Goal: Task Accomplishment & Management: Use online tool/utility

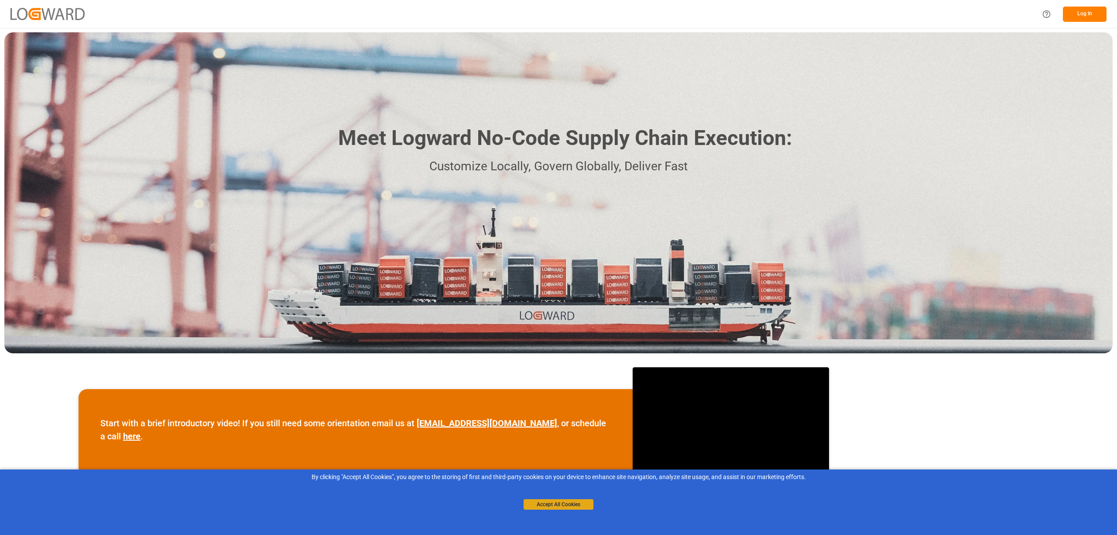
click at [552, 506] on button "Accept All Cookies" at bounding box center [559, 504] width 70 height 10
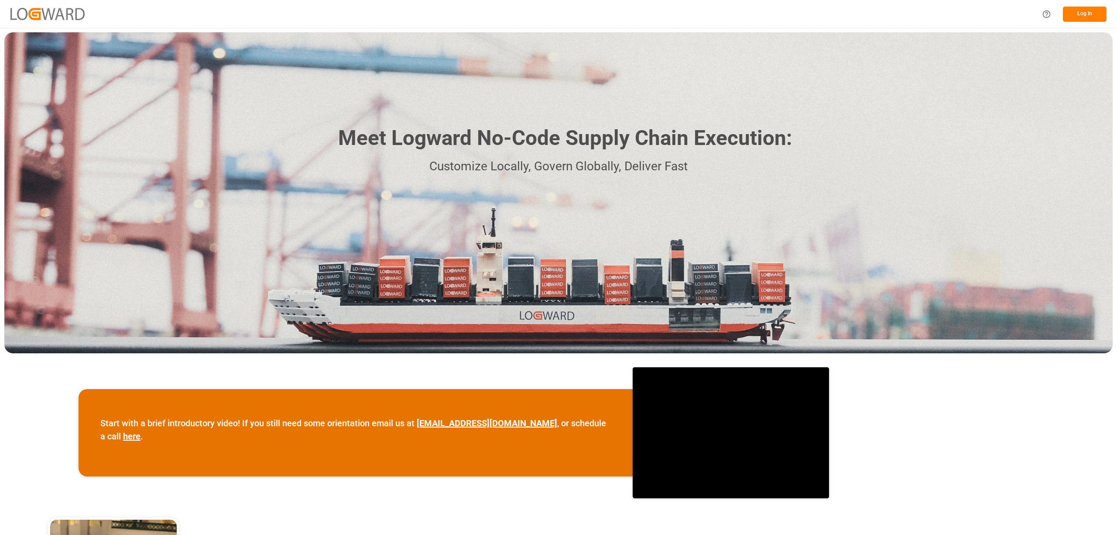
click at [1080, 18] on button "Log In" at bounding box center [1085, 14] width 44 height 15
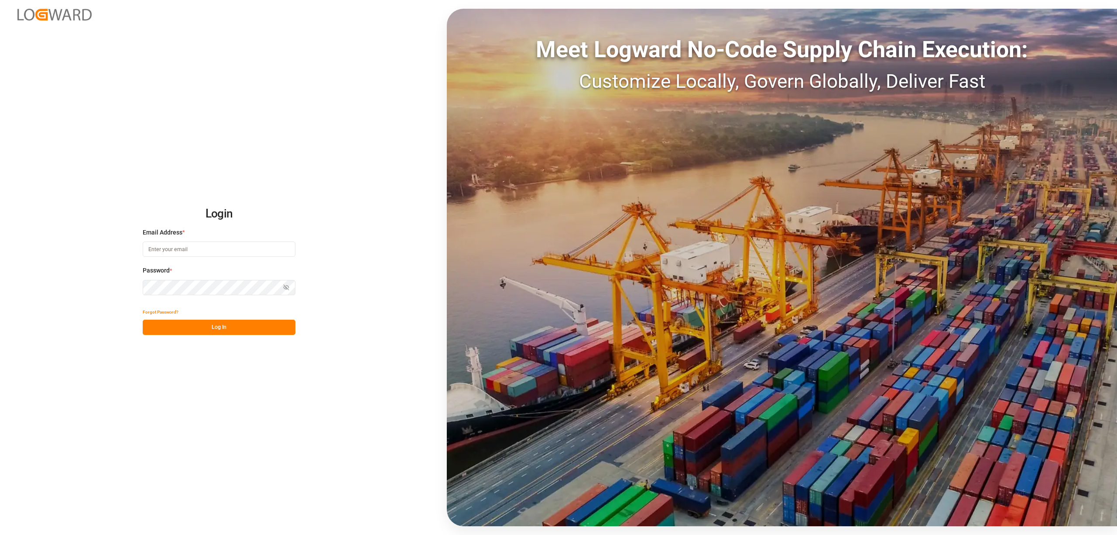
click at [156, 251] on input at bounding box center [219, 248] width 153 height 15
type input "inge.niegsch@rhenus.com"
click at [244, 326] on button "Log In" at bounding box center [219, 327] width 153 height 15
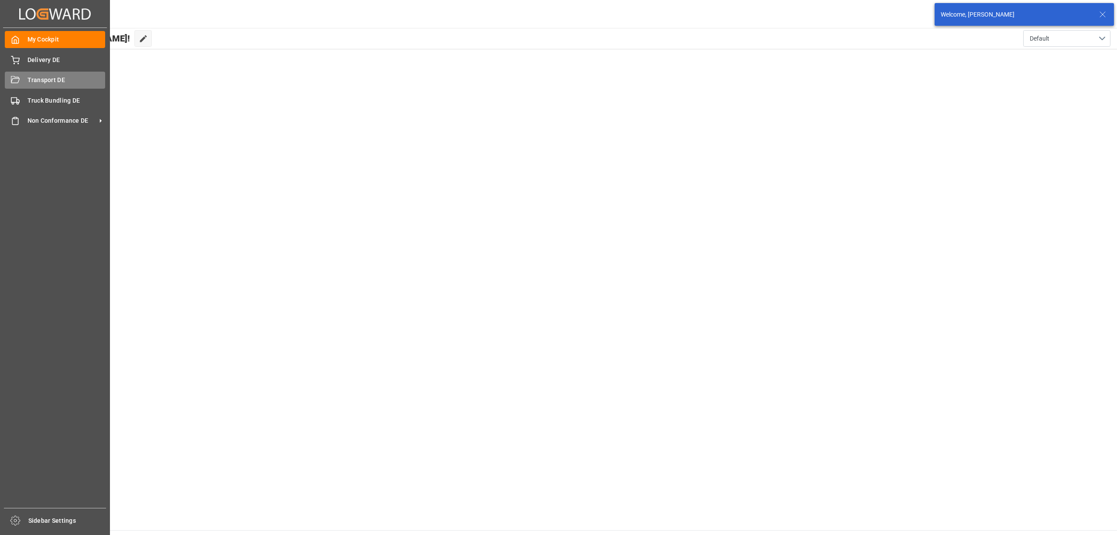
click at [19, 76] on icon at bounding box center [15, 80] width 9 height 9
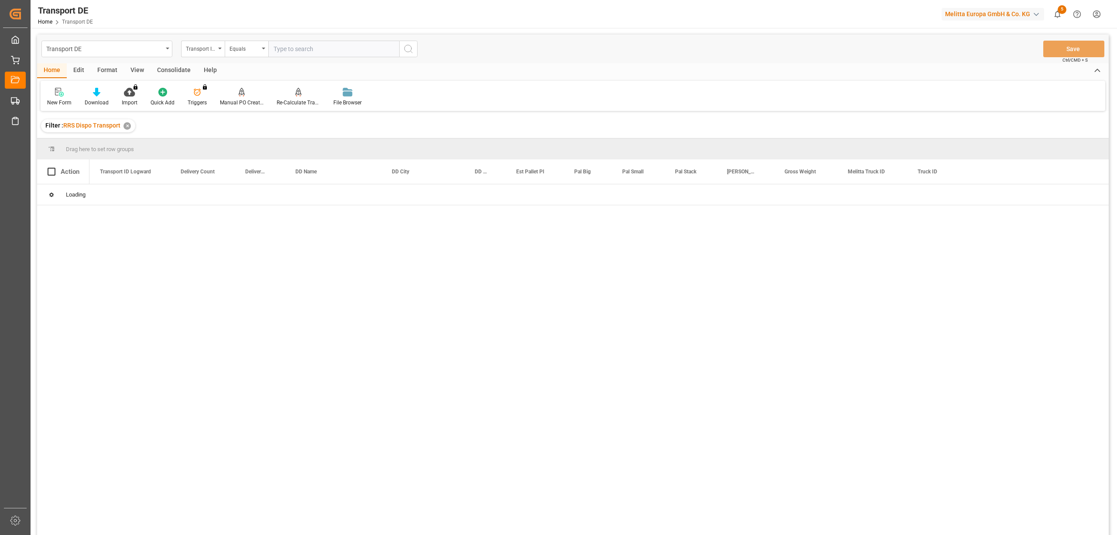
click at [177, 73] on div "Consolidate" at bounding box center [174, 70] width 47 height 15
click at [63, 100] on div "Consolidation List" at bounding box center [68, 103] width 43 height 8
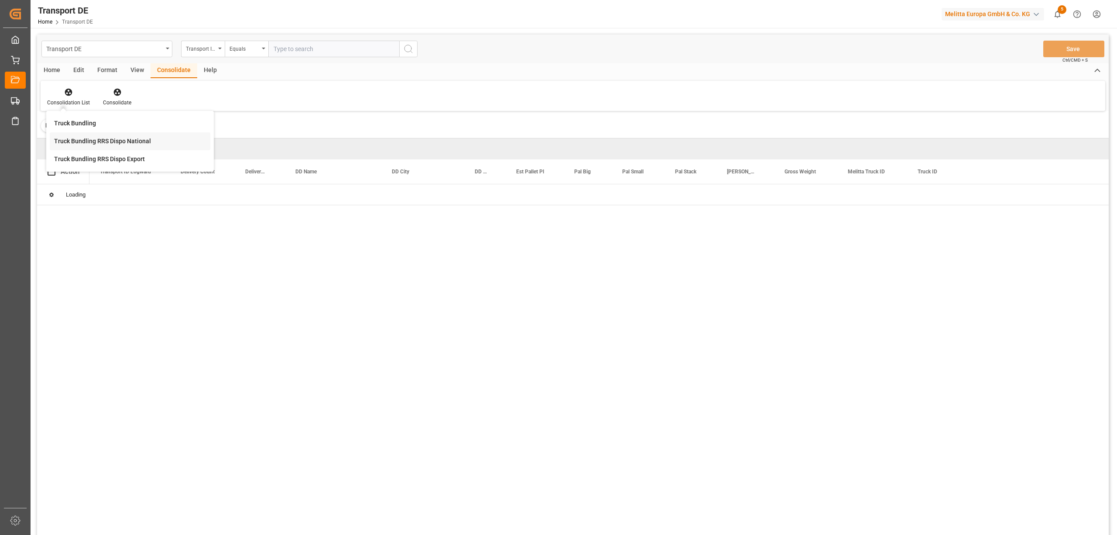
click at [81, 142] on div "Transport DE Transport ID Logward Equals Save Ctrl/CMD + S Home Edit Format Vie…" at bounding box center [573, 295] width 1072 height 523
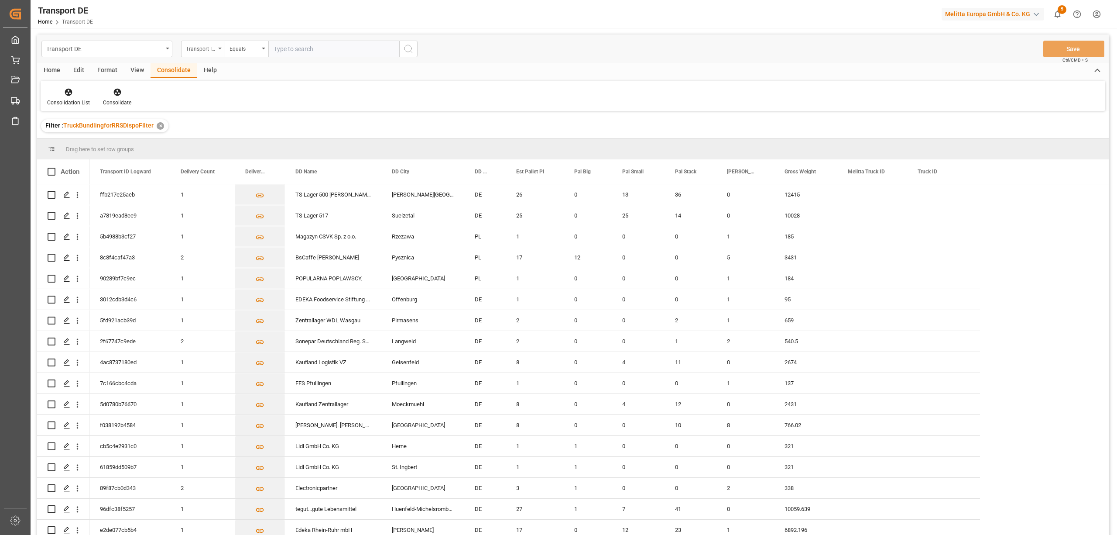
click at [189, 49] on div "Transport ID Logward" at bounding box center [201, 48] width 30 height 10
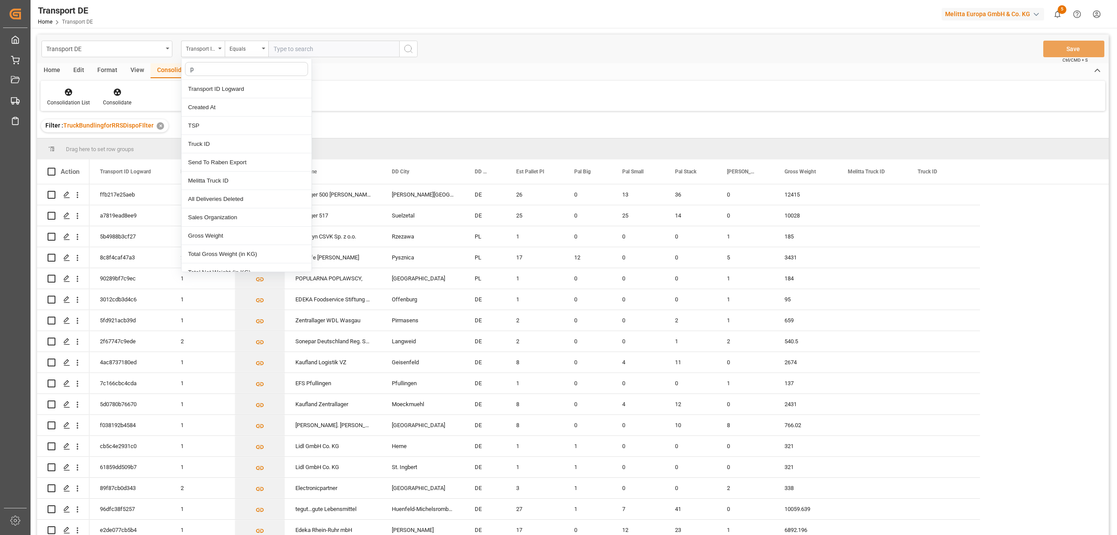
type input "pl"
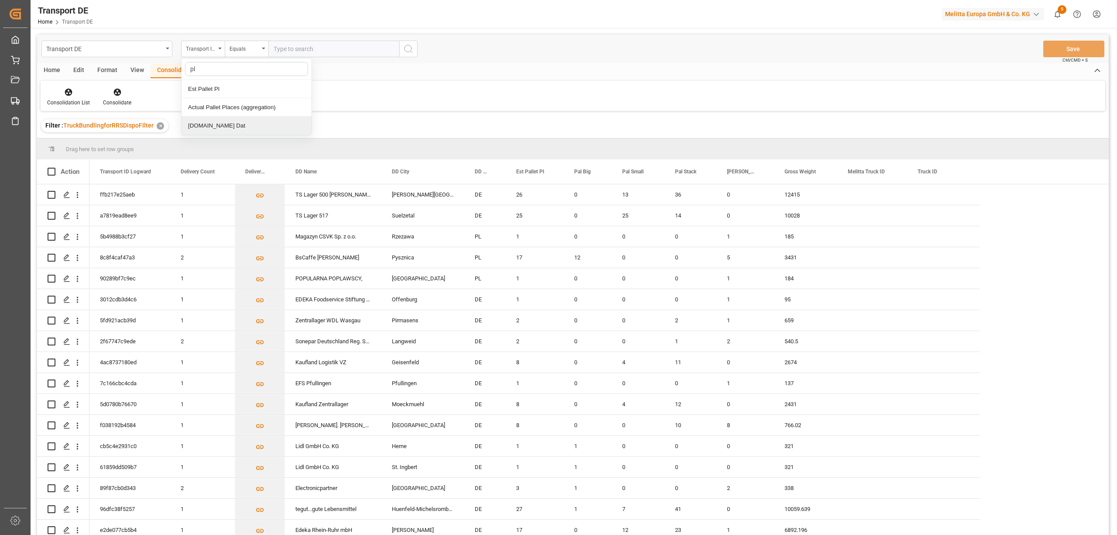
click at [222, 134] on div "Pl.GI Dat" at bounding box center [247, 126] width 130 height 18
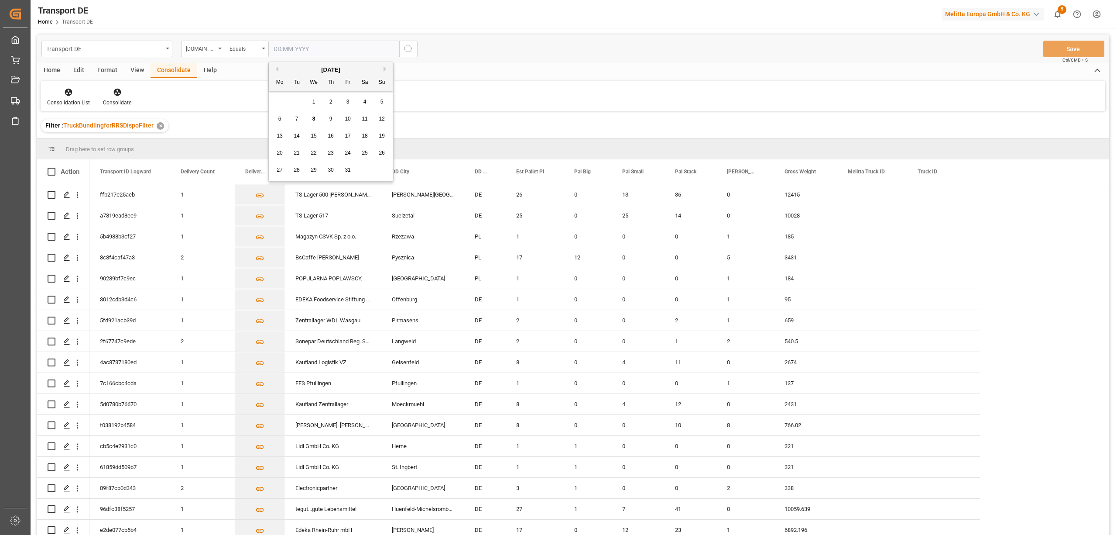
click at [273, 50] on input "text" at bounding box center [333, 49] width 131 height 17
type input "[DATE]"
click at [411, 46] on icon "search button" at bounding box center [408, 49] width 10 height 10
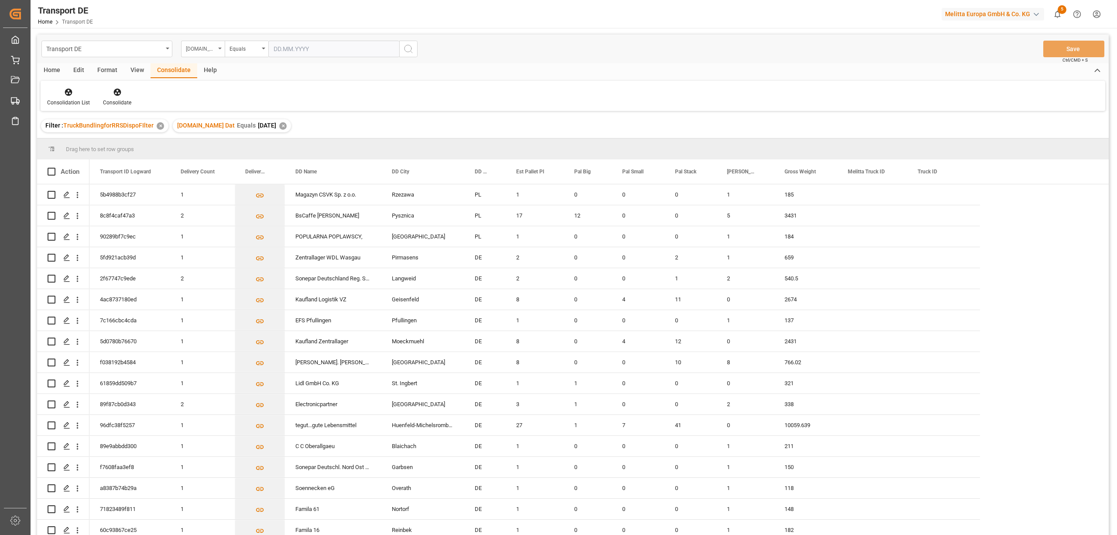
click at [203, 48] on div "[DOMAIN_NAME] Dat" at bounding box center [201, 48] width 30 height 10
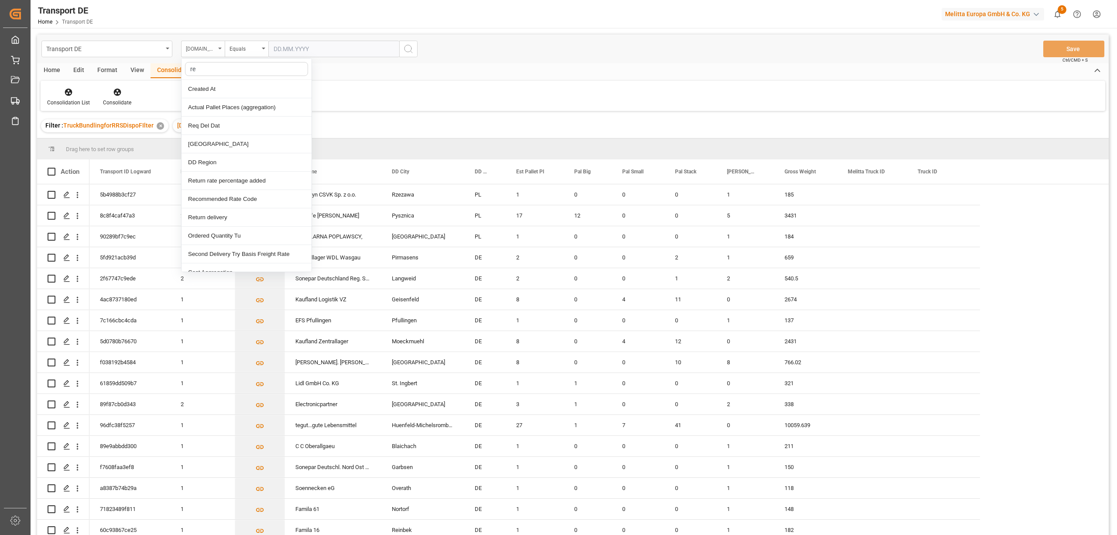
type input "req"
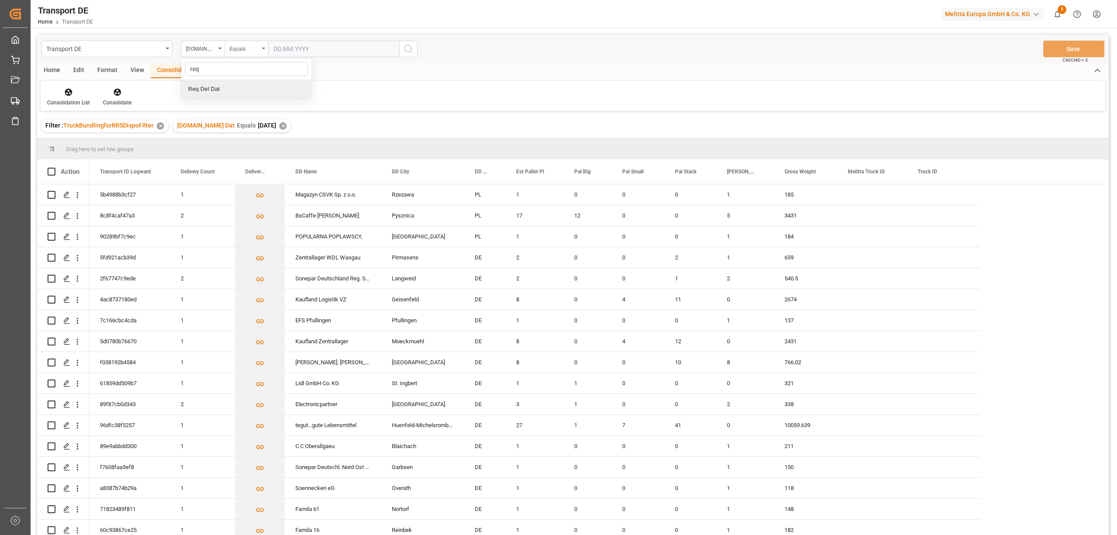
drag, startPoint x: 207, startPoint y: 89, endPoint x: 234, endPoint y: 54, distance: 44.2
click at [208, 88] on div "Req Del Dat" at bounding box center [247, 89] width 130 height 18
click at [237, 50] on div "Equals" at bounding box center [245, 48] width 30 height 10
click at [254, 161] on div "In range" at bounding box center [290, 162] width 130 height 18
click at [277, 49] on input "text" at bounding box center [300, 49] width 65 height 17
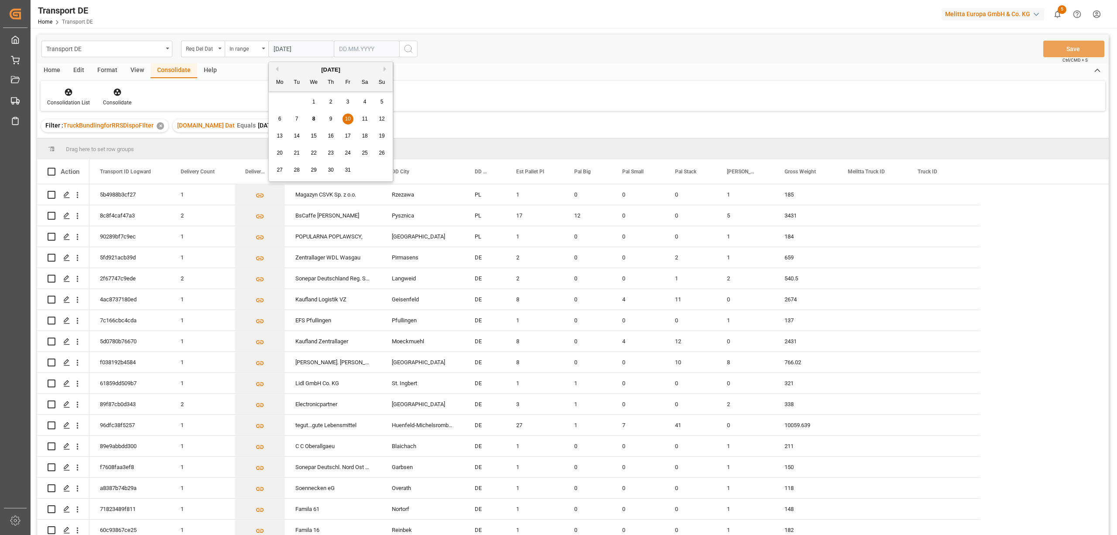
type input "[DATE]"
click at [338, 48] on input "text" at bounding box center [366, 49] width 65 height 17
type input "14.10.2025"
click at [409, 46] on icon "search button" at bounding box center [408, 49] width 10 height 10
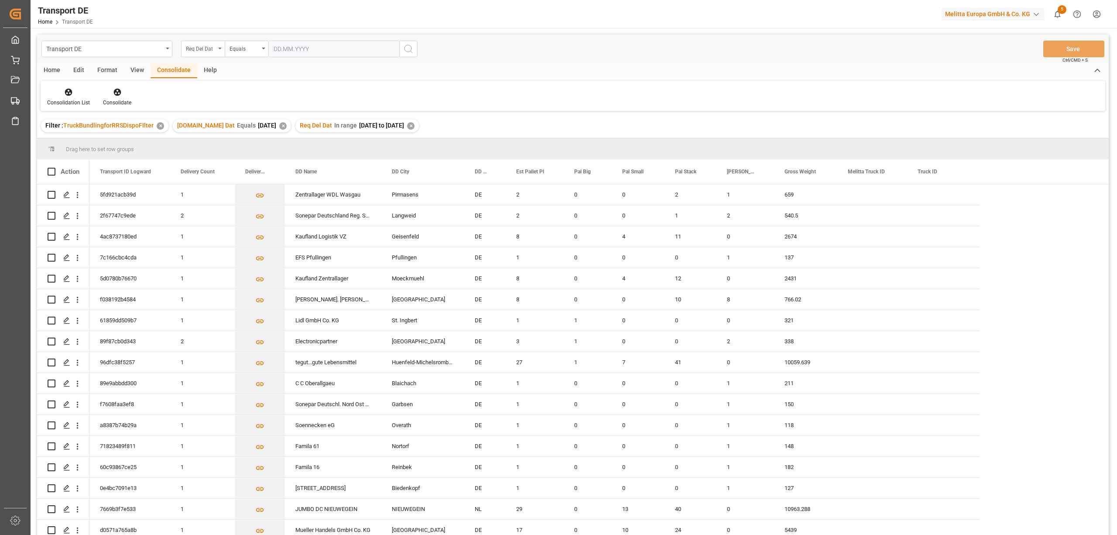
click at [199, 50] on div "Req Del Dat" at bounding box center [201, 48] width 30 height 10
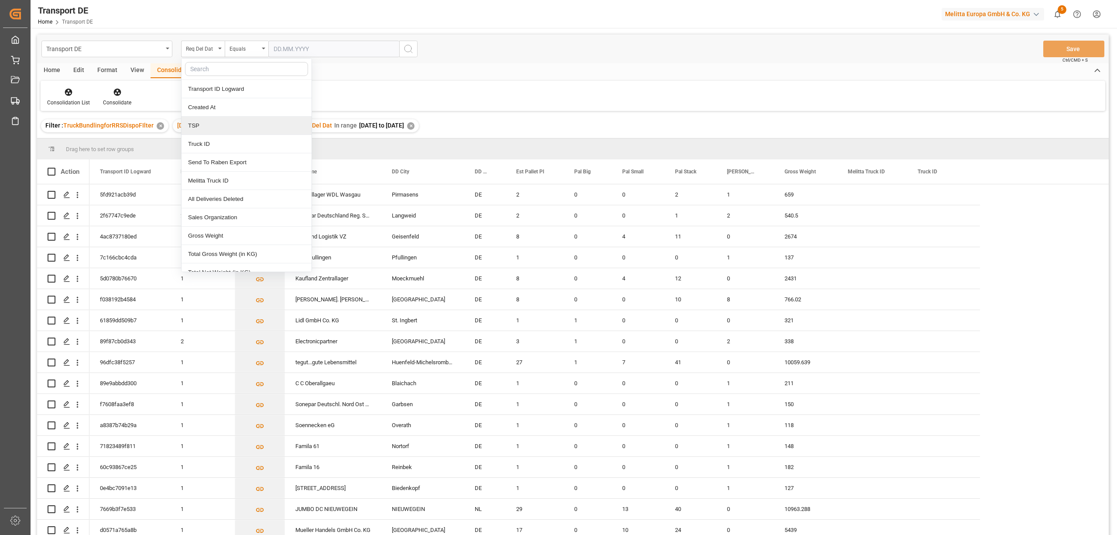
click at [199, 130] on div "TSP" at bounding box center [247, 126] width 130 height 18
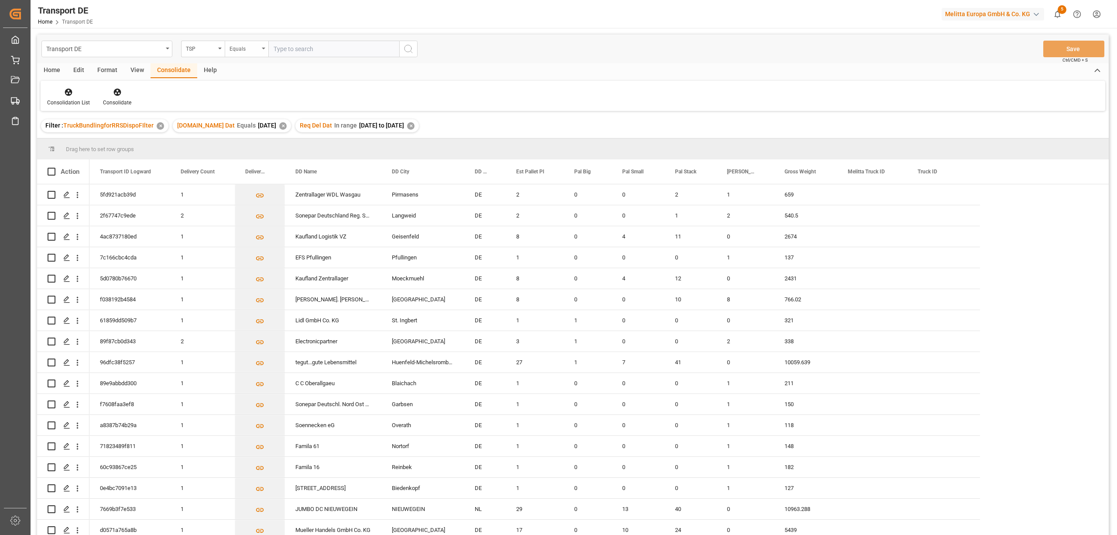
click at [236, 45] on div "Equals" at bounding box center [245, 48] width 30 height 10
click at [252, 146] on div "Starts with" at bounding box center [290, 144] width 130 height 18
type input "Moeller"
click at [405, 53] on icon "search button" at bounding box center [408, 49] width 10 height 10
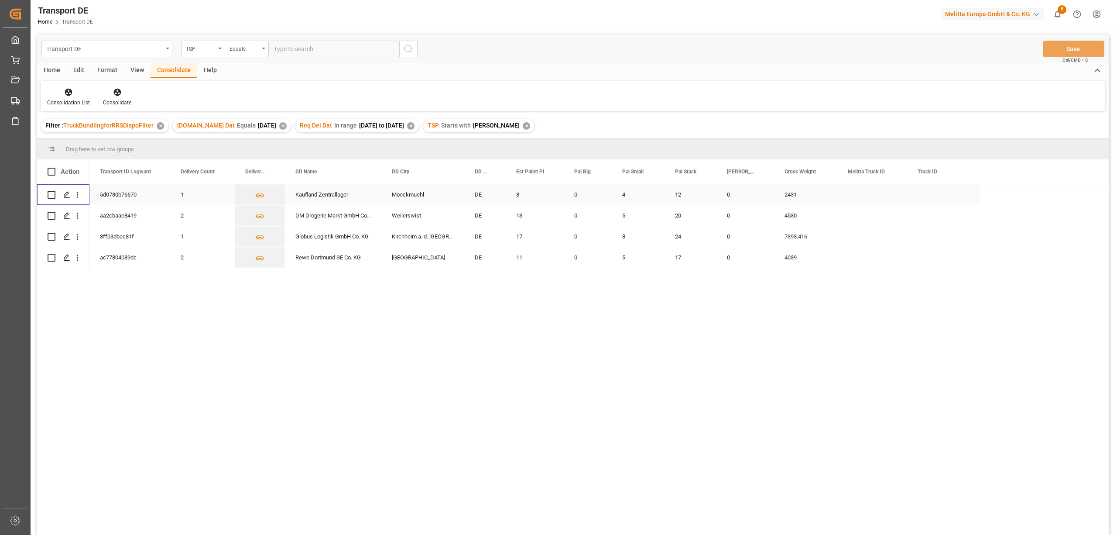
click at [54, 194] on input "Press Space to toggle row selection (unchecked)" at bounding box center [52, 195] width 8 height 8
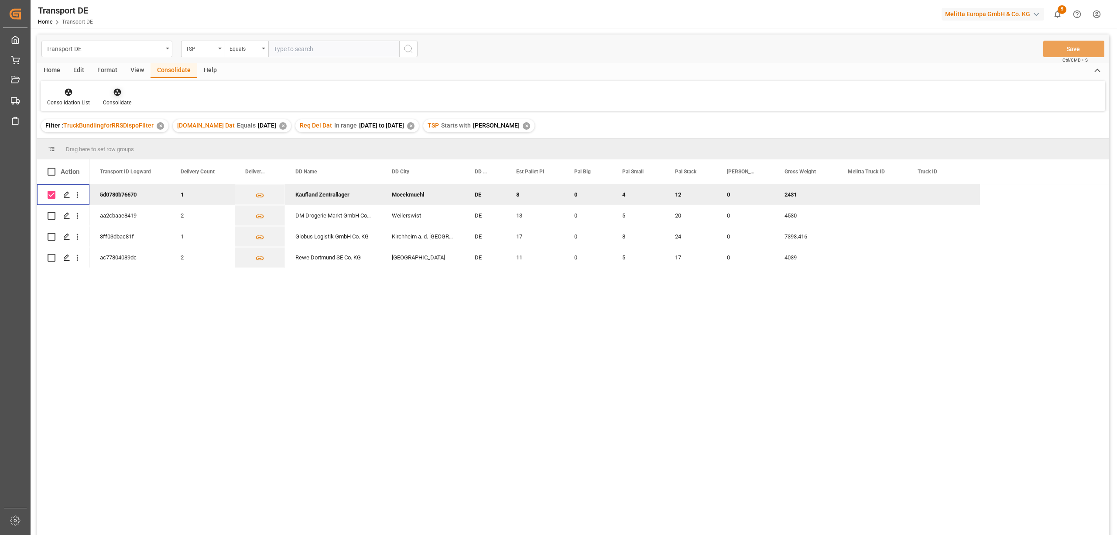
click at [115, 89] on icon at bounding box center [116, 92] width 7 height 7
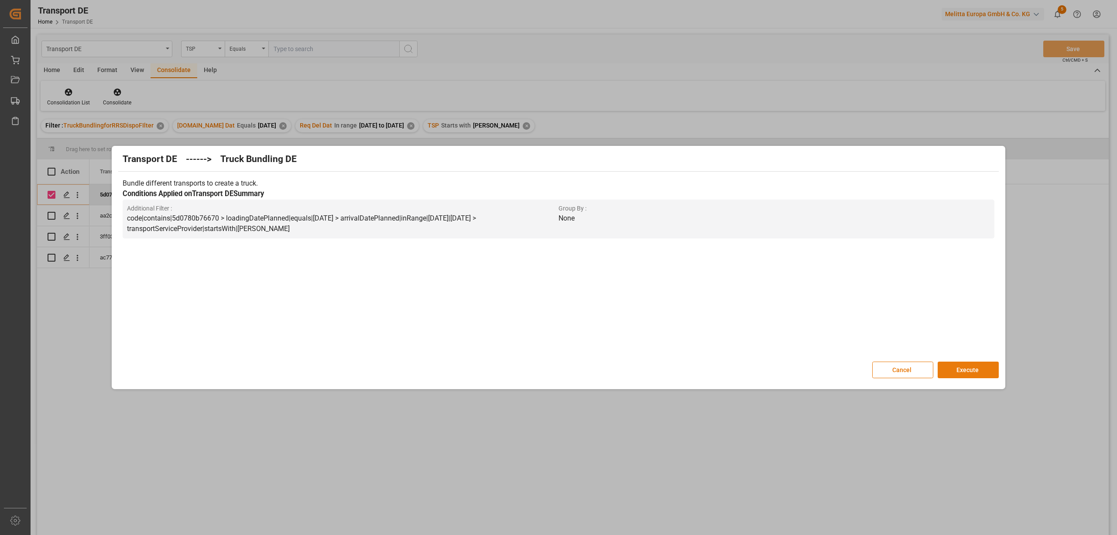
click at [967, 372] on button "Execute" at bounding box center [968, 369] width 61 height 17
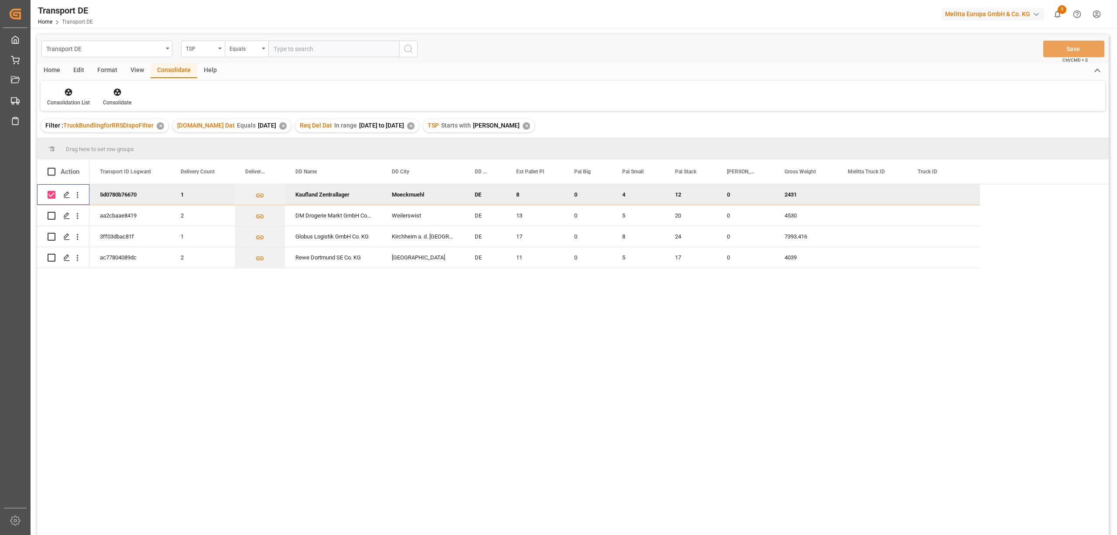
click at [50, 194] on input "Press Space to toggle row selection (checked)" at bounding box center [52, 195] width 8 height 8
checkbox input "false"
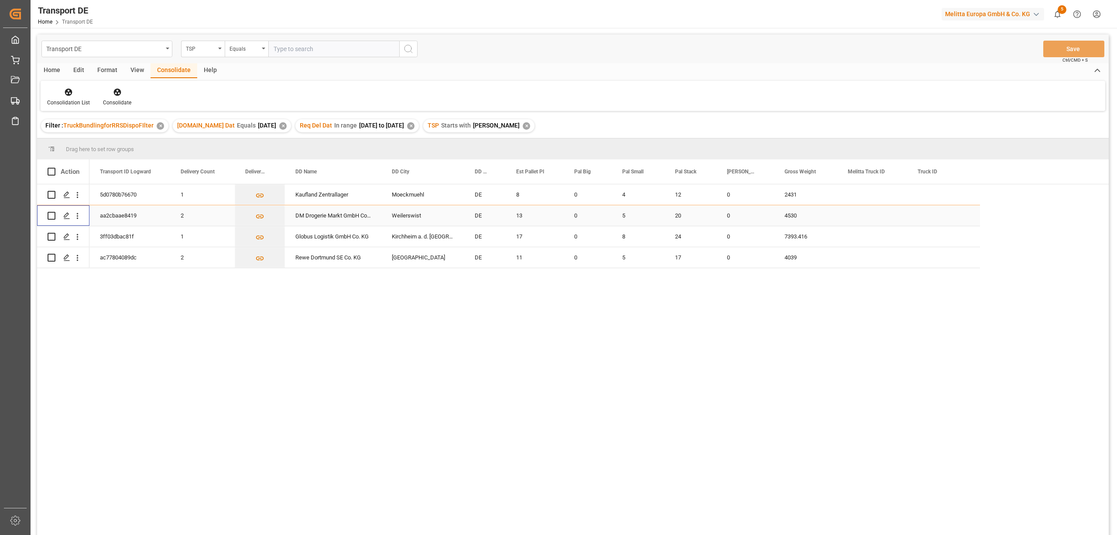
click at [51, 215] on input "Press Space to toggle row selection (unchecked)" at bounding box center [52, 216] width 8 height 8
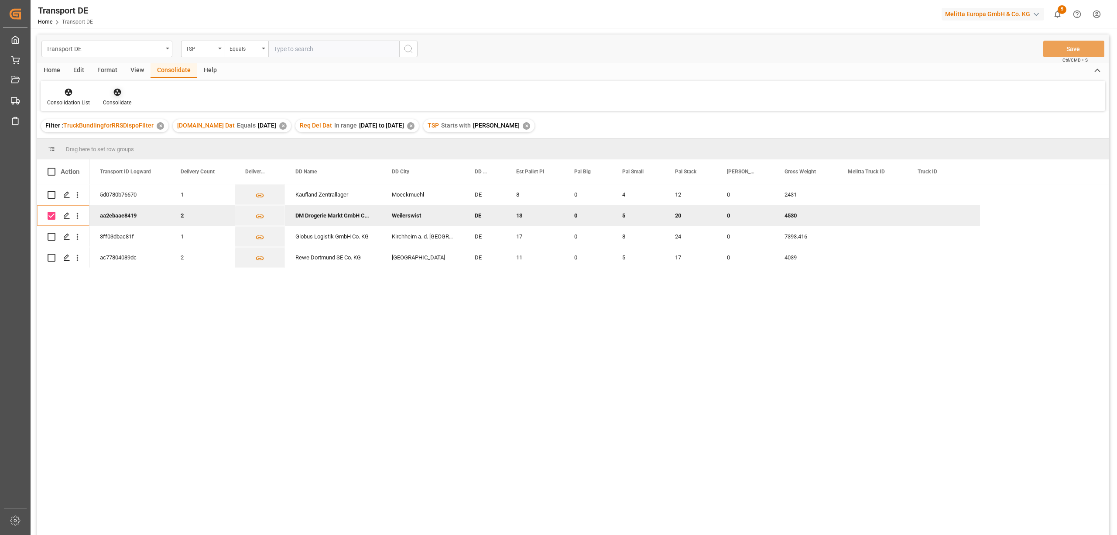
click at [116, 94] on icon at bounding box center [116, 92] width 7 height 7
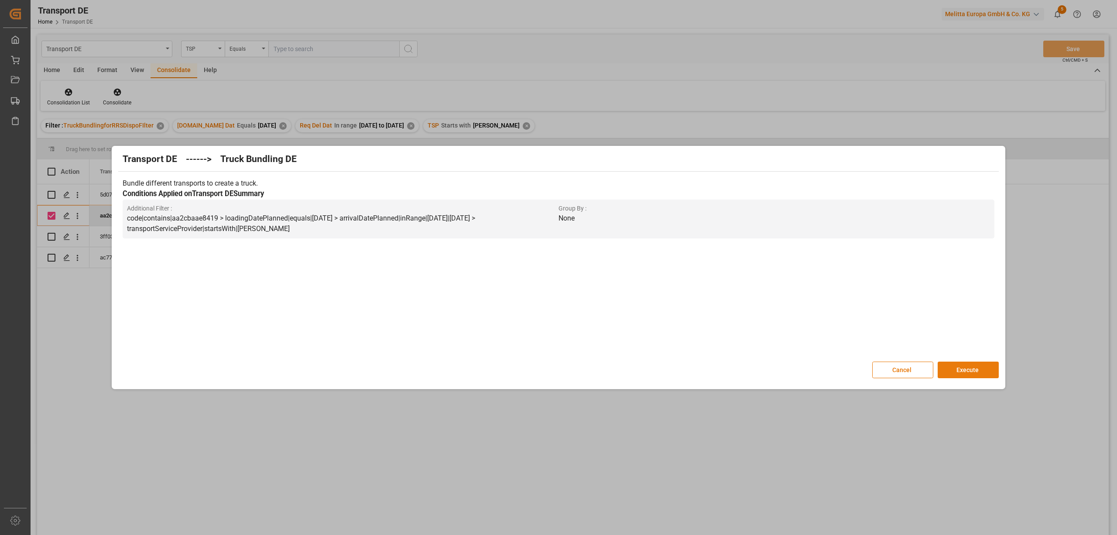
click at [967, 369] on button "Execute" at bounding box center [968, 369] width 61 height 17
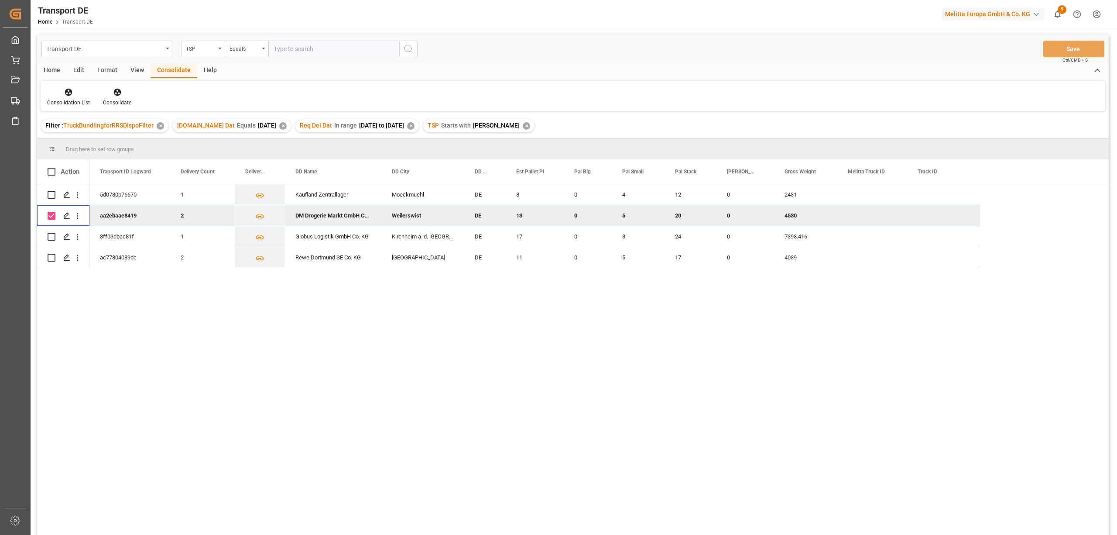
click at [50, 216] on input "Press Space to toggle row selection (checked)" at bounding box center [52, 216] width 8 height 8
checkbox input "false"
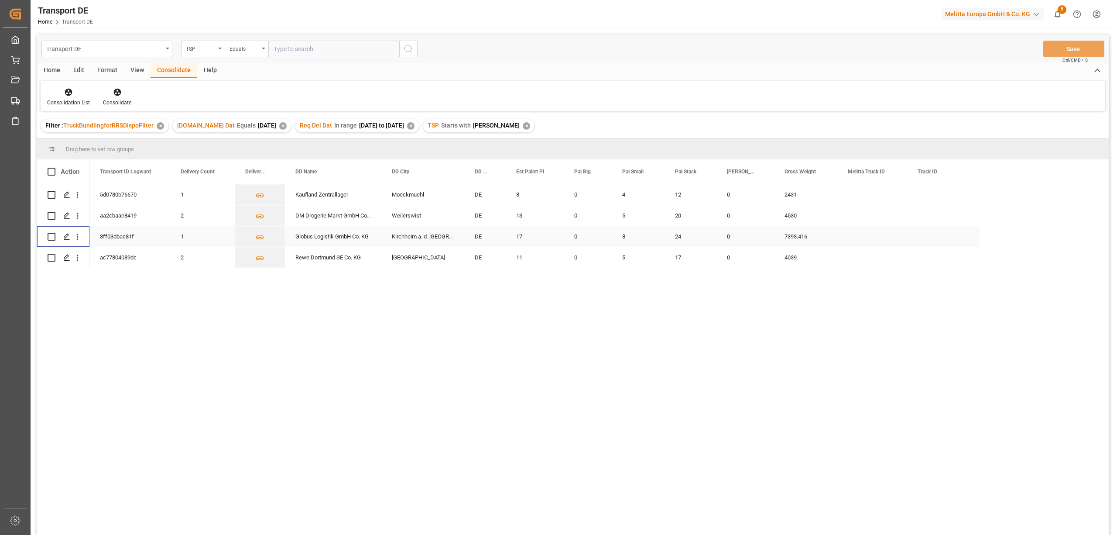
click at [52, 237] on input "Press Space to toggle row selection (unchecked)" at bounding box center [52, 237] width 8 height 8
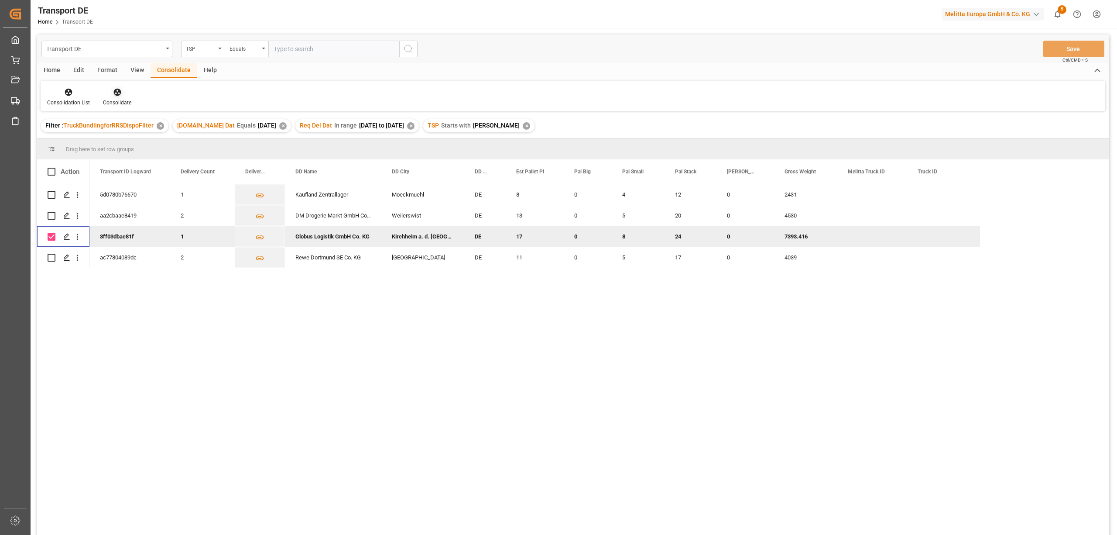
click at [117, 93] on icon at bounding box center [117, 92] width 9 height 9
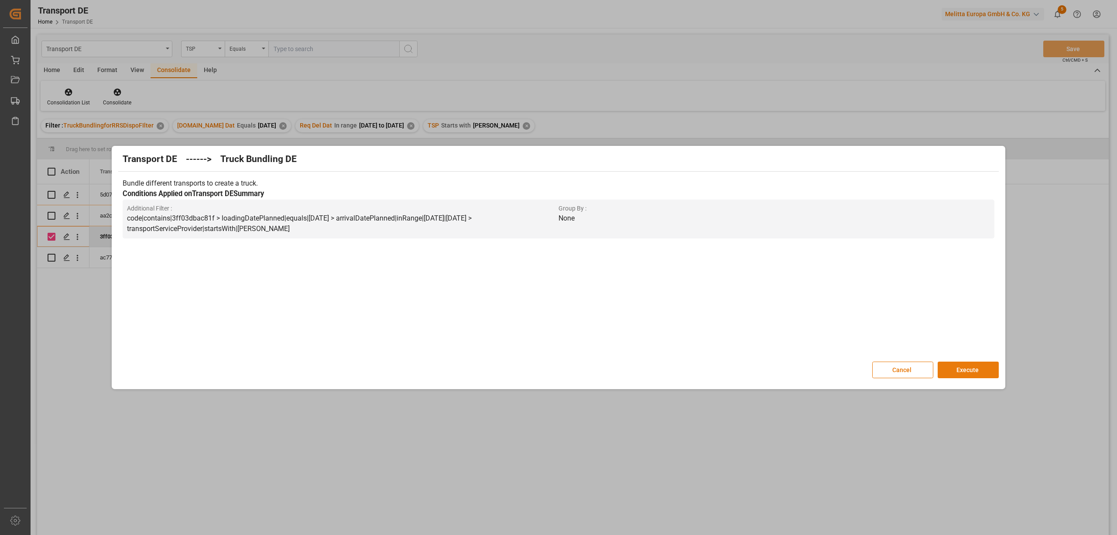
click at [982, 373] on button "Execute" at bounding box center [968, 369] width 61 height 17
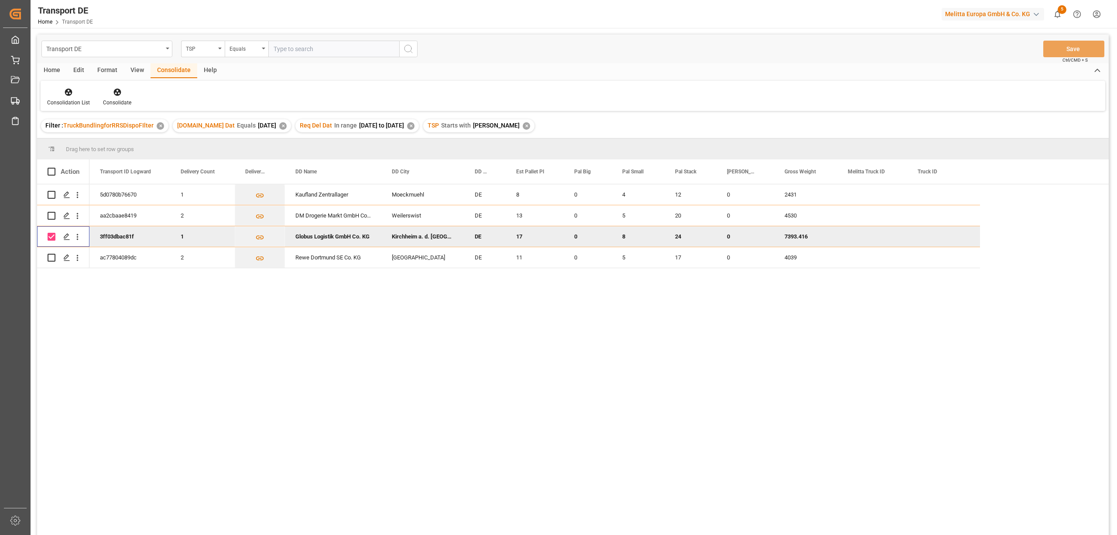
click at [50, 233] on input "Press Space to toggle row selection (checked)" at bounding box center [52, 237] width 8 height 8
checkbox input "false"
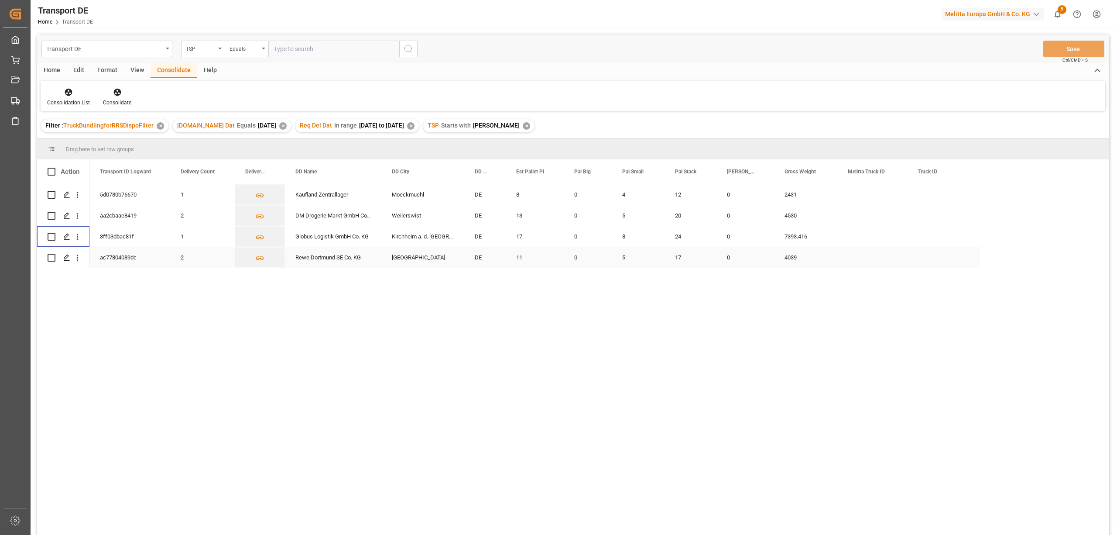
click at [51, 256] on input "Press Space to toggle row selection (unchecked)" at bounding box center [52, 258] width 8 height 8
checkbox input "true"
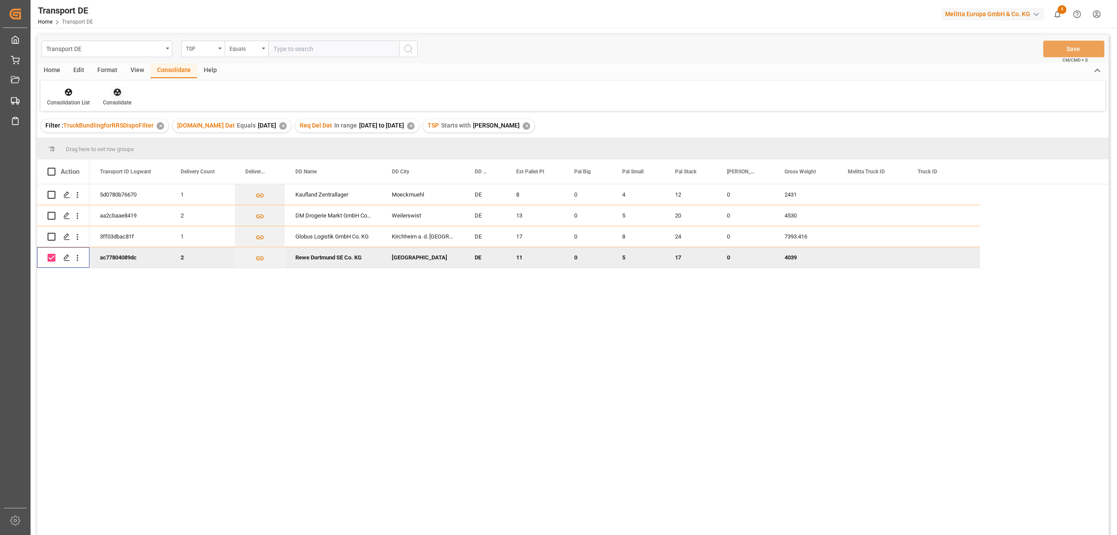
click at [113, 91] on icon at bounding box center [116, 92] width 7 height 7
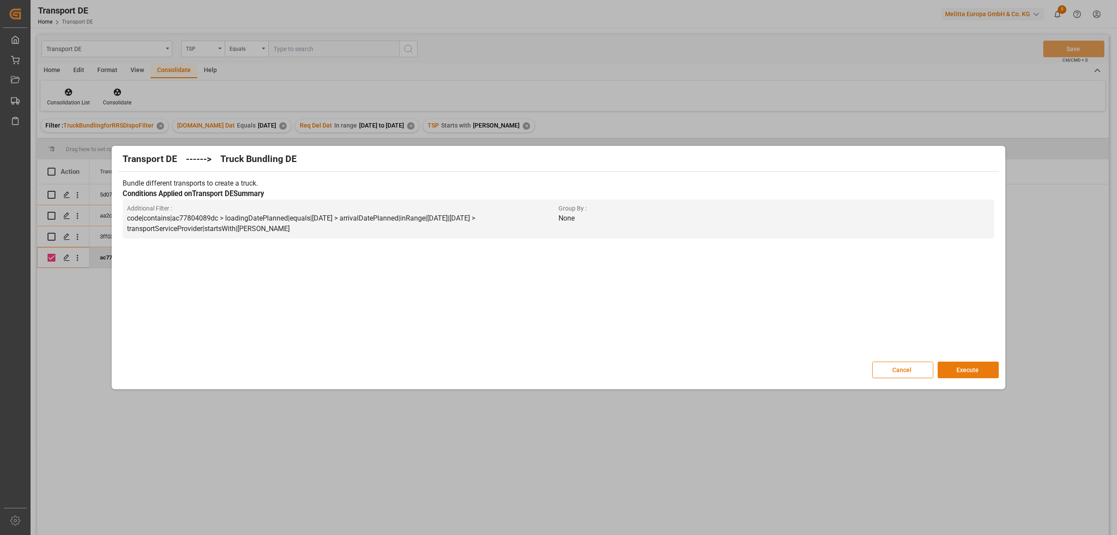
click at [959, 375] on button "Execute" at bounding box center [968, 369] width 61 height 17
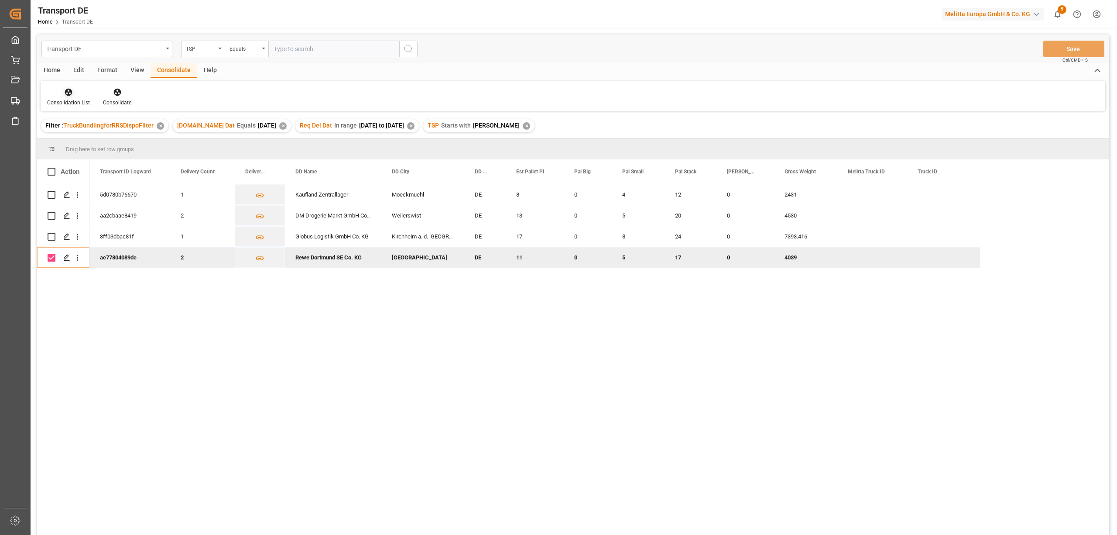
click at [63, 91] on div at bounding box center [68, 91] width 43 height 9
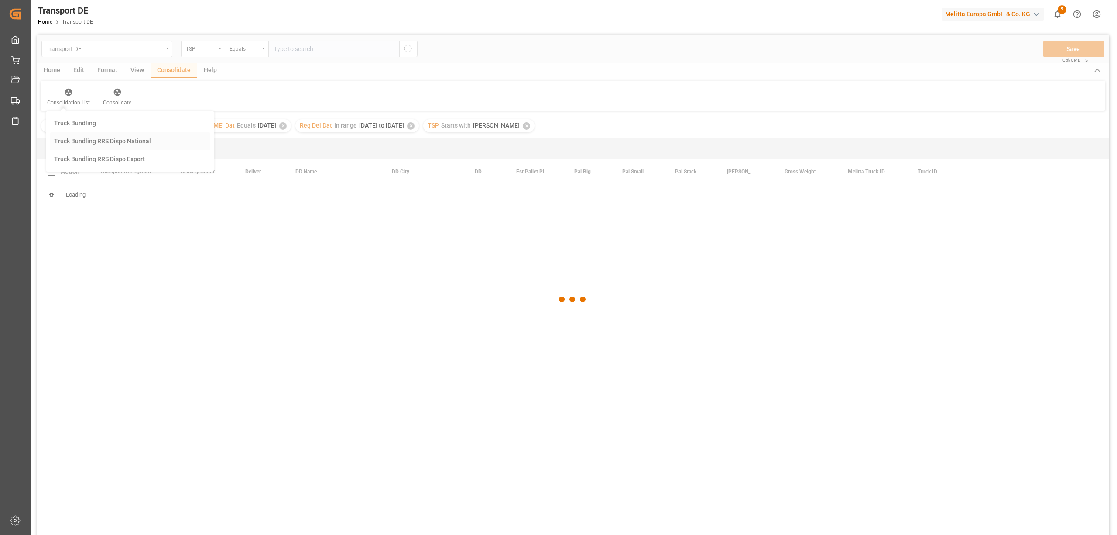
click at [122, 141] on div "Transport DE TSP Equals Save Ctrl/CMD + S Home Edit Format View Consolidate Hel…" at bounding box center [573, 295] width 1072 height 523
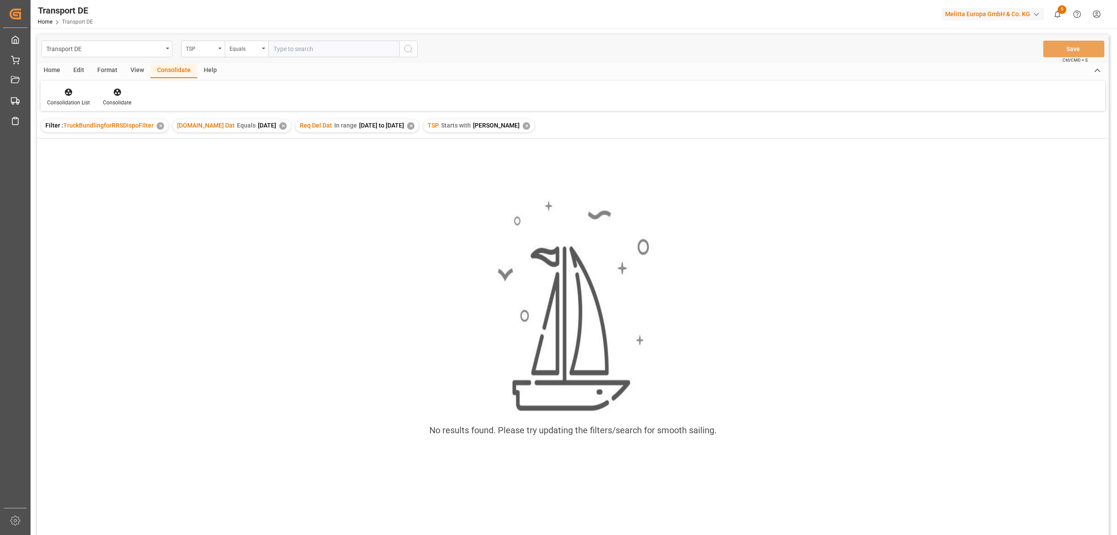
click at [523, 123] on div "✕" at bounding box center [526, 125] width 7 height 7
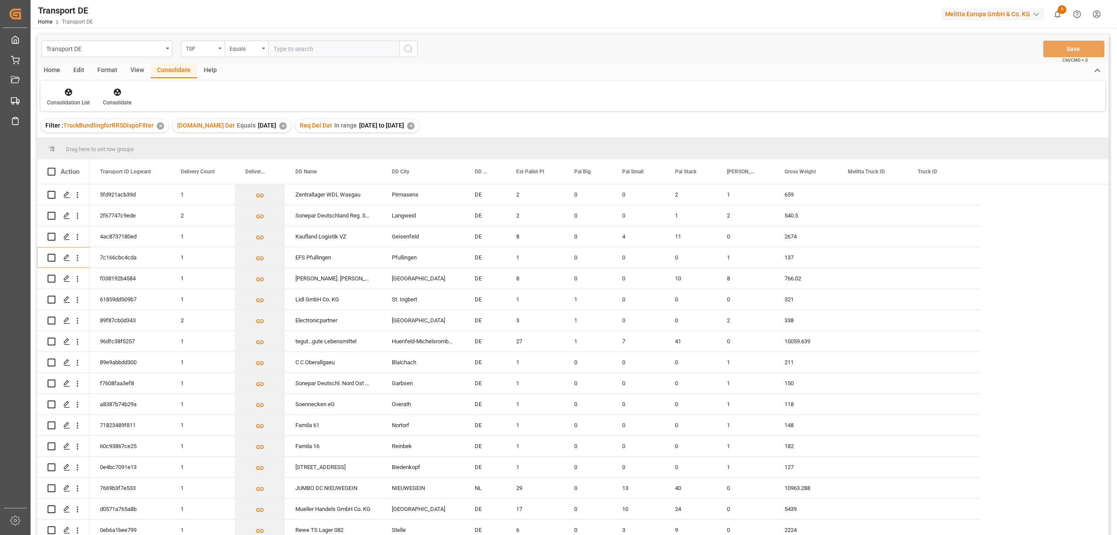
click at [415, 124] on div "✕" at bounding box center [410, 125] width 7 height 7
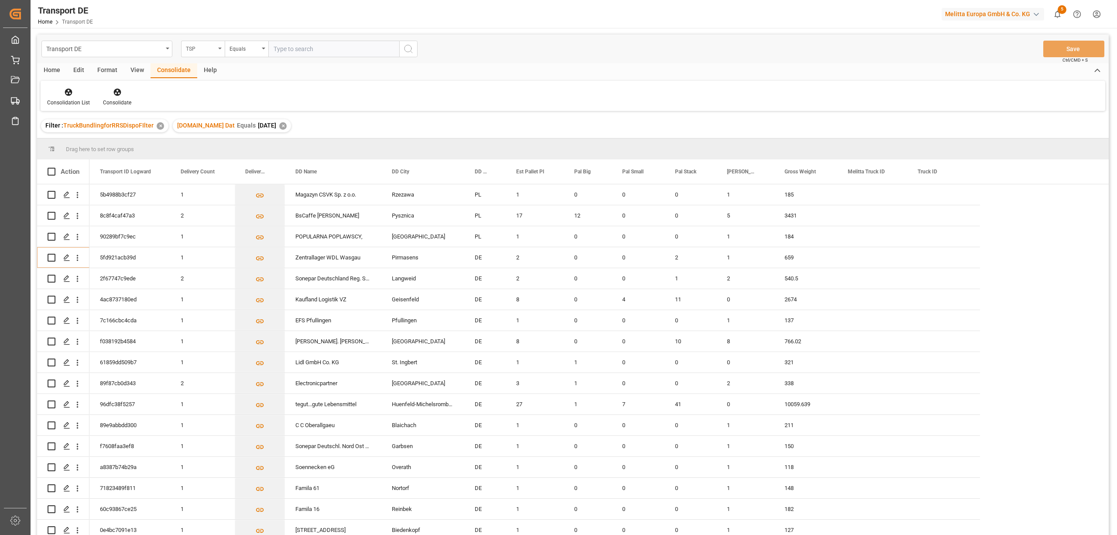
click at [203, 48] on div "TSP" at bounding box center [201, 48] width 30 height 10
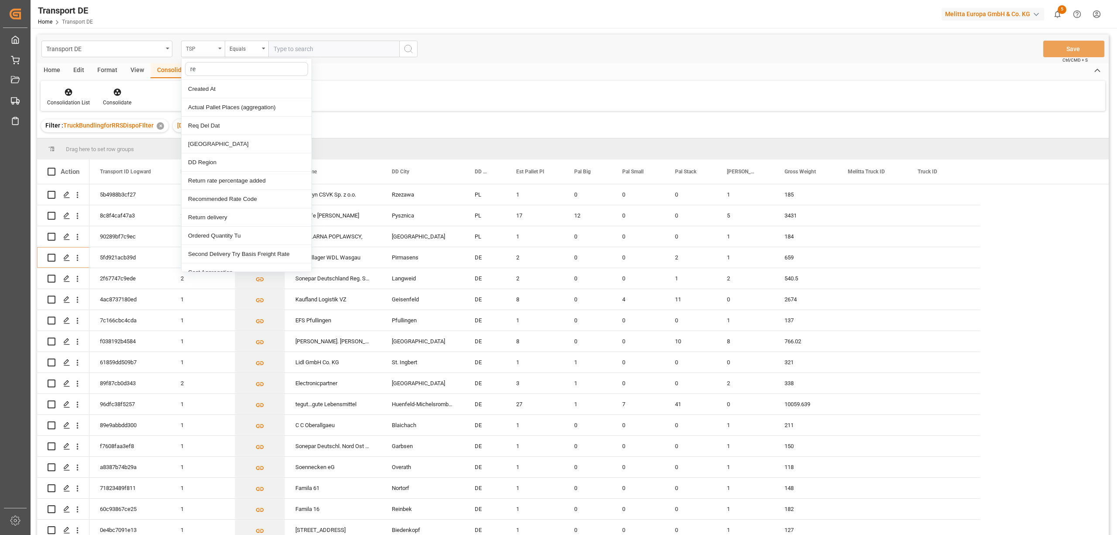
type input "req"
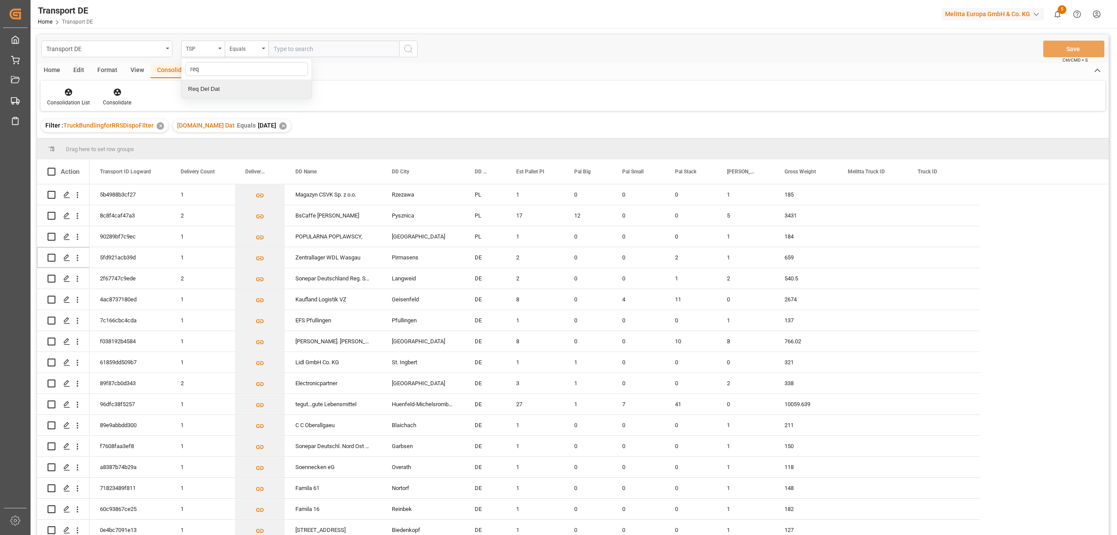
click at [218, 88] on div "Req Del Dat" at bounding box center [247, 89] width 130 height 18
click at [237, 49] on div "Equals" at bounding box center [245, 48] width 30 height 10
click at [259, 165] on div "In range" at bounding box center [290, 162] width 130 height 18
click at [276, 47] on input "text" at bounding box center [300, 49] width 65 height 17
type input "10.10.2025"
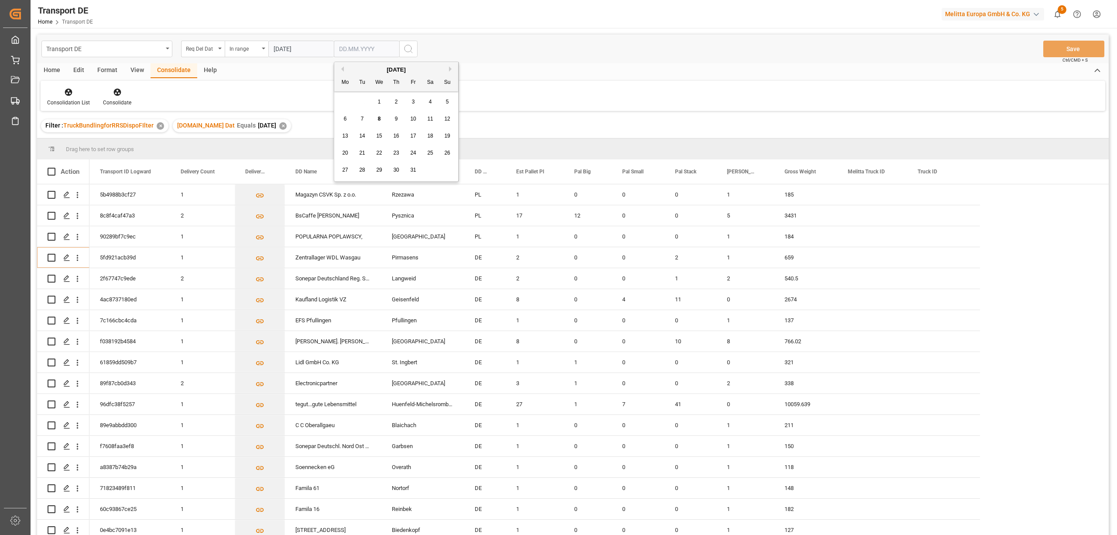
click at [338, 49] on input "text" at bounding box center [366, 49] width 65 height 17
type input "14.10.2025"
click at [408, 48] on icon "search button" at bounding box center [408, 49] width 10 height 10
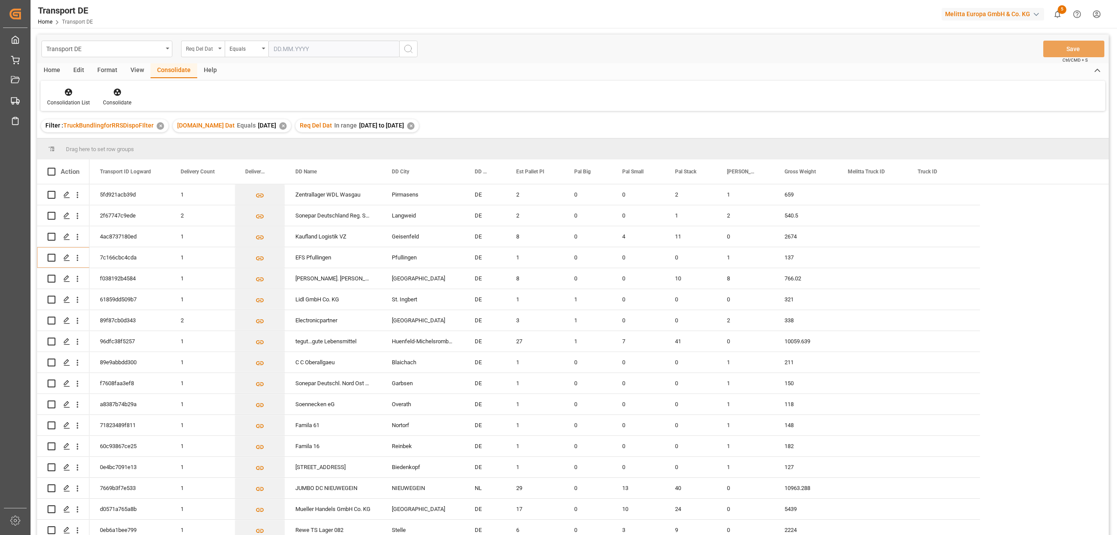
click at [205, 50] on div "Req Del Dat" at bounding box center [201, 48] width 30 height 10
type input "tsp"
click at [198, 93] on div "TSP" at bounding box center [247, 89] width 130 height 18
click at [248, 52] on div "Equals" at bounding box center [245, 48] width 30 height 10
click at [265, 148] on div "Starts with" at bounding box center [290, 144] width 130 height 18
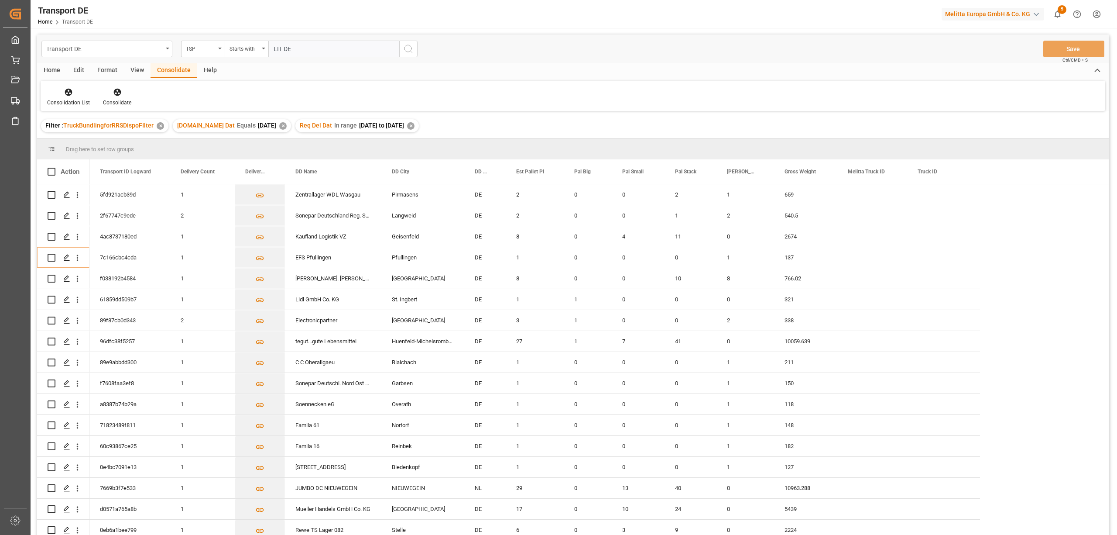
type input "LIT DE"
click at [408, 46] on icon "search button" at bounding box center [408, 49] width 10 height 10
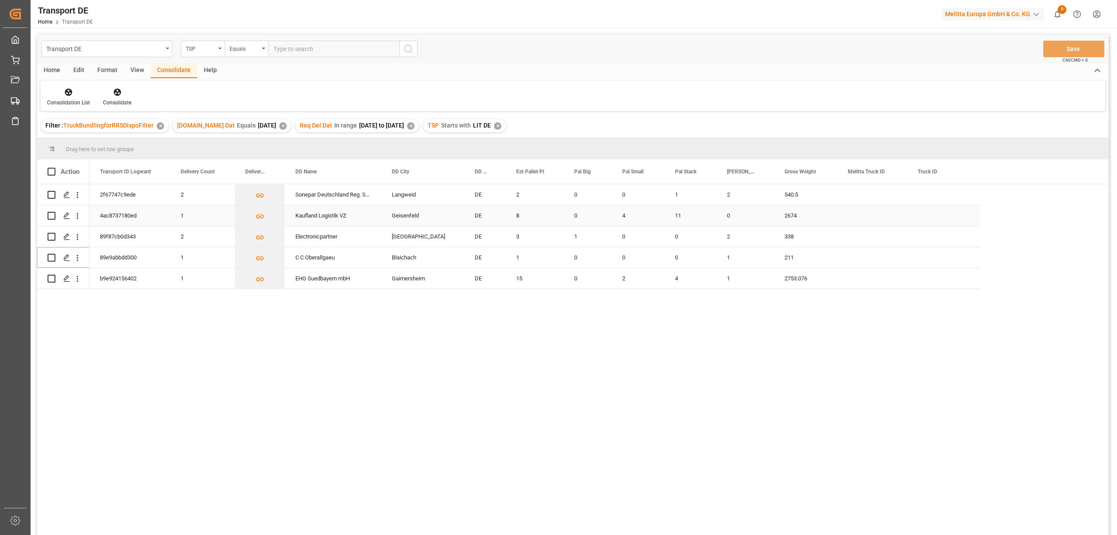
click at [49, 217] on input "Press Space to toggle row selection (unchecked)" at bounding box center [52, 216] width 8 height 8
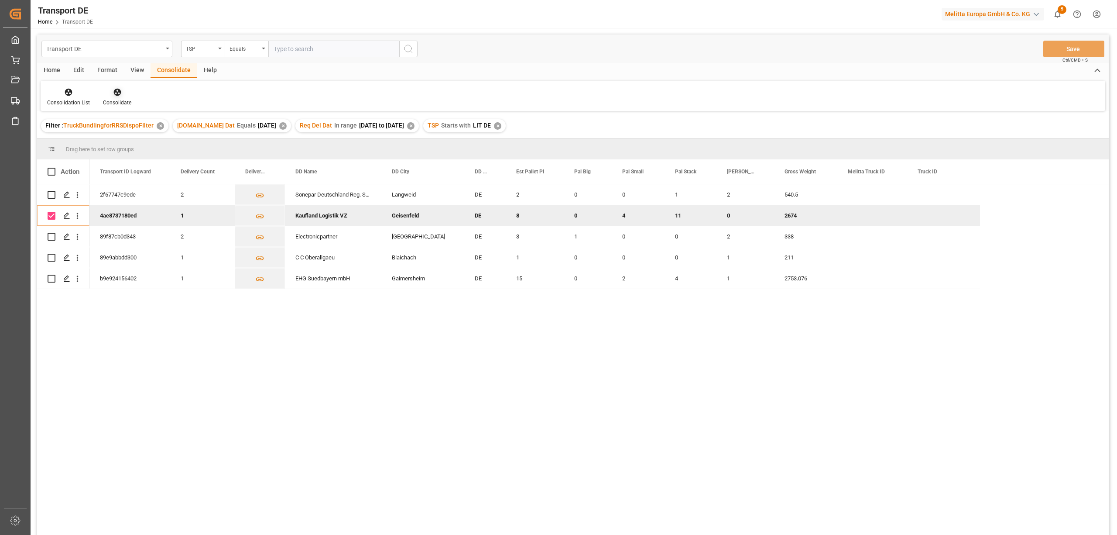
click at [113, 93] on icon at bounding box center [117, 92] width 9 height 9
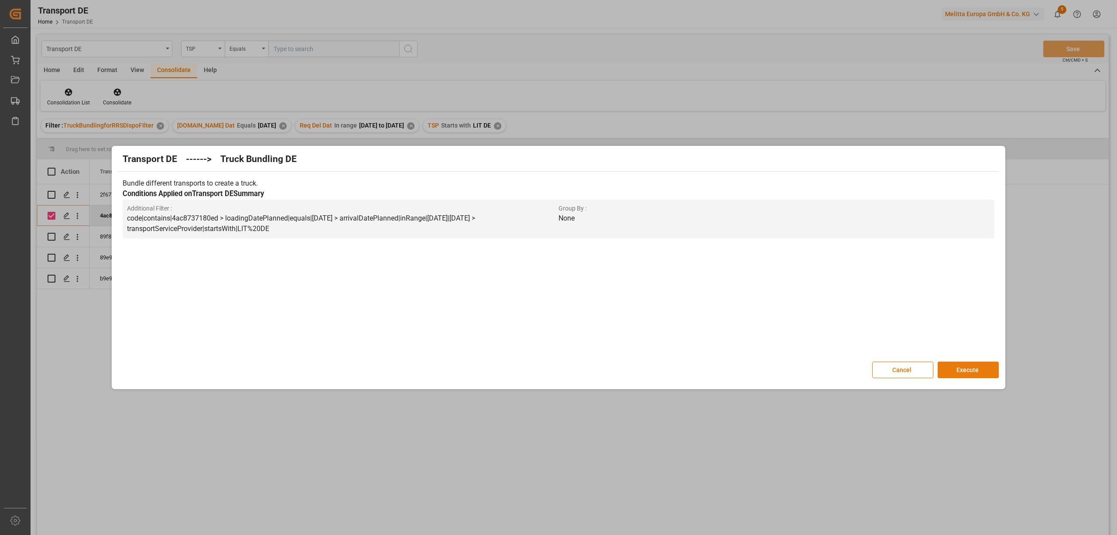
click at [971, 374] on button "Execute" at bounding box center [968, 369] width 61 height 17
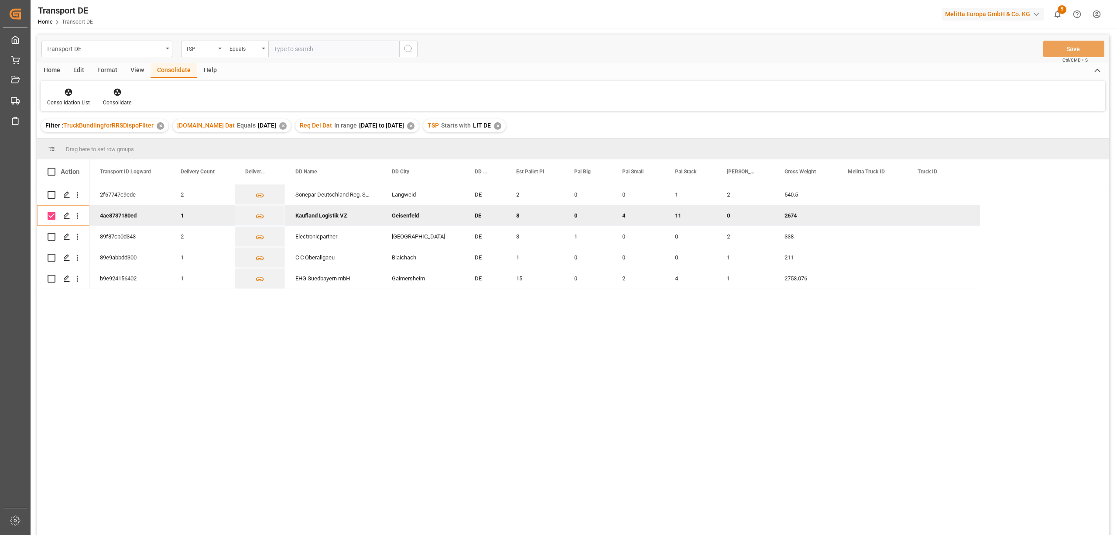
click at [51, 214] on input "Press Space to toggle row selection (checked)" at bounding box center [52, 216] width 8 height 8
checkbox input "false"
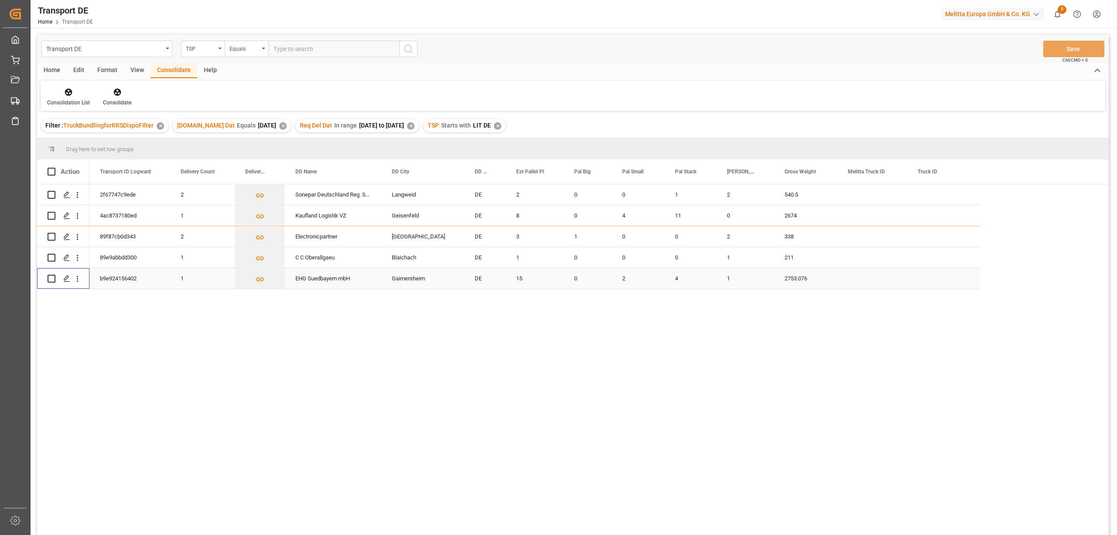
click at [52, 278] on input "Press Space to toggle row selection (unchecked)" at bounding box center [52, 279] width 8 height 8
checkbox input "true"
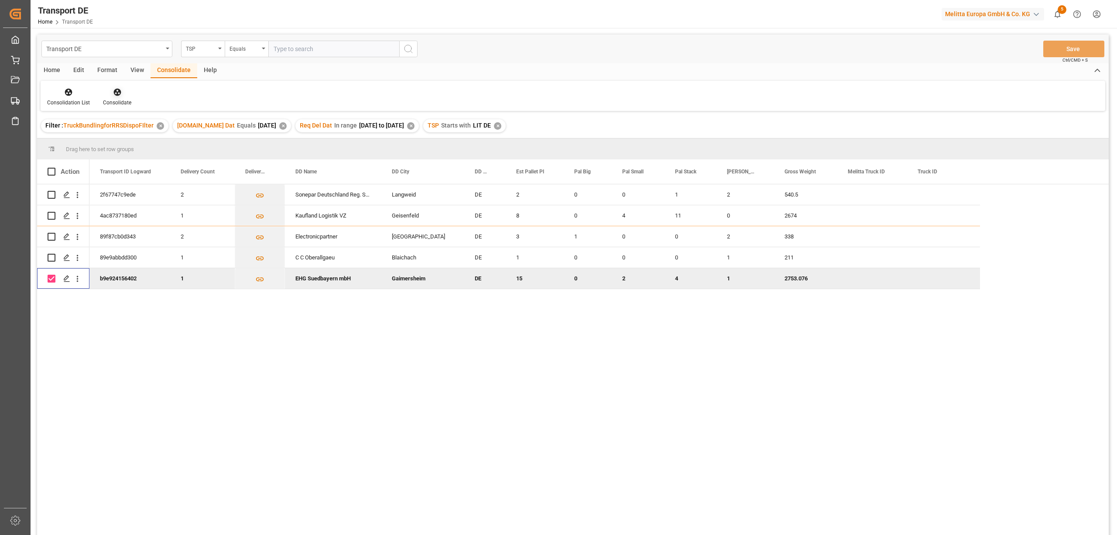
click at [117, 94] on icon at bounding box center [116, 92] width 7 height 7
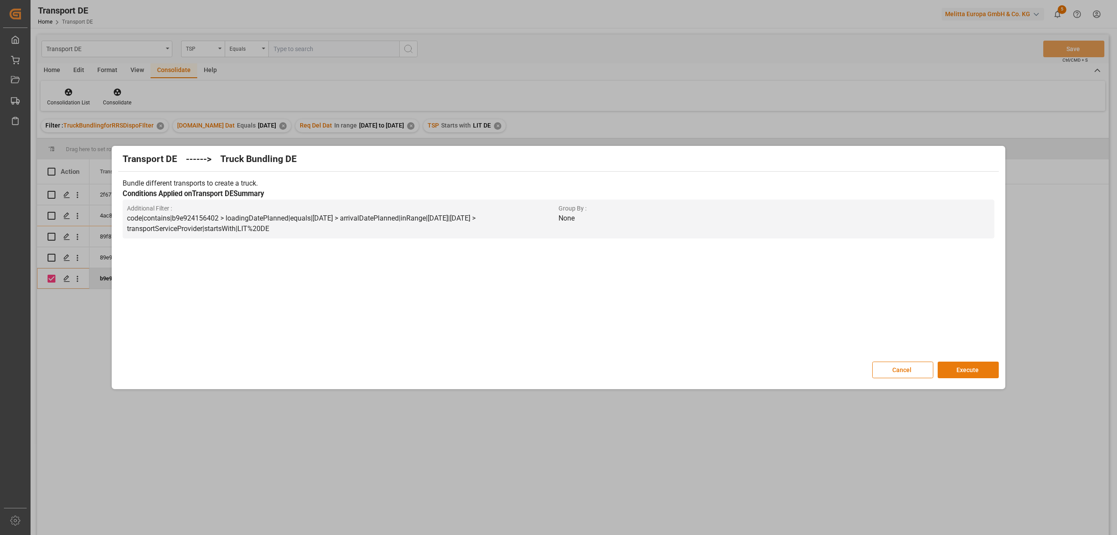
click at [976, 371] on button "Execute" at bounding box center [968, 369] width 61 height 17
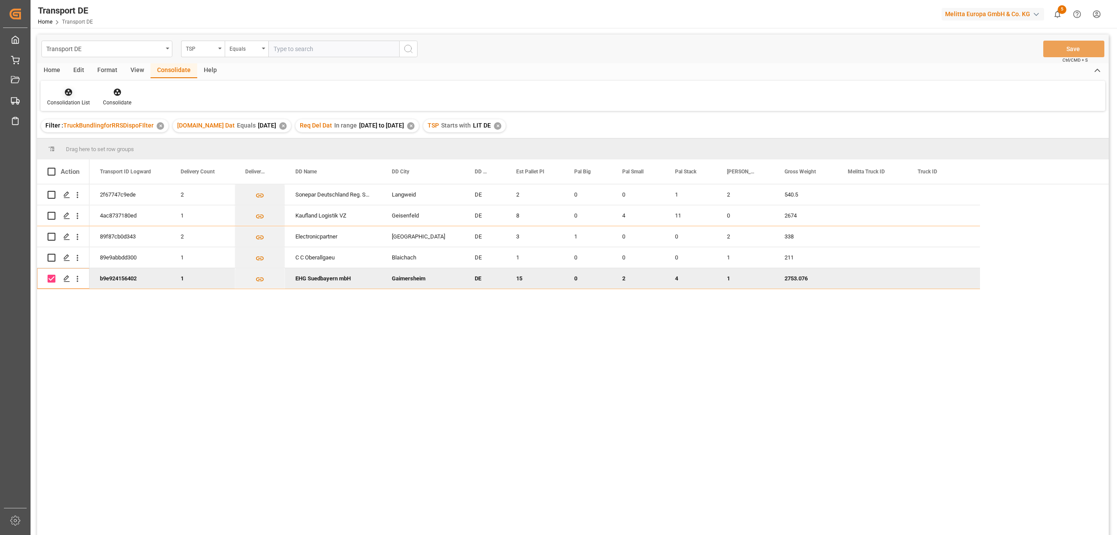
click at [59, 97] on div "Consolidation List" at bounding box center [69, 96] width 56 height 19
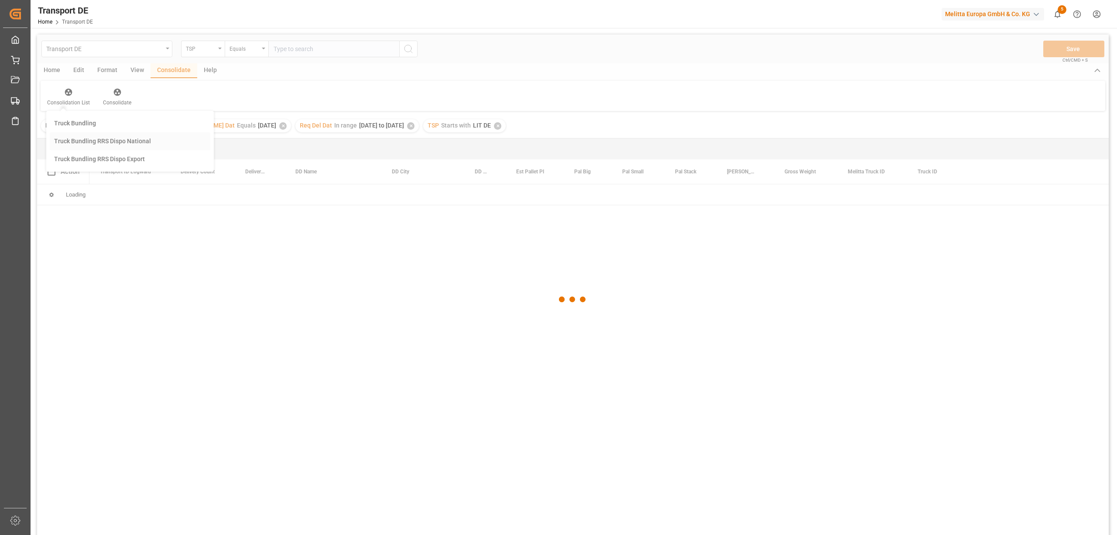
click at [67, 140] on div "Transport DE TSP Equals Save Ctrl/CMD + S Home Edit Format View Consolidate Hel…" at bounding box center [573, 295] width 1072 height 523
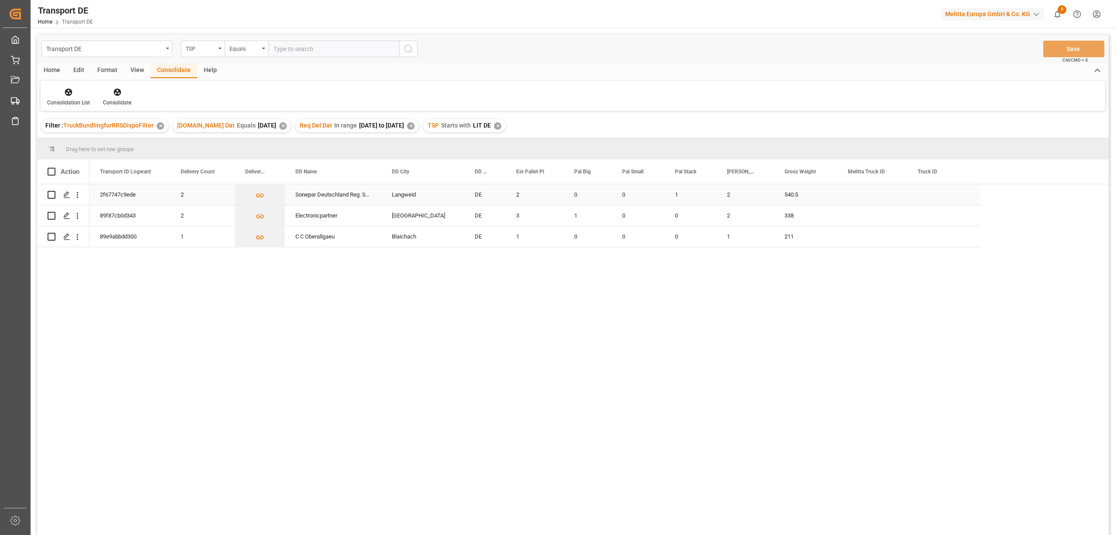
click at [52, 194] on input "Press Space to toggle row selection (unchecked)" at bounding box center [52, 195] width 8 height 8
checkbox input "true"
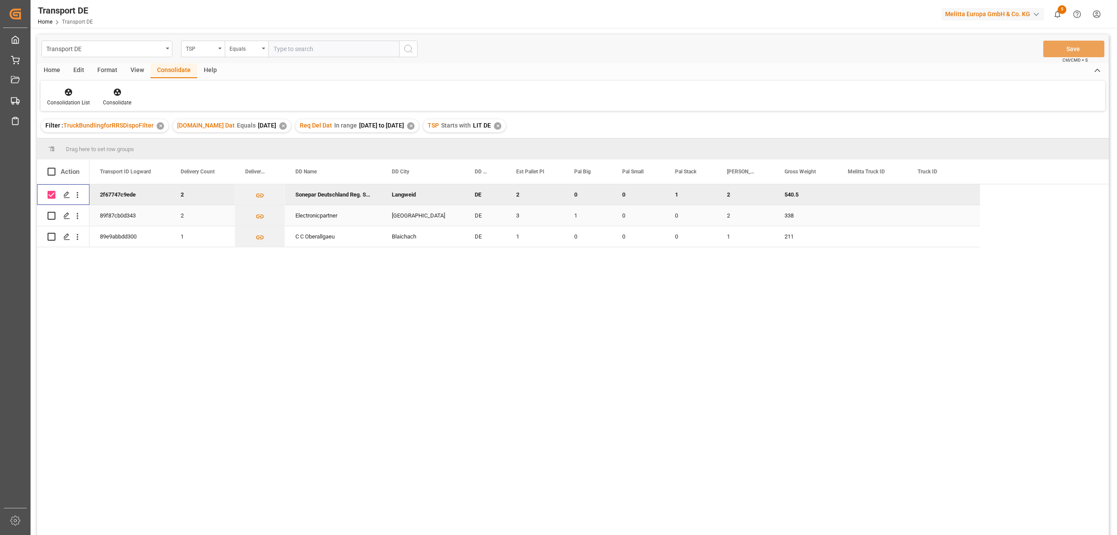
click at [54, 217] on input "Press Space to toggle row selection (unchecked)" at bounding box center [52, 216] width 8 height 8
checkbox input "true"
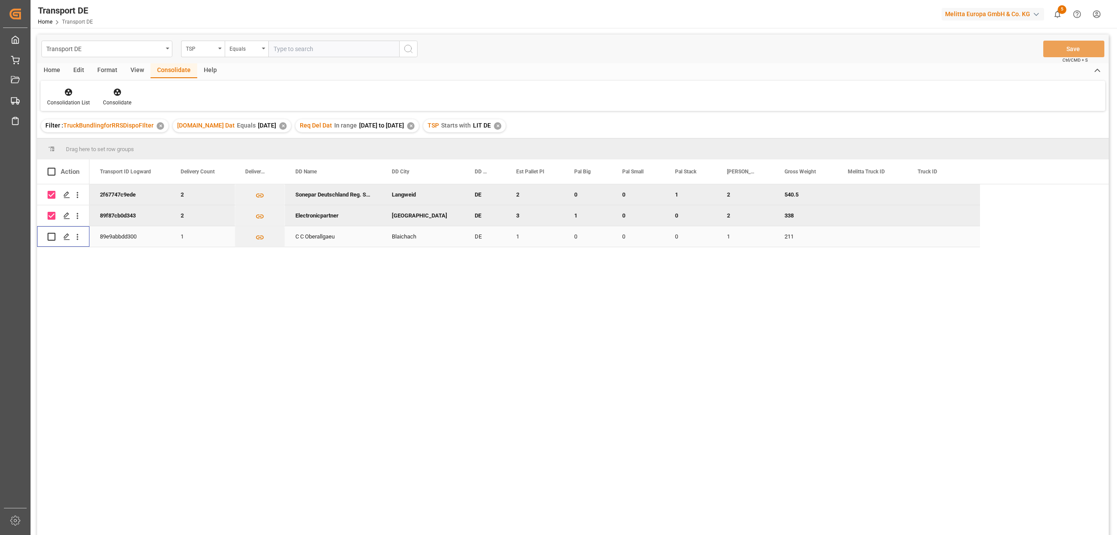
click at [51, 237] on input "Press Space to toggle row selection (unchecked)" at bounding box center [52, 237] width 8 height 8
checkbox input "true"
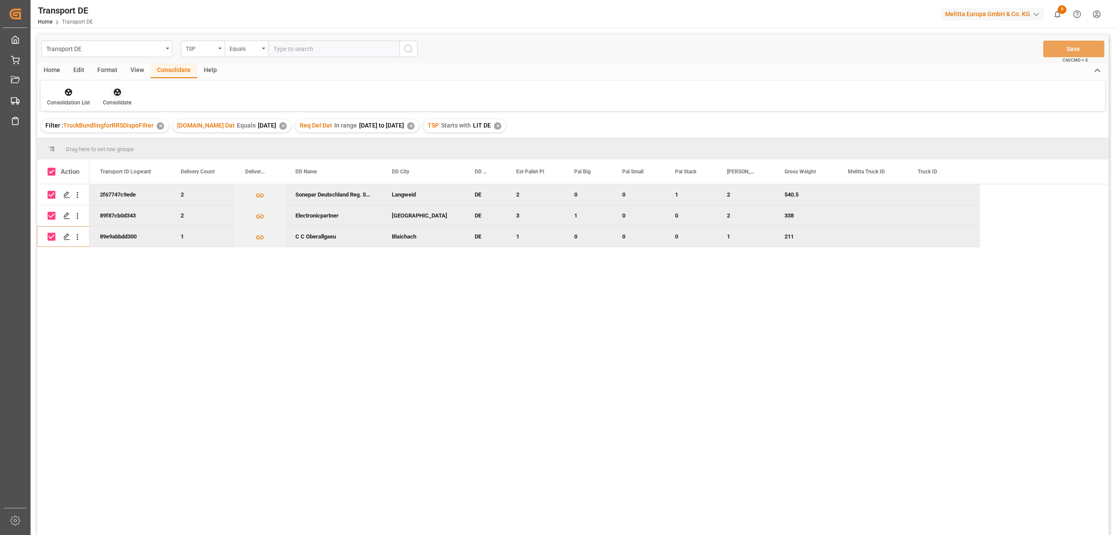
click at [116, 95] on icon at bounding box center [116, 92] width 7 height 7
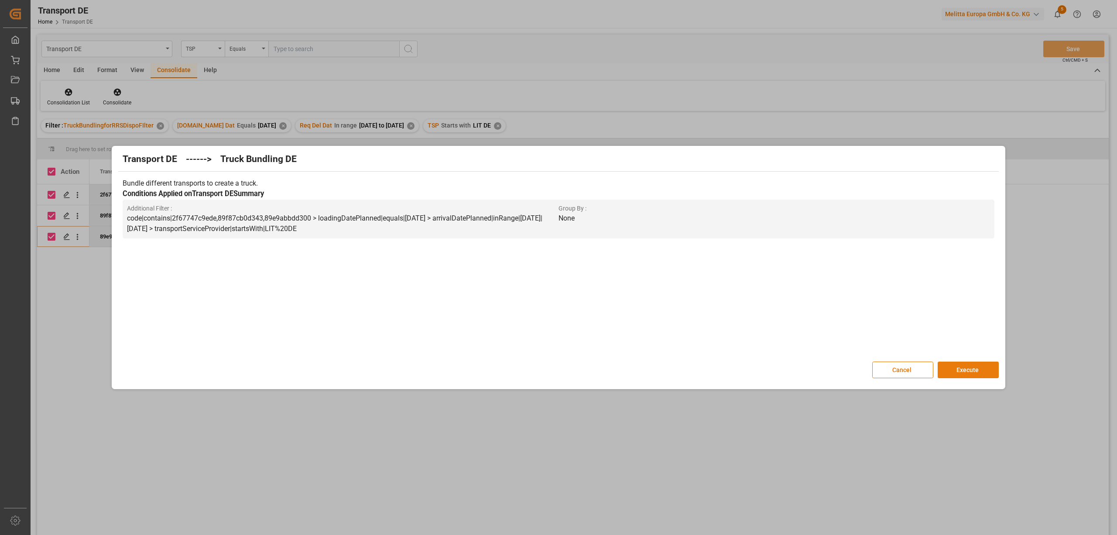
click at [970, 370] on button "Execute" at bounding box center [968, 369] width 61 height 17
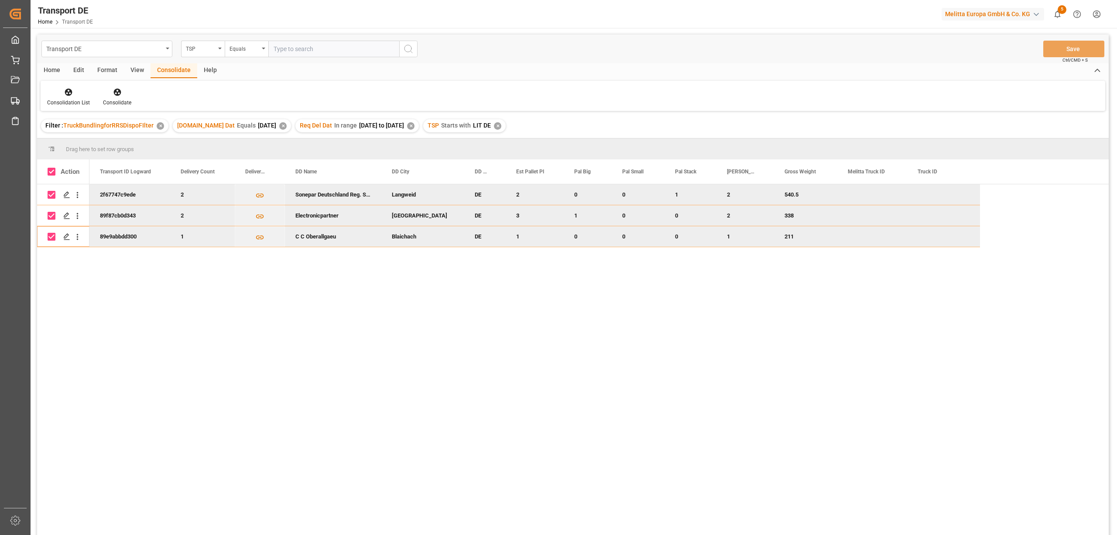
click at [502, 126] on div "✕" at bounding box center [497, 125] width 7 height 7
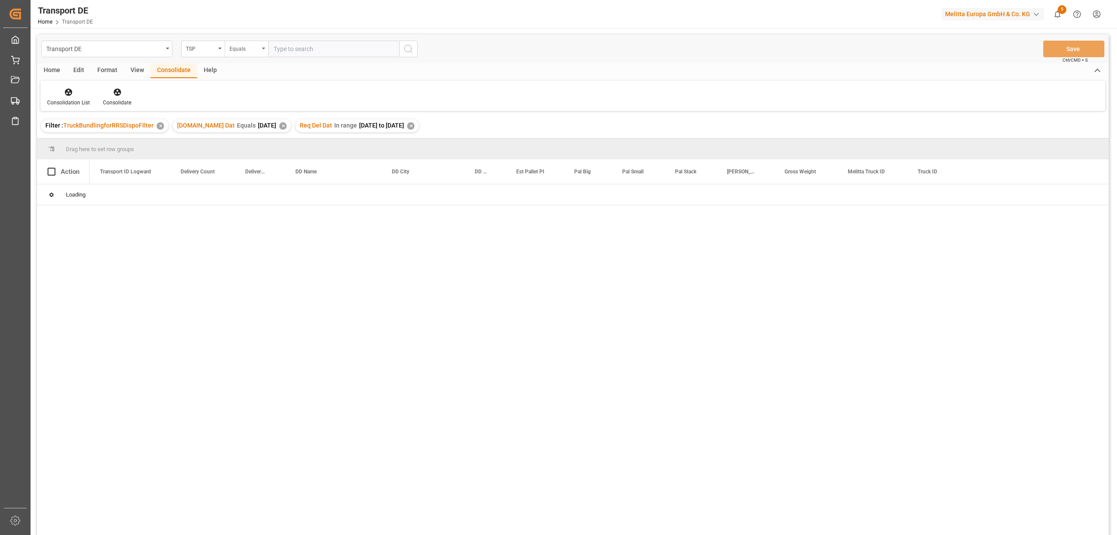
click at [243, 45] on div "Equals" at bounding box center [245, 48] width 30 height 10
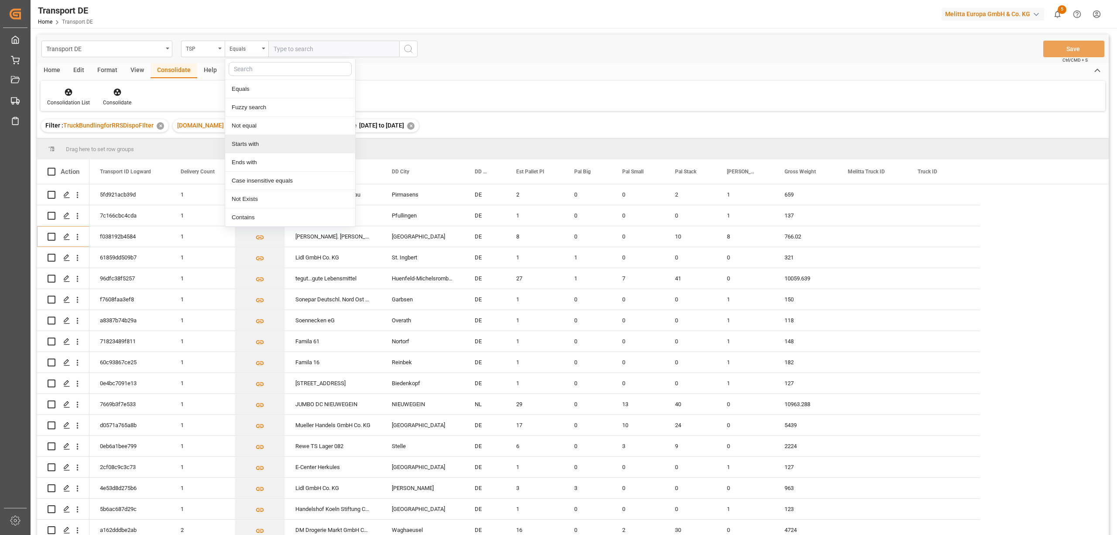
click at [261, 146] on div "Starts with" at bounding box center [290, 144] width 130 height 18
type input "Dachser DE"
click at [409, 48] on icon "search button" at bounding box center [408, 49] width 10 height 10
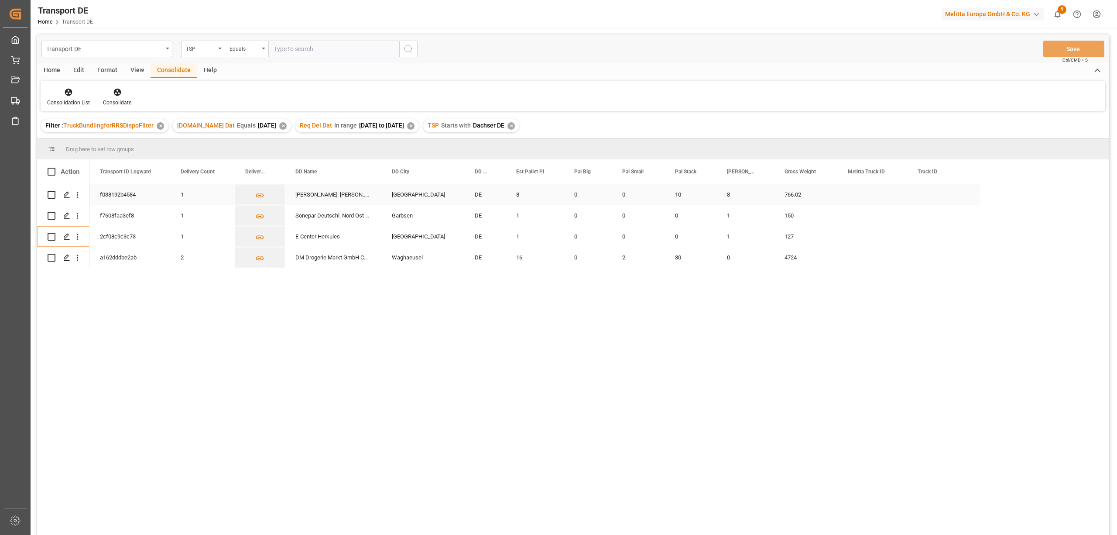
click at [51, 196] on input "Press Space to toggle row selection (unchecked)" at bounding box center [52, 195] width 8 height 8
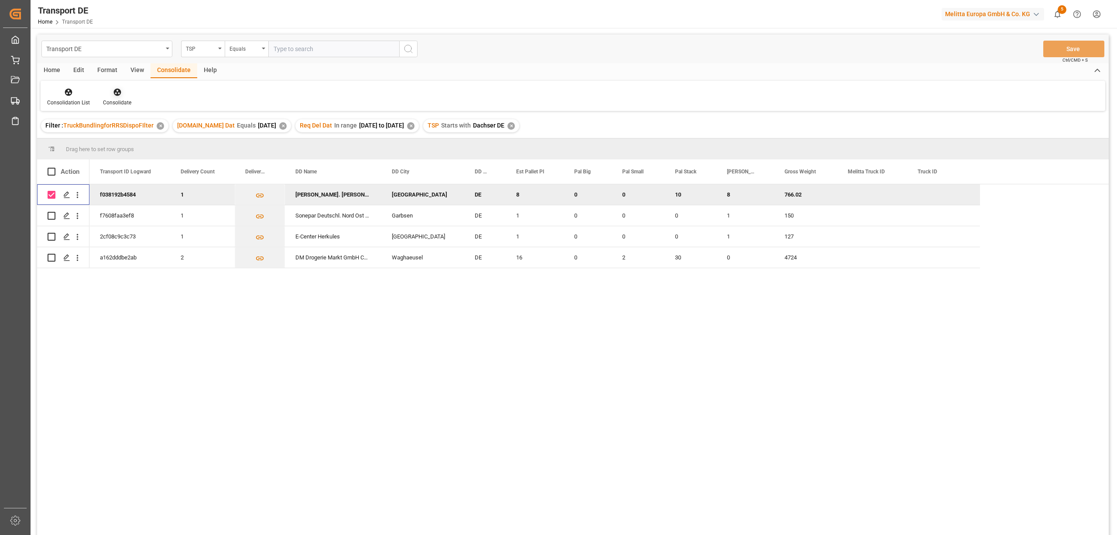
click at [117, 91] on icon at bounding box center [117, 92] width 9 height 9
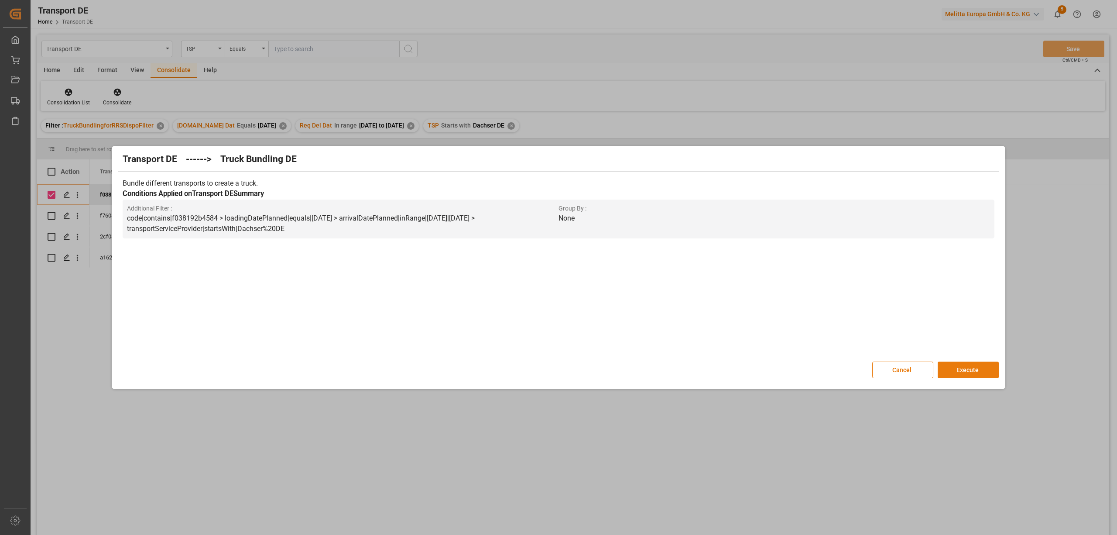
click at [961, 367] on button "Execute" at bounding box center [968, 369] width 61 height 17
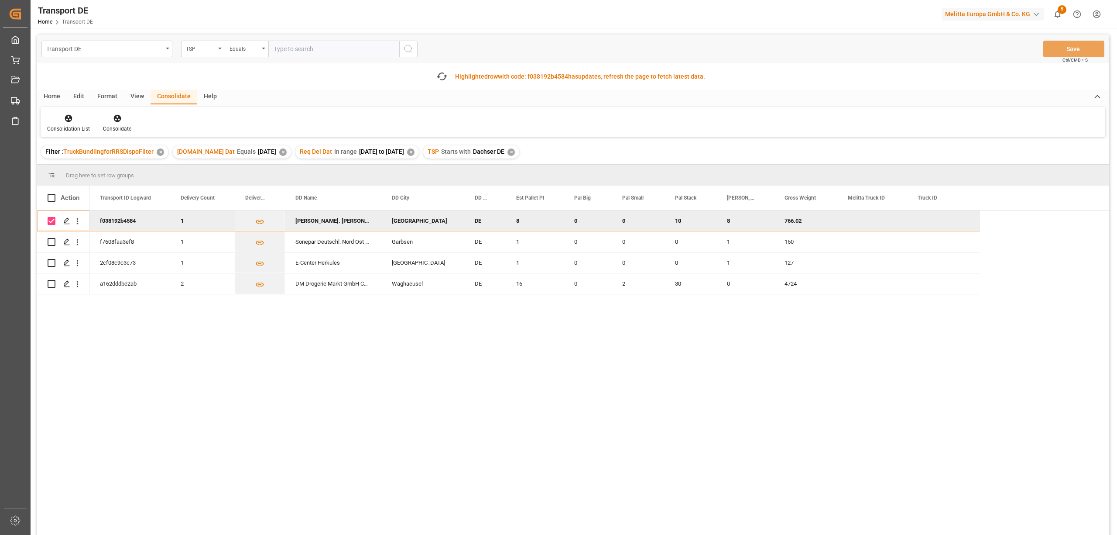
click at [52, 220] on input "Press Space to toggle row selection (checked)" at bounding box center [52, 221] width 8 height 8
checkbox input "false"
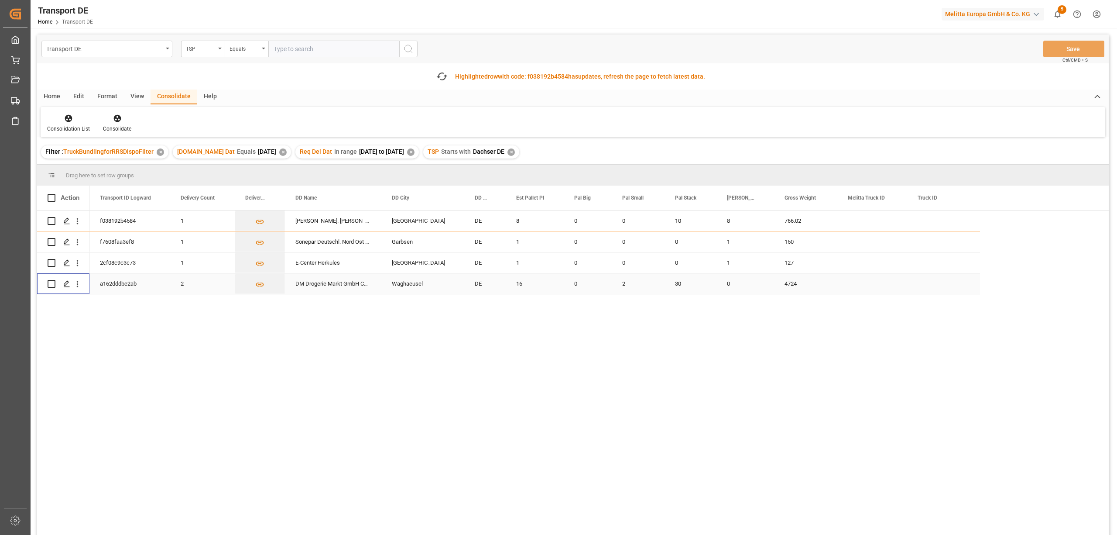
click at [51, 285] on input "Press Space to toggle row selection (unchecked)" at bounding box center [52, 284] width 8 height 8
checkbox input "true"
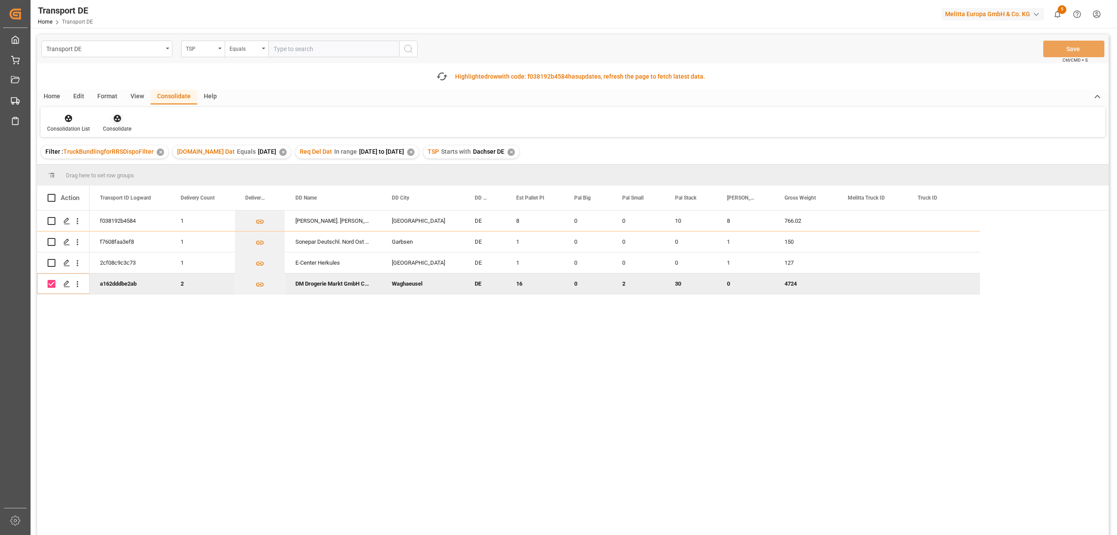
click at [117, 117] on icon at bounding box center [116, 118] width 7 height 7
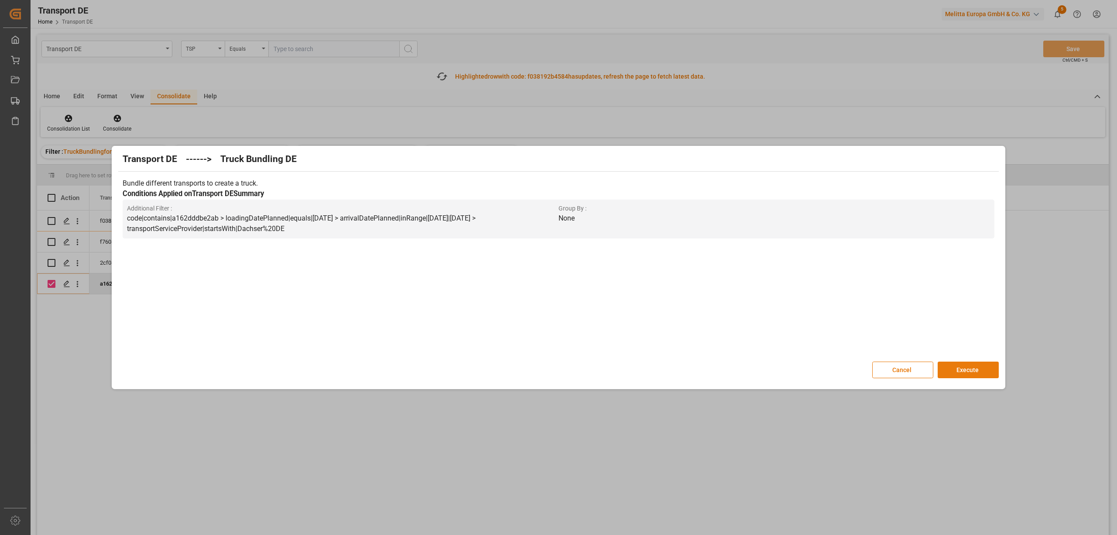
click at [978, 371] on button "Execute" at bounding box center [968, 369] width 61 height 17
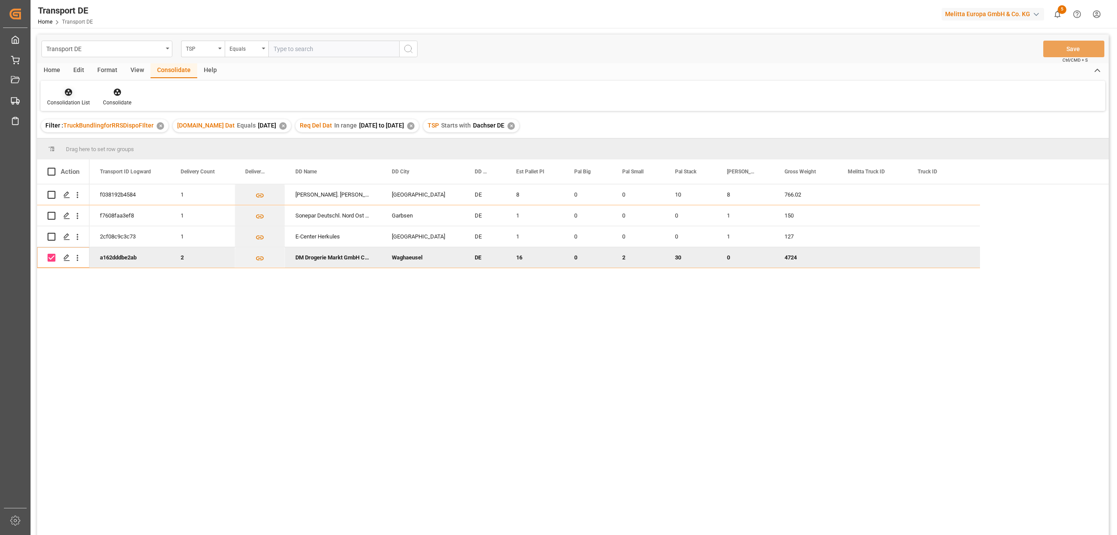
click at [70, 95] on icon at bounding box center [68, 92] width 7 height 7
click at [81, 141] on div "Transport DE TSP Equals Save Ctrl/CMD + S Home Edit Format View Consolidate Hel…" at bounding box center [573, 295] width 1072 height 523
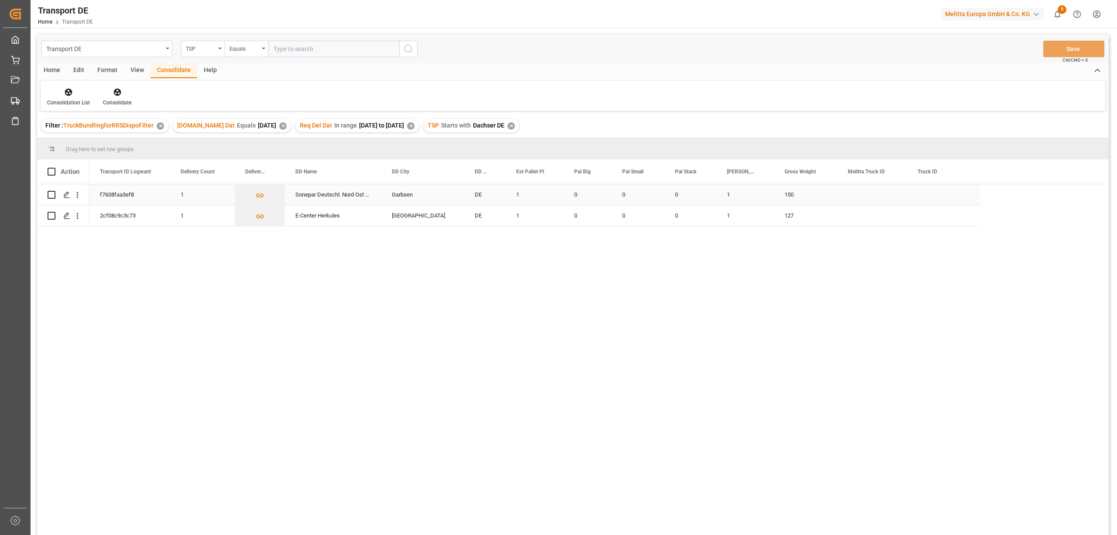
click at [50, 192] on input "Press Space to toggle row selection (unchecked)" at bounding box center [52, 195] width 8 height 8
checkbox input "true"
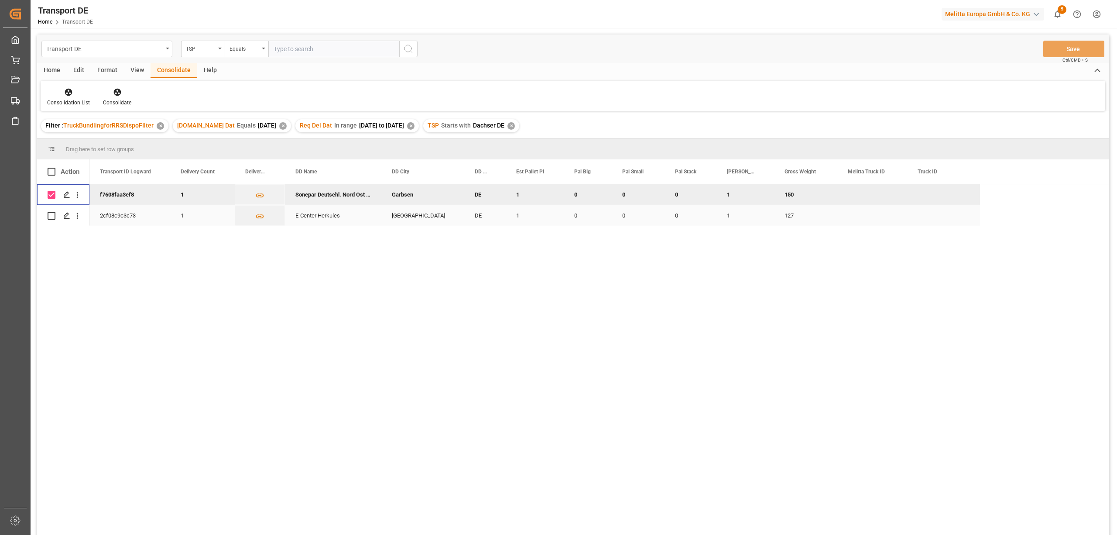
click at [51, 213] on input "Press Space to toggle row selection (unchecked)" at bounding box center [52, 216] width 8 height 8
checkbox input "true"
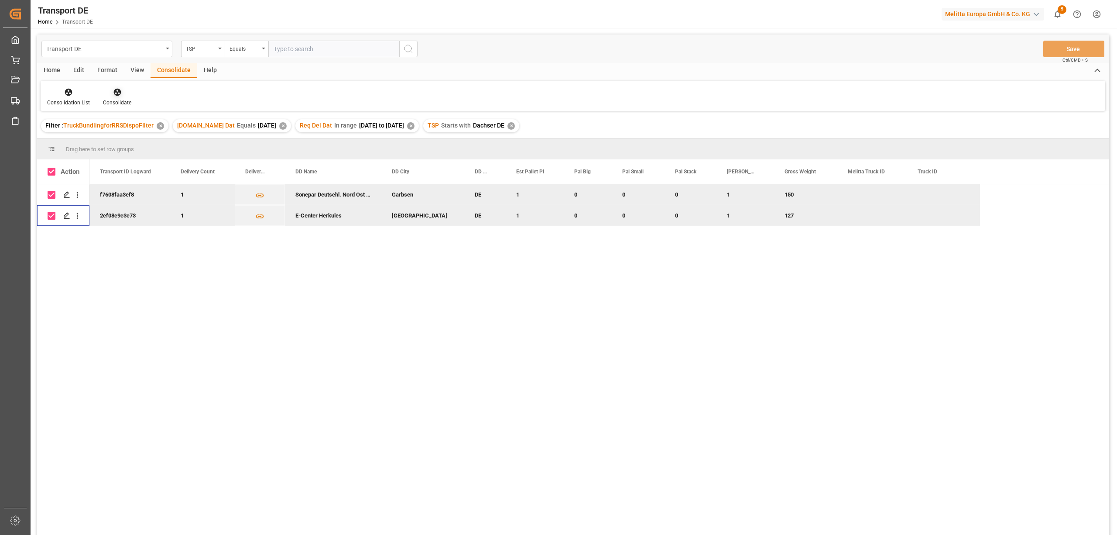
click at [120, 89] on icon at bounding box center [117, 92] width 9 height 9
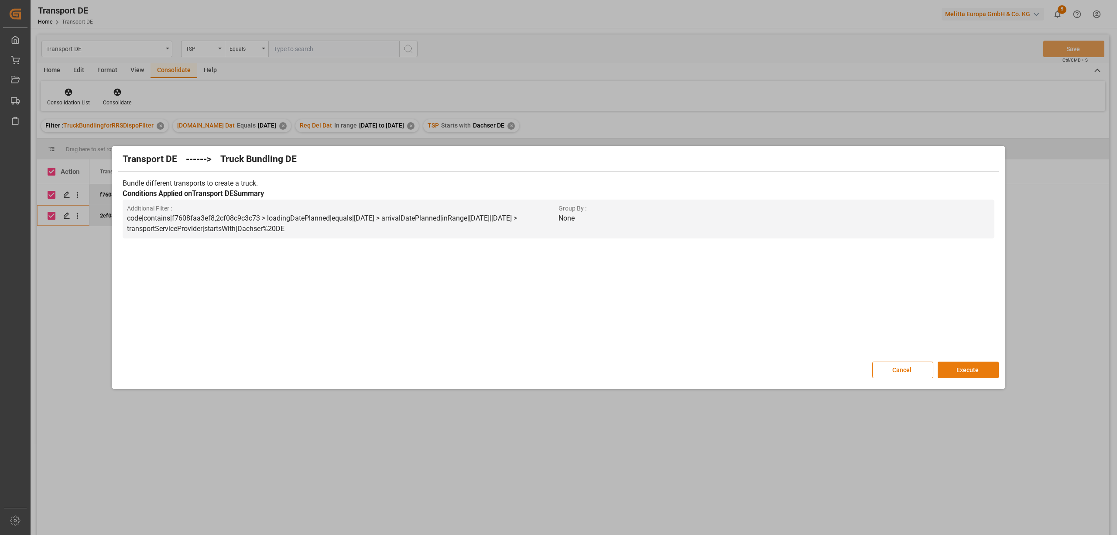
click at [968, 371] on button "Execute" at bounding box center [968, 369] width 61 height 17
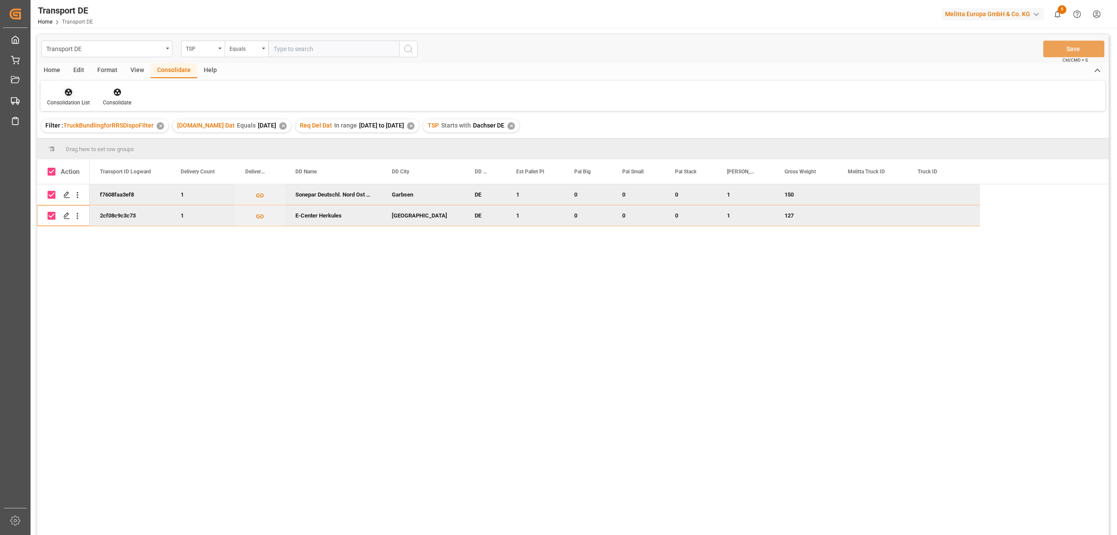
click at [69, 99] on div "Consolidation List" at bounding box center [68, 103] width 43 height 8
click at [100, 138] on div "Transport DE TSP Equals Save Ctrl/CMD + S Home Edit Format View Consolidate Hel…" at bounding box center [573, 295] width 1072 height 523
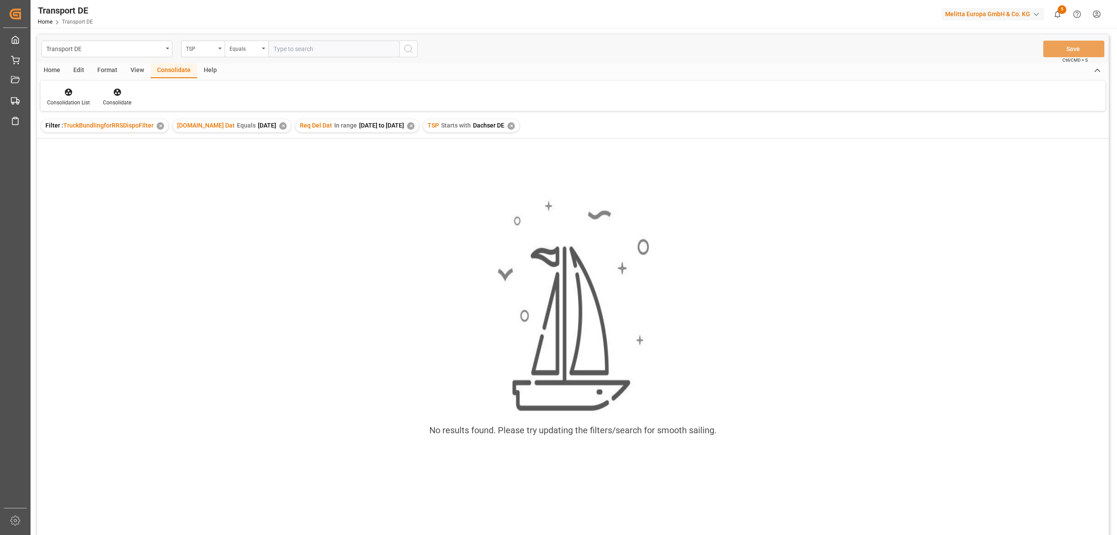
click at [515, 128] on div "✕" at bounding box center [511, 125] width 7 height 7
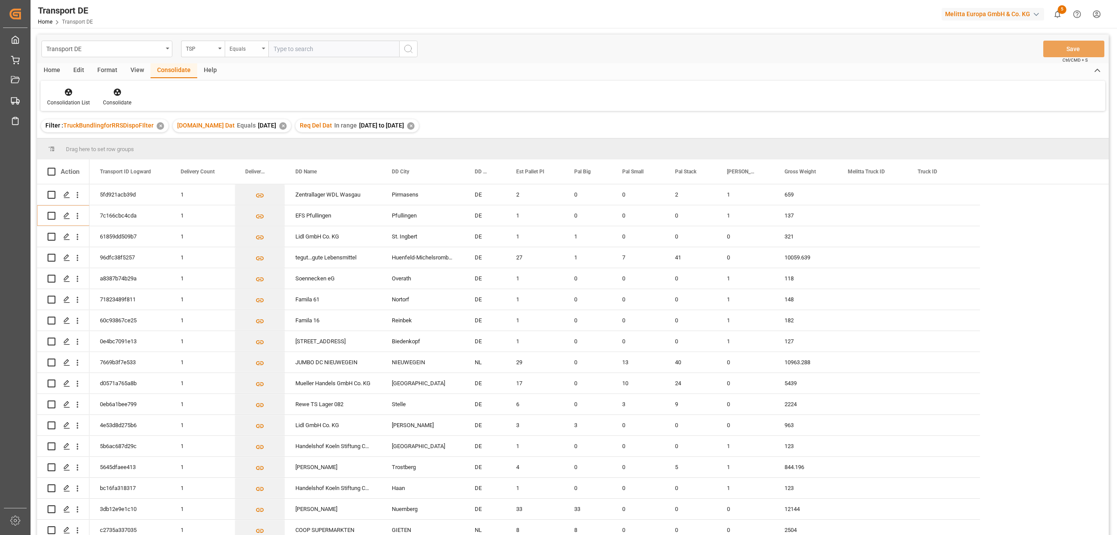
click at [236, 52] on div "Equals" at bounding box center [245, 48] width 30 height 10
click at [266, 145] on div "Starts with" at bounding box center [290, 144] width 130 height 18
type input "Hartmann"
click at [409, 47] on icon "search button" at bounding box center [408, 49] width 10 height 10
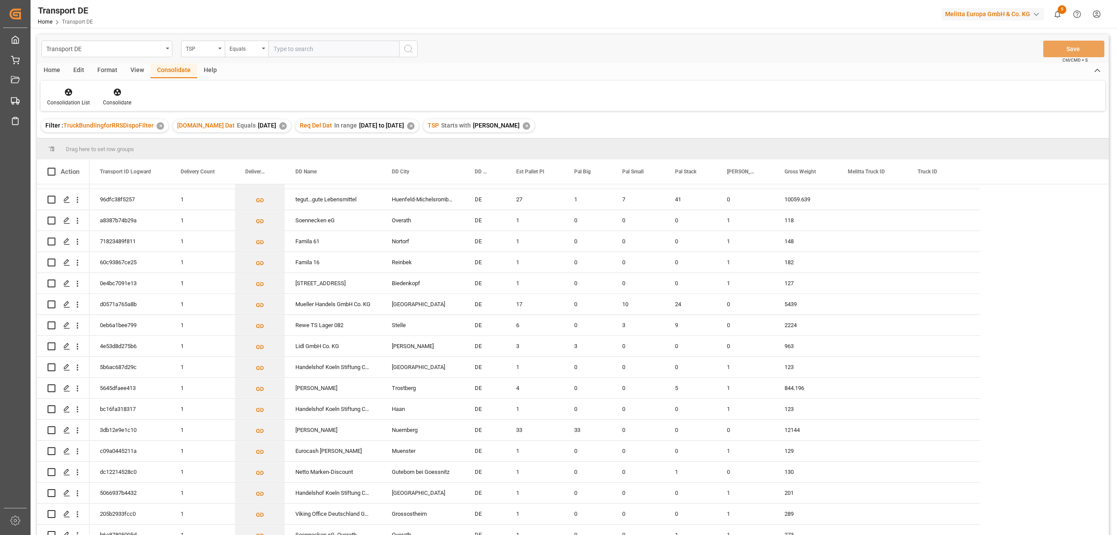
click at [51, 70] on div "Home" at bounding box center [52, 70] width 30 height 15
click at [100, 99] on div "Download" at bounding box center [97, 103] width 24 height 8
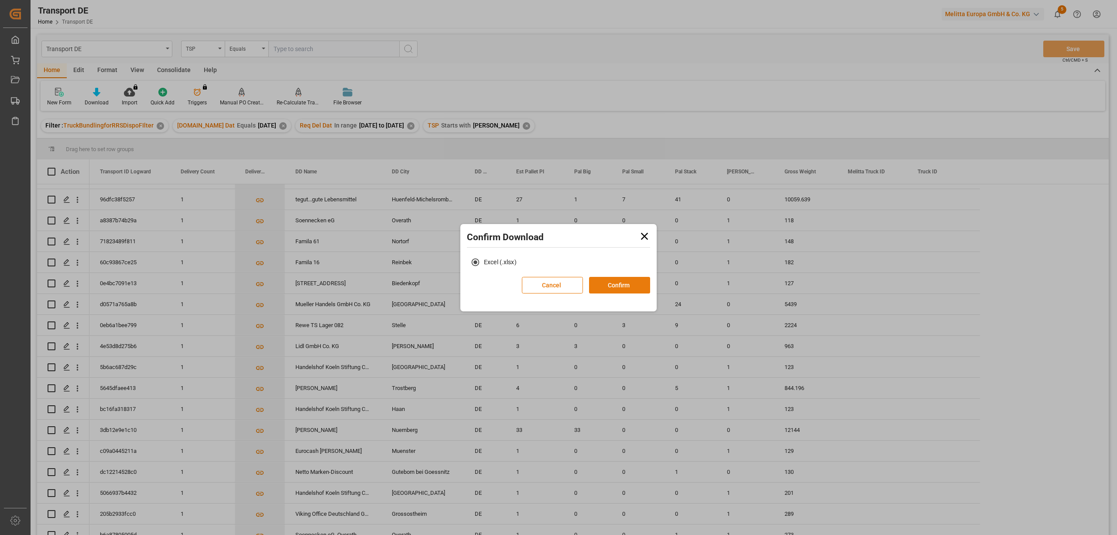
click at [615, 285] on button "Confirm" at bounding box center [619, 285] width 61 height 17
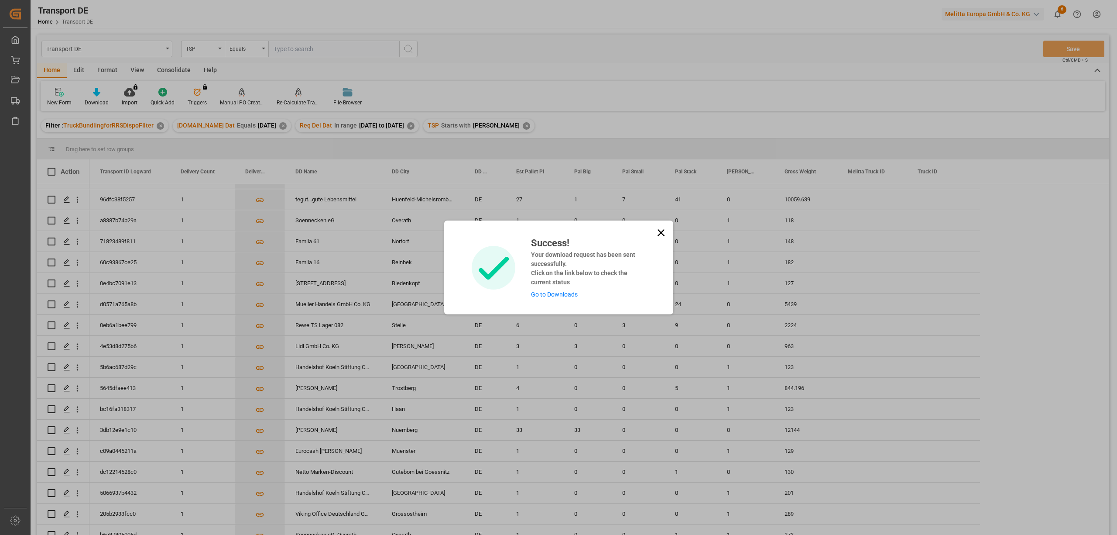
click at [662, 232] on icon at bounding box center [661, 233] width 12 height 12
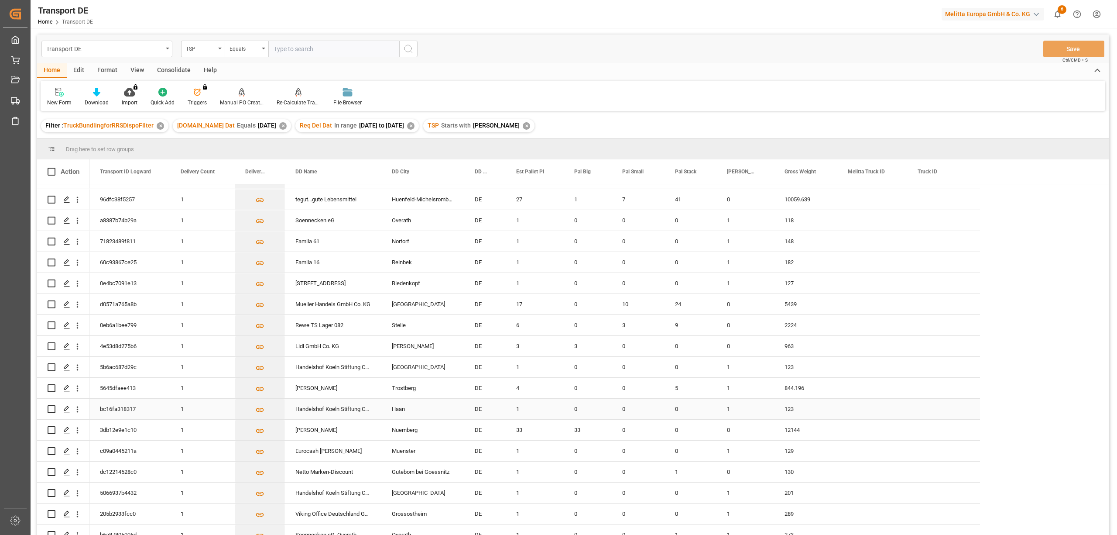
scroll to position [0, 0]
click at [523, 125] on div "✕" at bounding box center [526, 125] width 7 height 7
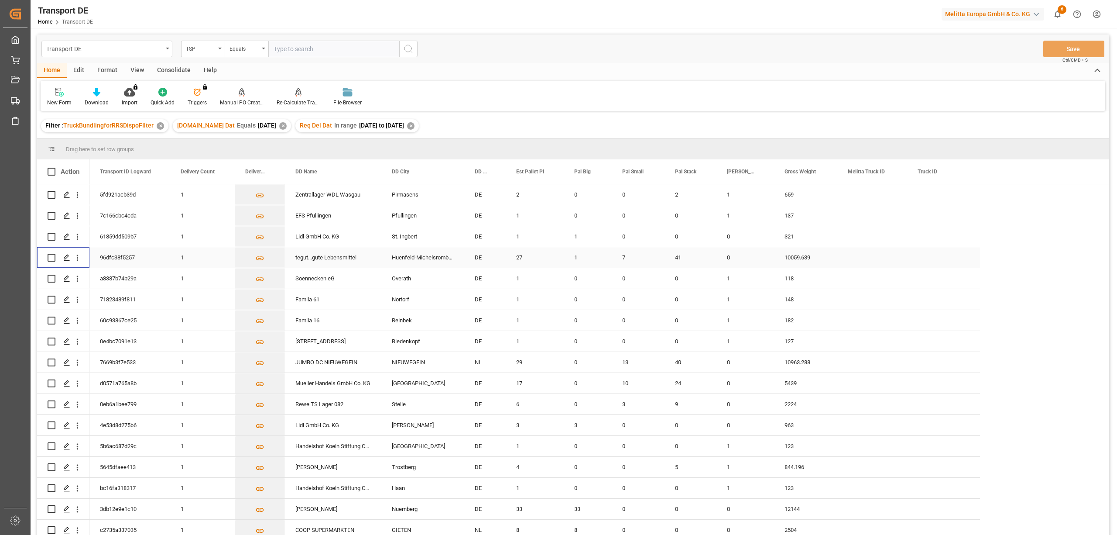
click at [52, 257] on input "Press Space to toggle row selection (unchecked)" at bounding box center [52, 258] width 8 height 8
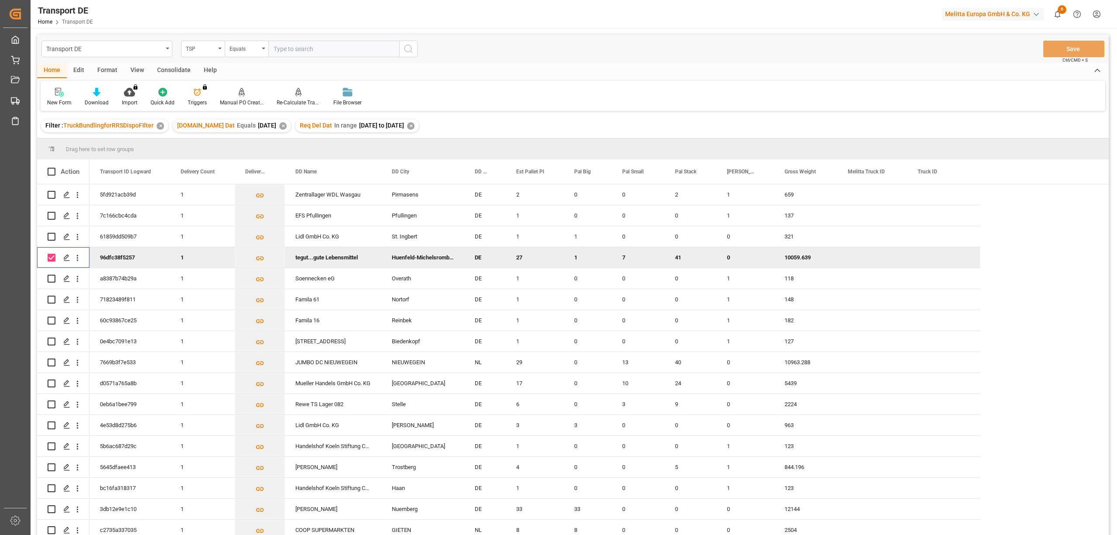
drag, startPoint x: 50, startPoint y: 258, endPoint x: 91, endPoint y: 220, distance: 55.9
click at [51, 257] on input "Press Space to toggle row selection (checked)" at bounding box center [52, 258] width 8 height 8
checkbox input "false"
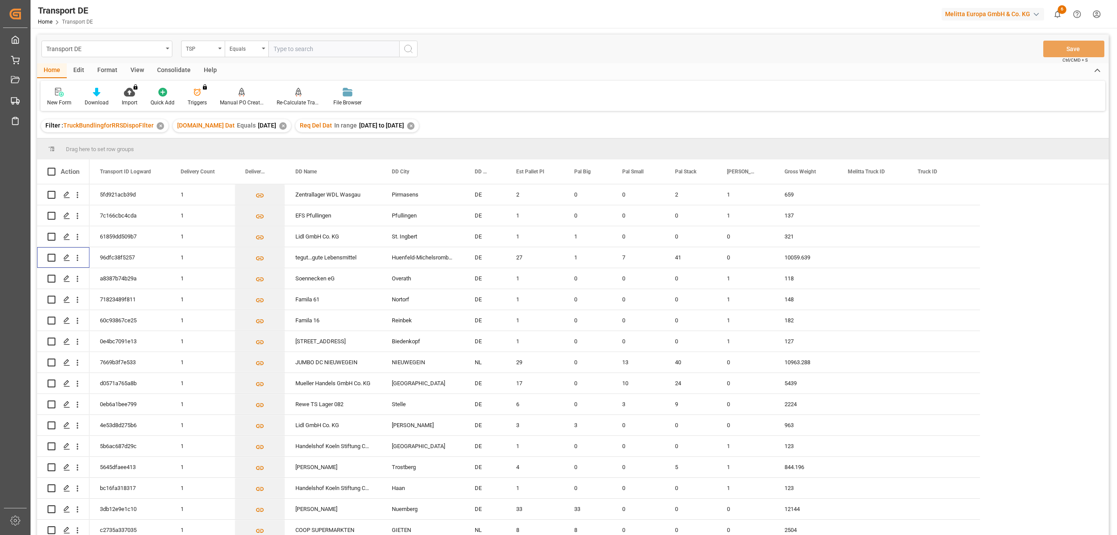
click at [175, 68] on div "Consolidate" at bounding box center [174, 70] width 47 height 15
click at [64, 95] on icon at bounding box center [68, 92] width 9 height 9
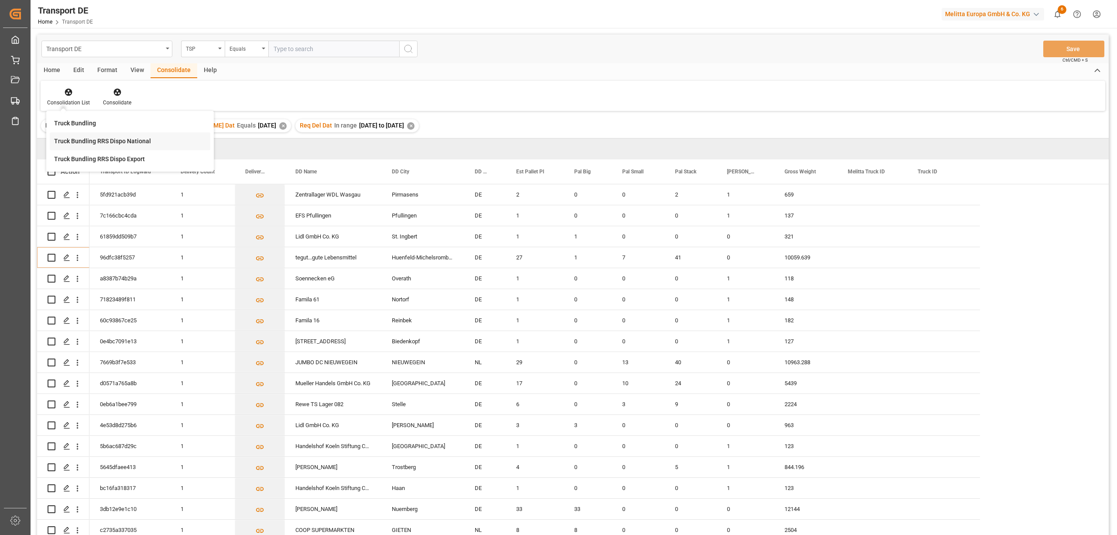
click at [100, 142] on div "Transport DE TSP Equals Save Ctrl/CMD + S Home Edit Format View Consolidate Hel…" at bounding box center [573, 295] width 1072 height 523
click at [51, 258] on input "Press Space to toggle row selection (unchecked)" at bounding box center [52, 258] width 8 height 8
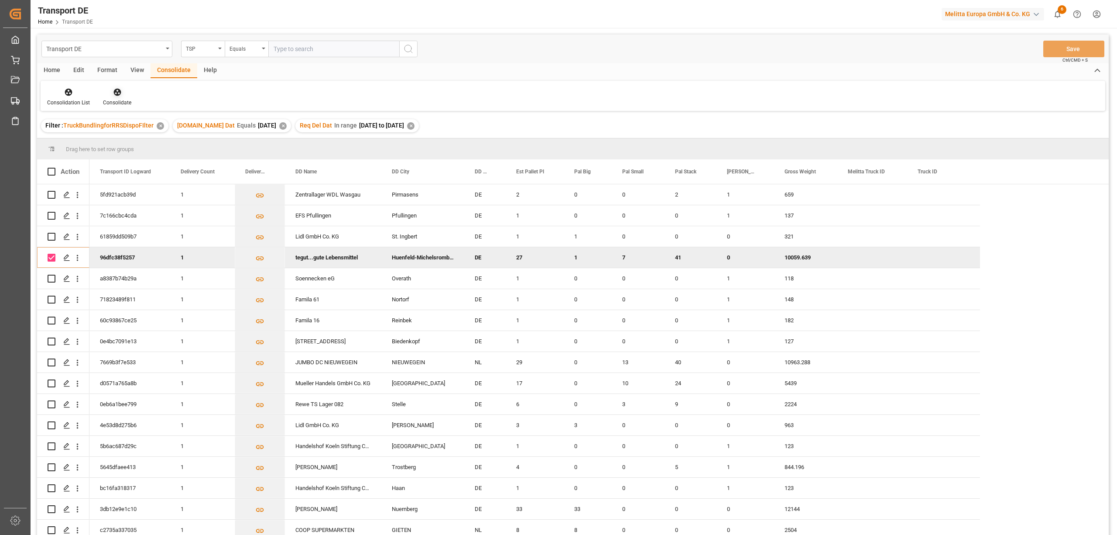
click at [117, 95] on icon at bounding box center [116, 92] width 7 height 7
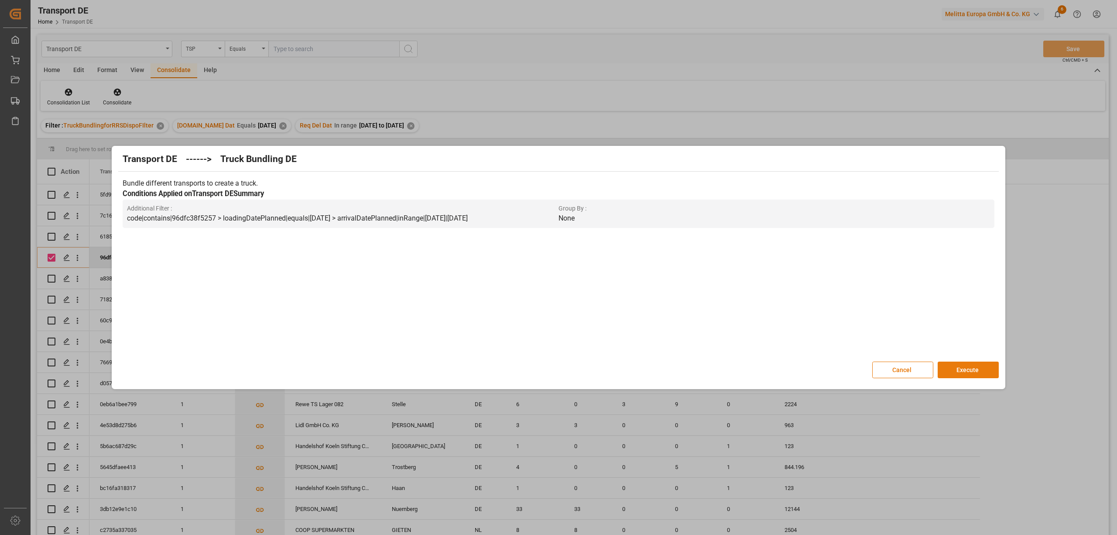
click at [978, 372] on button "Execute" at bounding box center [968, 369] width 61 height 17
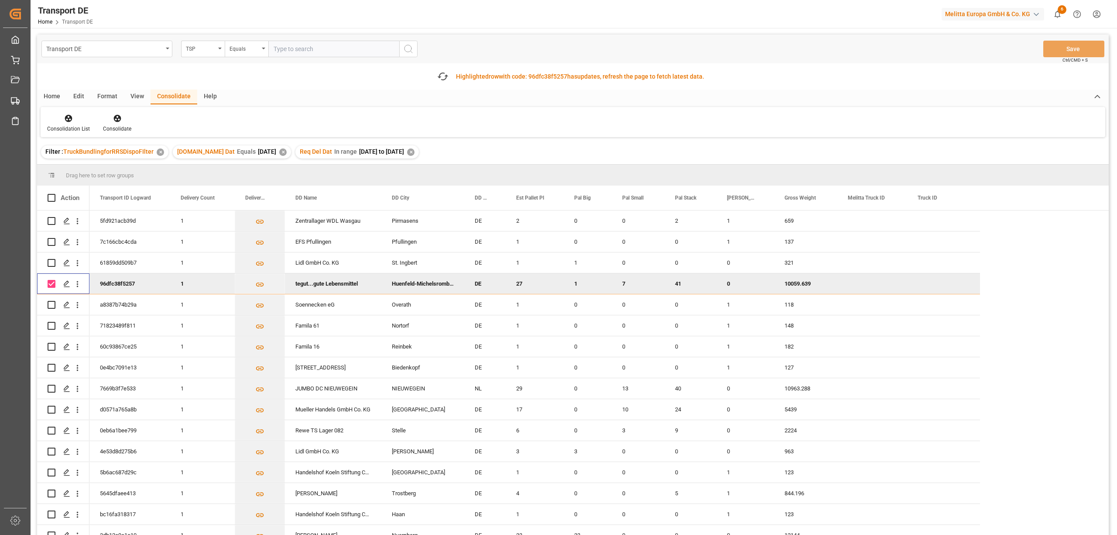
click at [49, 283] on input "Press Space to toggle row selection (checked)" at bounding box center [52, 284] width 8 height 8
checkbox input "false"
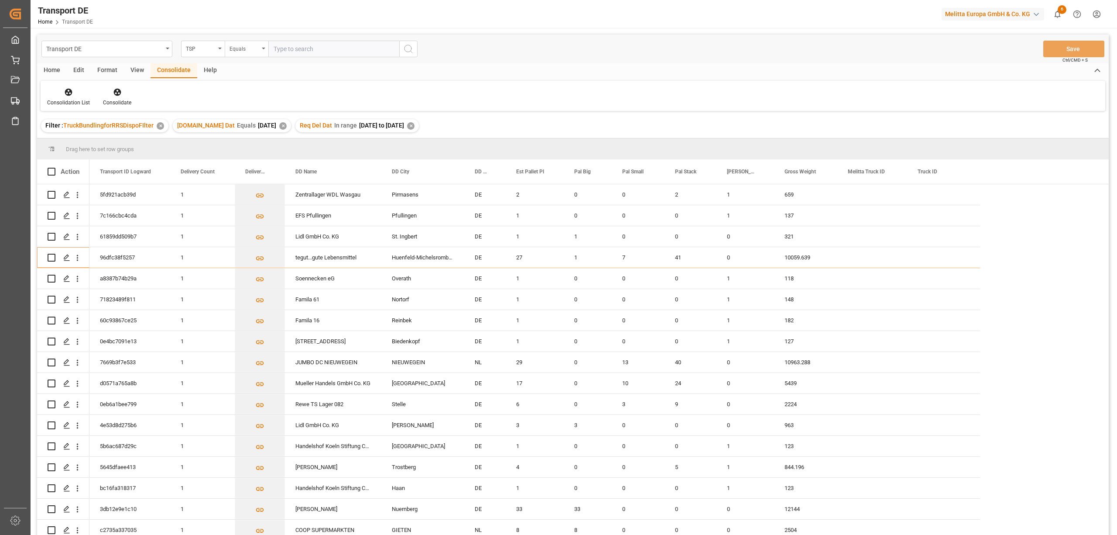
click at [236, 45] on div "Equals" at bounding box center [245, 48] width 30 height 10
click at [252, 145] on div "Starts with" at bounding box center [290, 144] width 130 height 18
type input "Hartmann"
click at [406, 45] on icon "search button" at bounding box center [408, 49] width 10 height 10
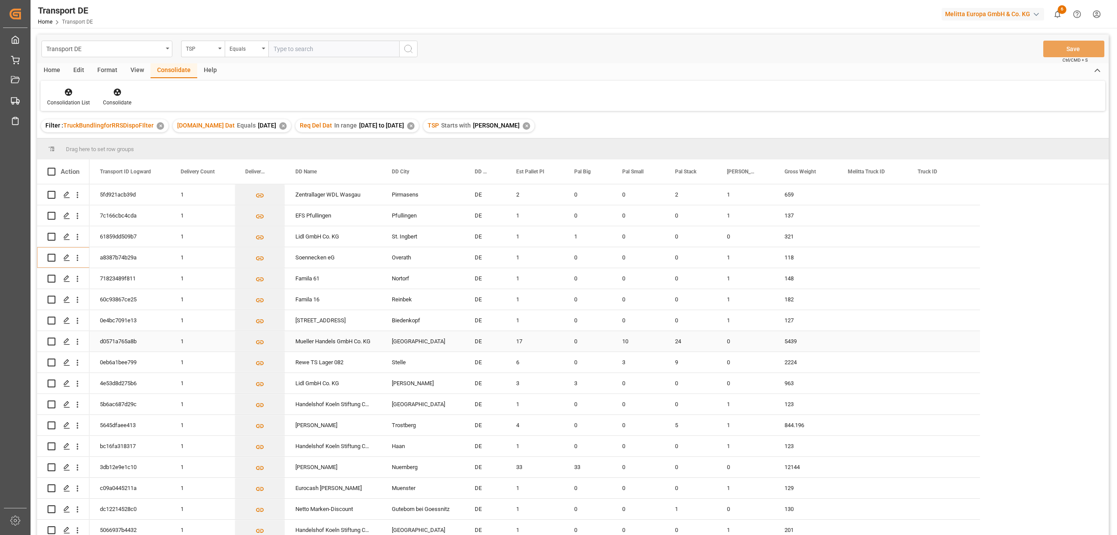
click at [53, 342] on input "Press Space to toggle row selection (unchecked)" at bounding box center [52, 341] width 8 height 8
checkbox input "true"
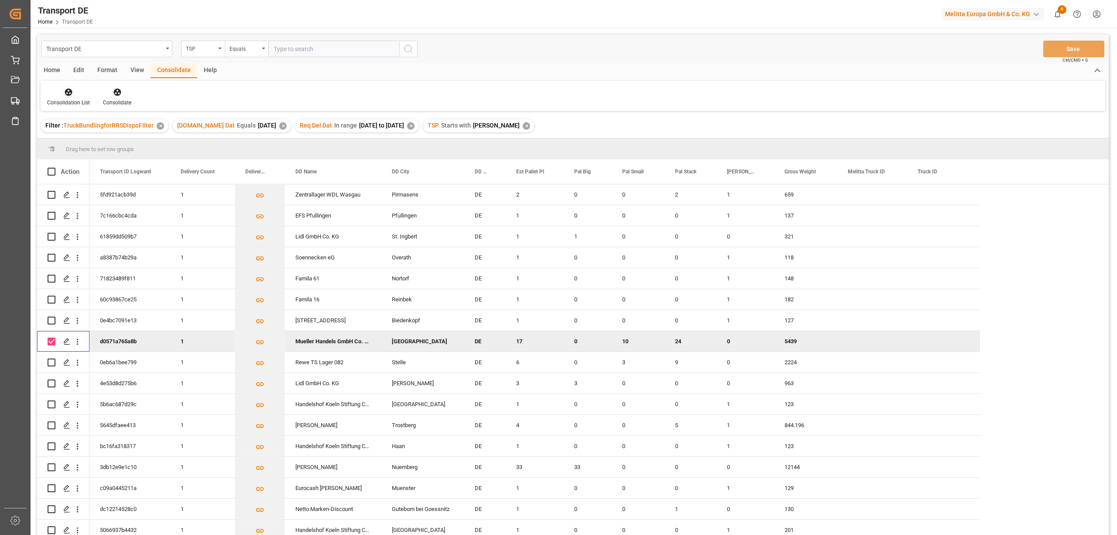
click at [53, 95] on div at bounding box center [68, 91] width 43 height 9
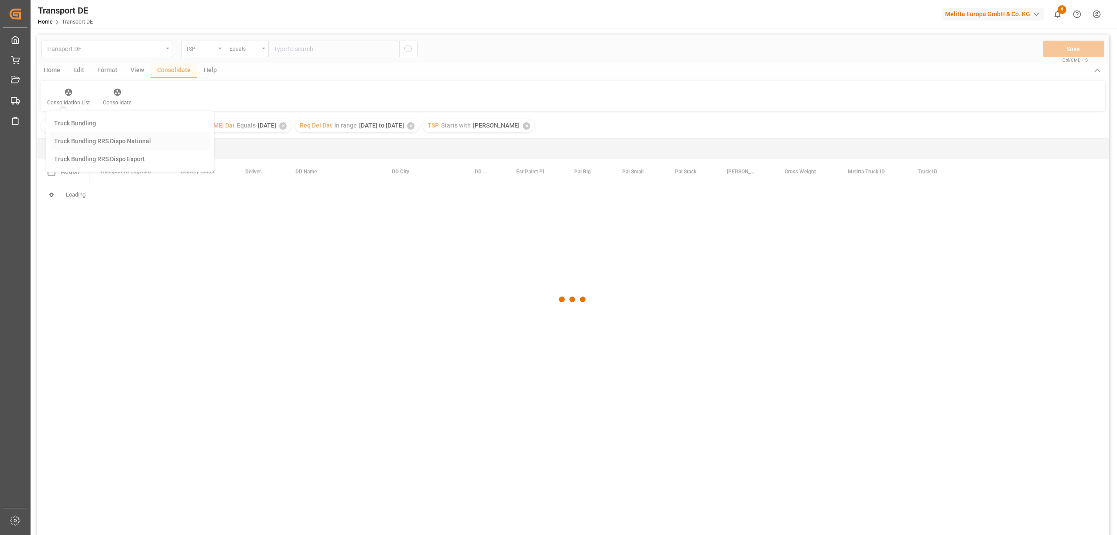
click at [93, 140] on div "Transport DE TSP Equals Save Ctrl/CMD + S Home Edit Format View Consolidate Hel…" at bounding box center [573, 295] width 1072 height 523
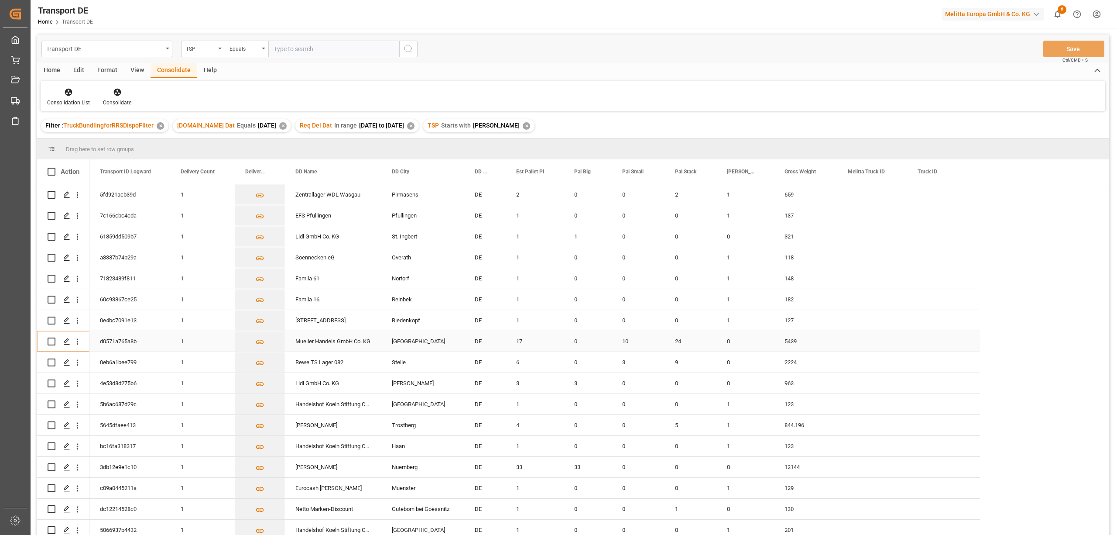
click at [51, 339] on input "Press Space to toggle row selection (unchecked)" at bounding box center [52, 341] width 8 height 8
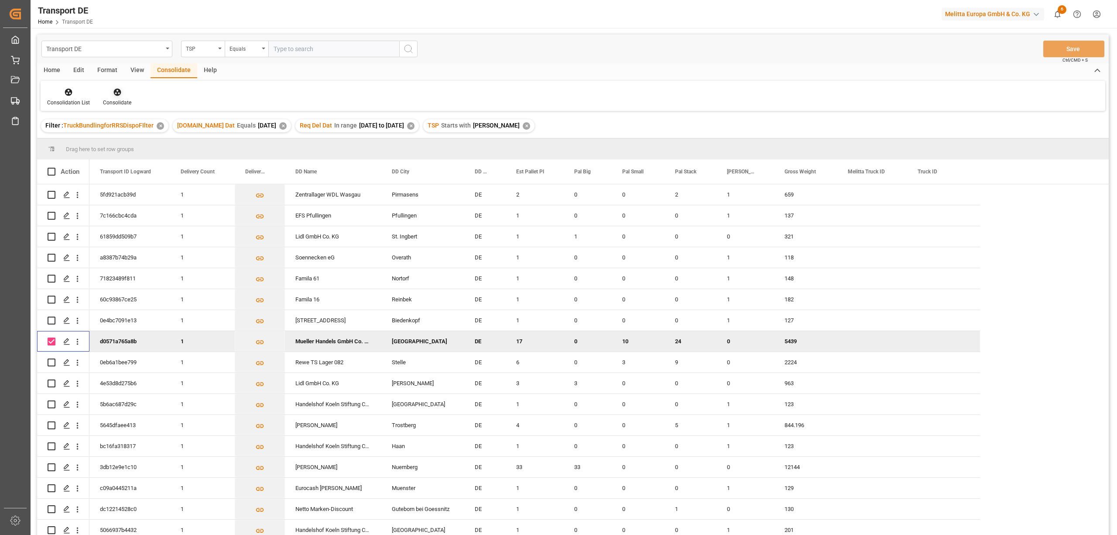
click at [115, 93] on icon at bounding box center [117, 92] width 9 height 9
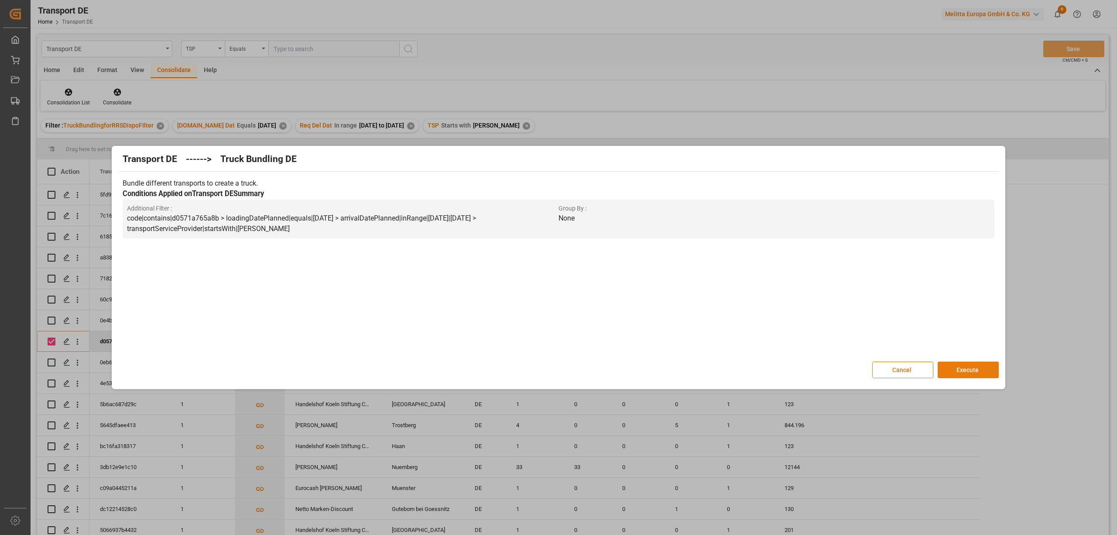
click at [964, 367] on button "Execute" at bounding box center [968, 369] width 61 height 17
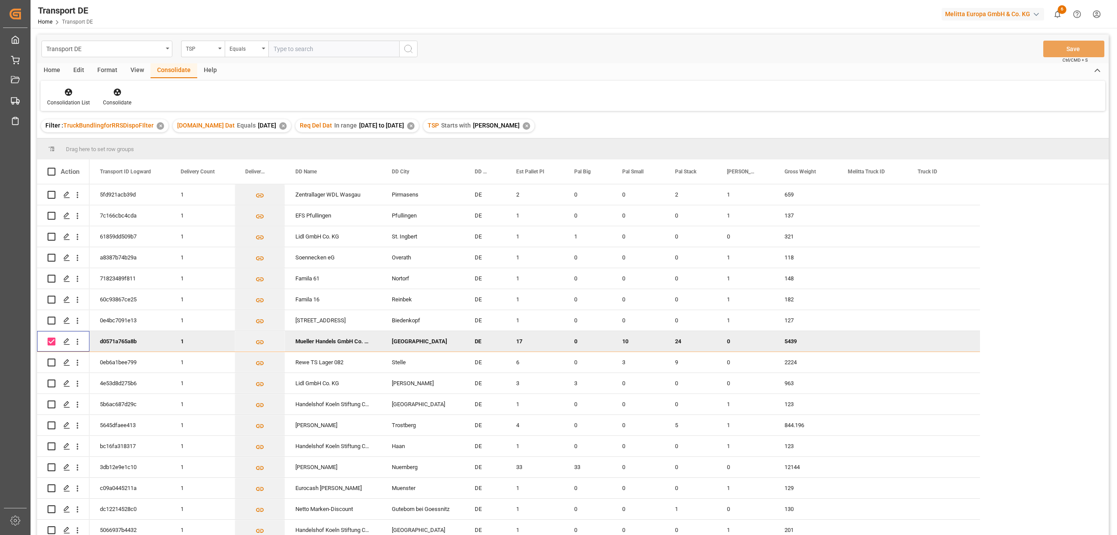
click at [49, 340] on input "Press Space to toggle row selection (checked)" at bounding box center [52, 341] width 8 height 8
checkbox input "false"
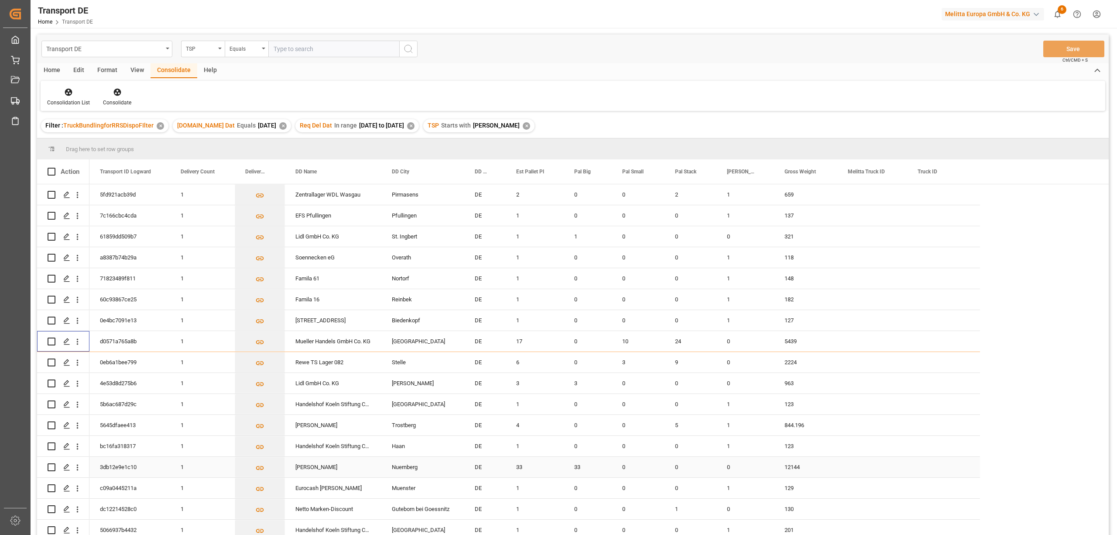
click at [50, 468] on input "Press Space to toggle row selection (unchecked)" at bounding box center [52, 467] width 8 height 8
checkbox input "true"
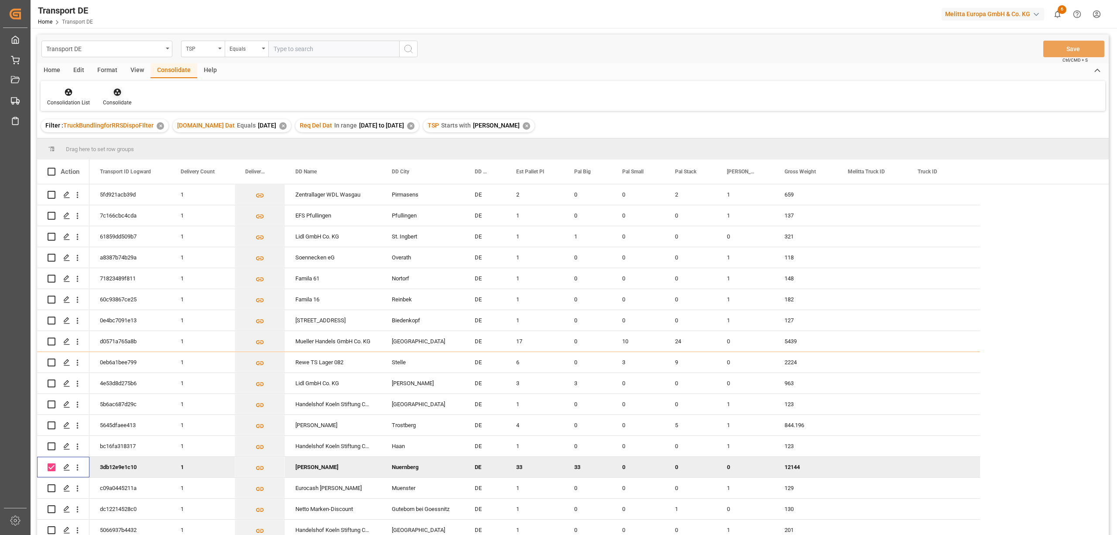
click at [116, 95] on icon at bounding box center [116, 92] width 7 height 7
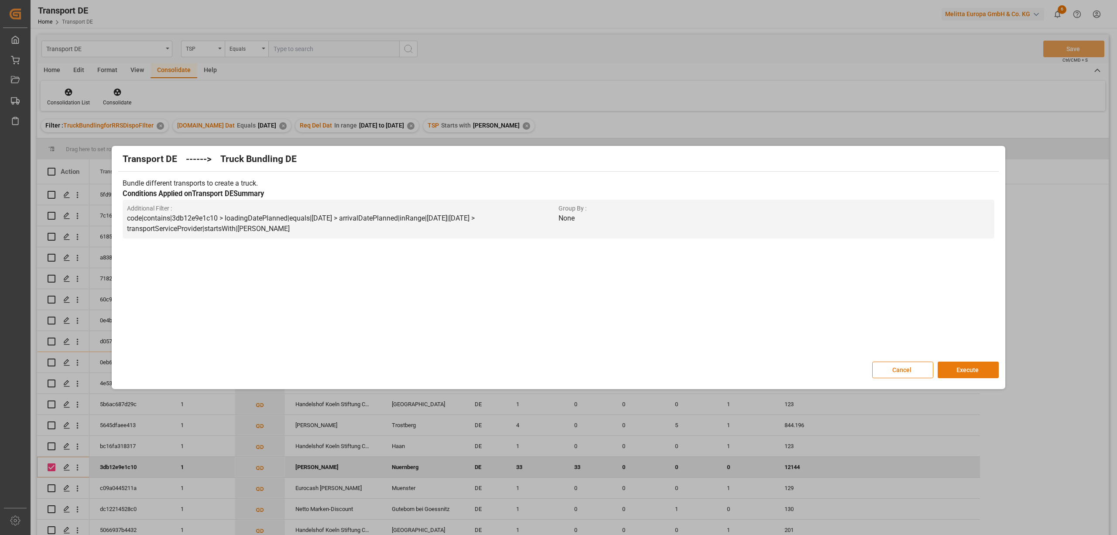
click at [983, 372] on button "Execute" at bounding box center [968, 369] width 61 height 17
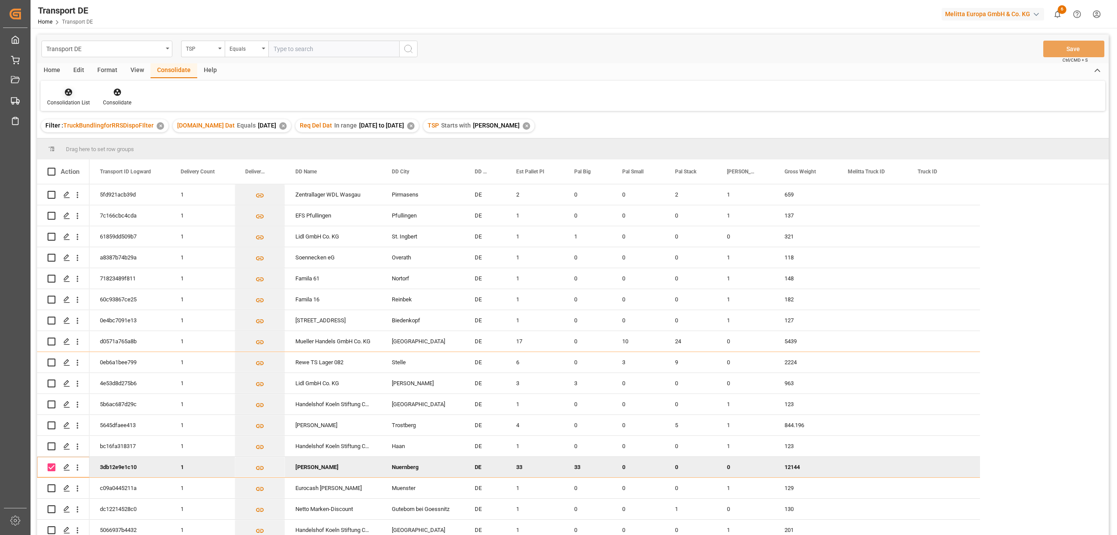
click at [60, 92] on div at bounding box center [68, 91] width 43 height 9
click at [98, 141] on div "Transport DE TSP Equals Save Ctrl/CMD + S Home Edit Format View Consolidate Hel…" at bounding box center [573, 295] width 1072 height 523
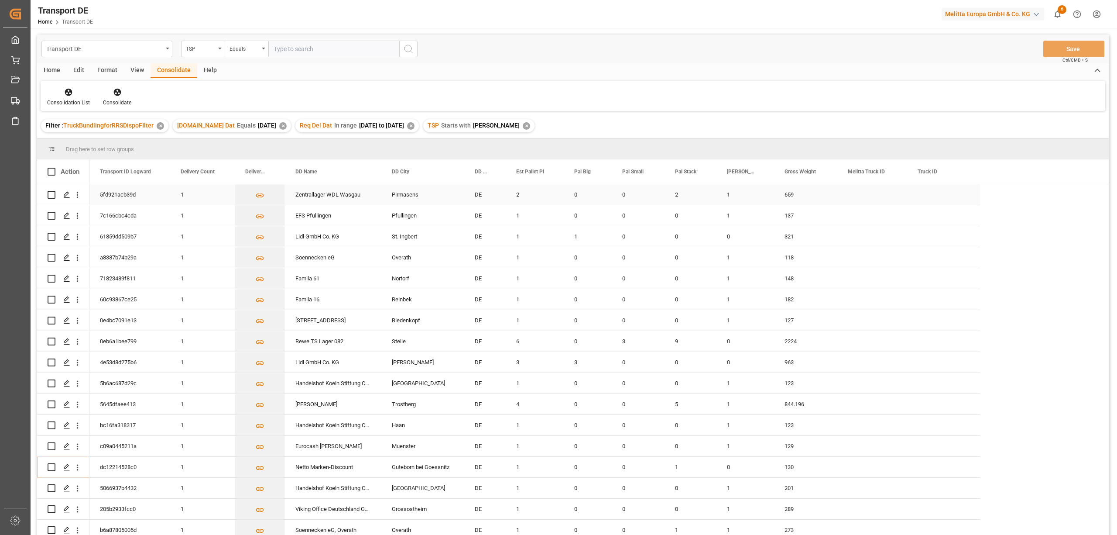
click at [52, 193] on input "Press Space to toggle row selection (unchecked)" at bounding box center [52, 195] width 8 height 8
checkbox input "true"
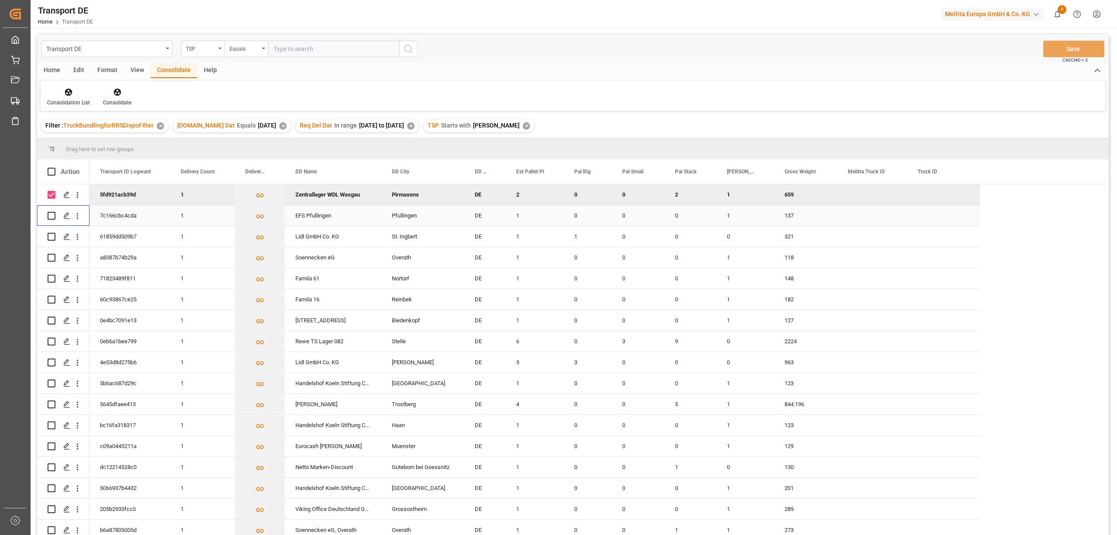
click at [49, 215] on input "Press Space to toggle row selection (unchecked)" at bounding box center [52, 216] width 8 height 8
checkbox input "true"
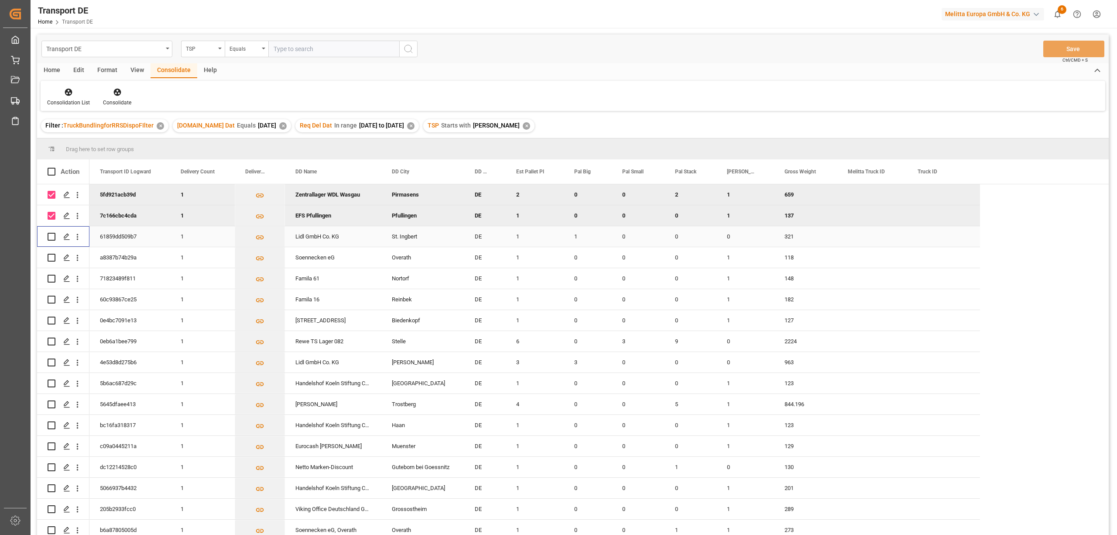
click at [53, 238] on input "Press Space to toggle row selection (unchecked)" at bounding box center [52, 237] width 8 height 8
checkbox input "true"
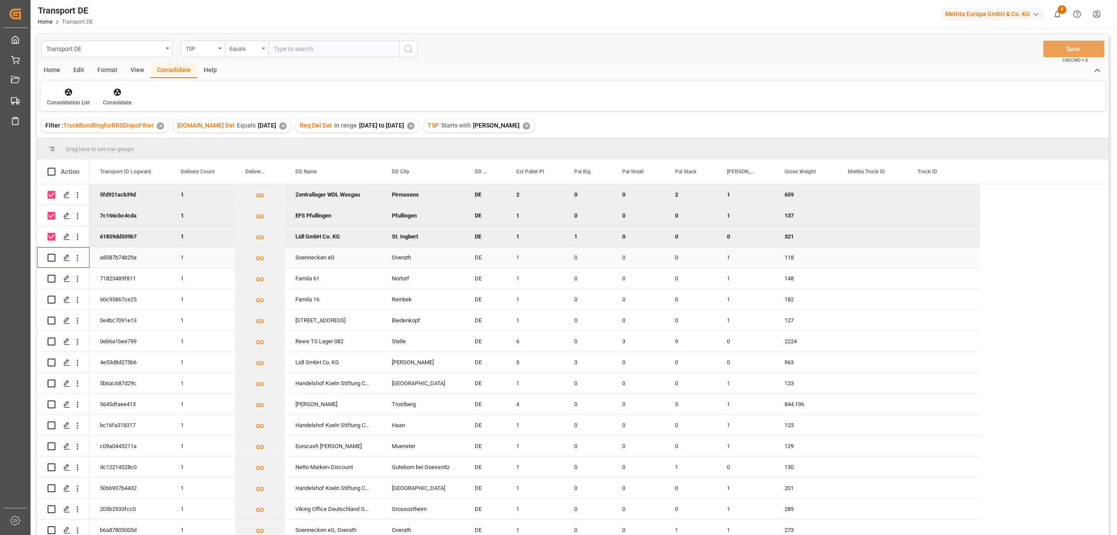
click at [51, 258] on input "Press Space to toggle row selection (unchecked)" at bounding box center [52, 258] width 8 height 8
checkbox input "true"
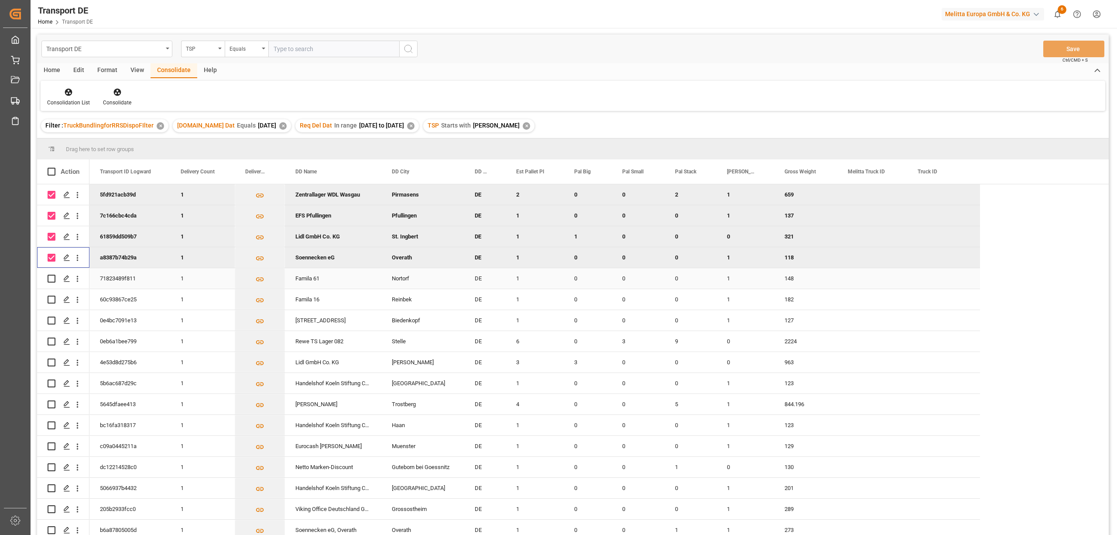
click at [50, 278] on input "Press Space to toggle row selection (unchecked)" at bounding box center [52, 279] width 8 height 8
checkbox input "true"
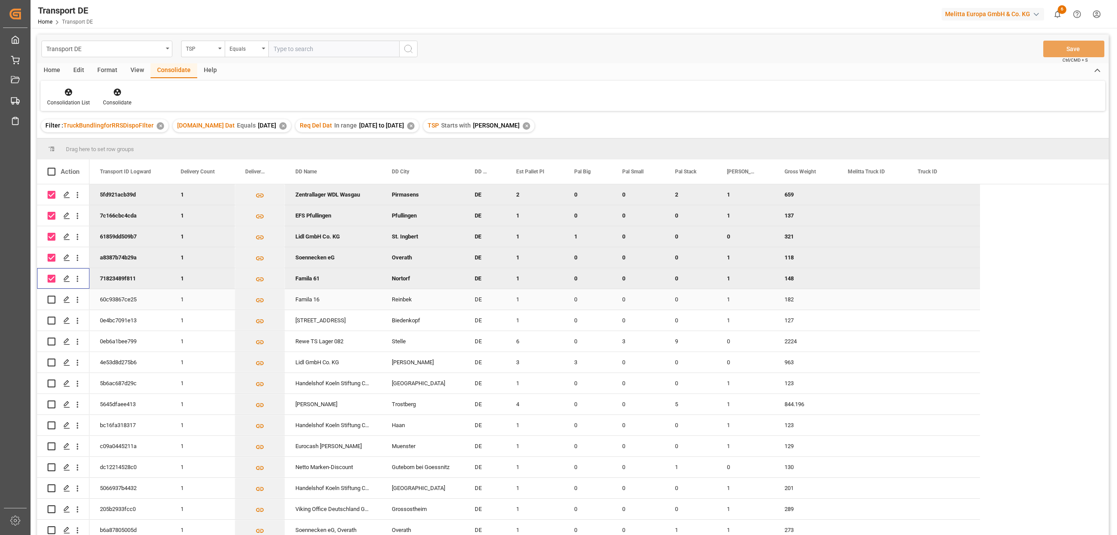
click at [53, 299] on input "Press Space to toggle row selection (unchecked)" at bounding box center [52, 300] width 8 height 8
checkbox input "true"
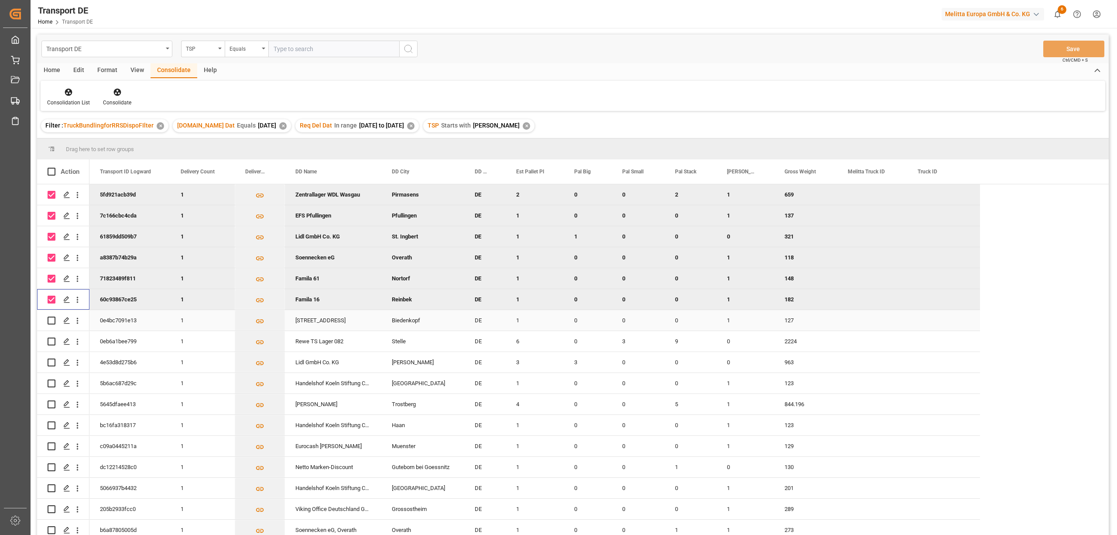
click at [52, 320] on input "Press Space to toggle row selection (unchecked)" at bounding box center [52, 320] width 8 height 8
checkbox input "true"
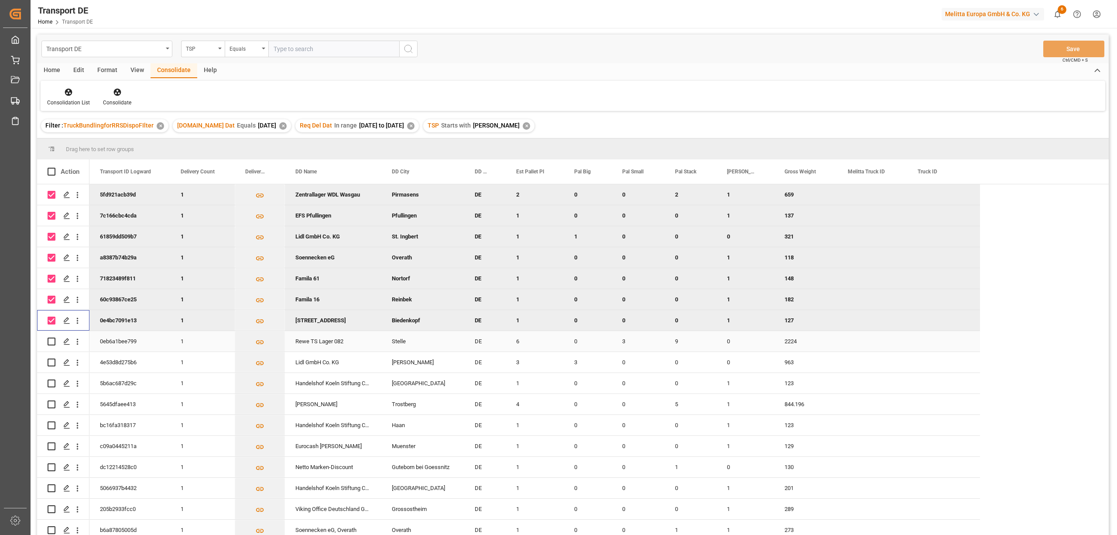
click at [52, 341] on input "Press Space to toggle row selection (unchecked)" at bounding box center [52, 341] width 8 height 8
checkbox input "true"
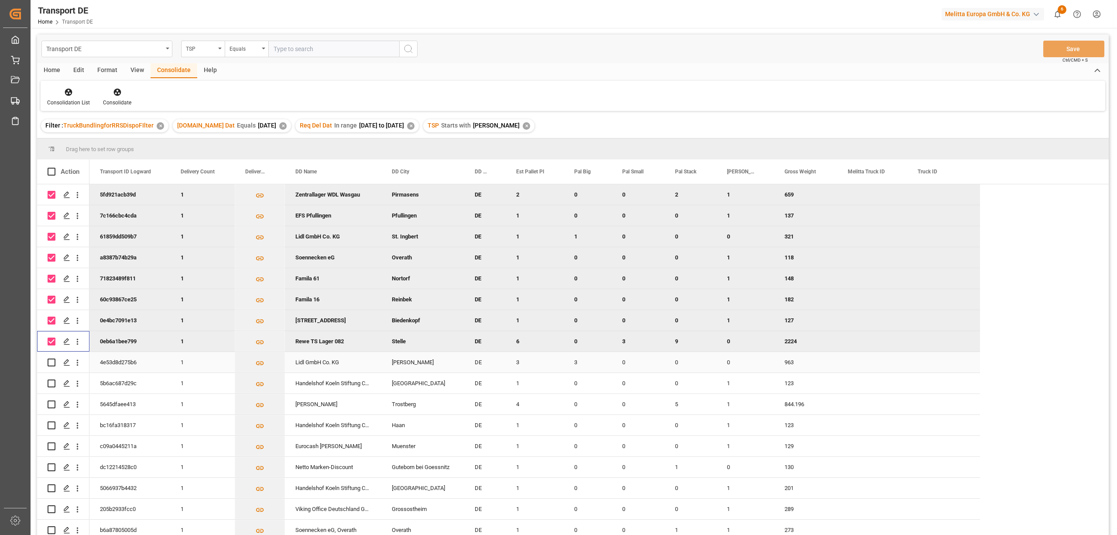
click at [51, 361] on input "Press Space to toggle row selection (unchecked)" at bounding box center [52, 362] width 8 height 8
checkbox input "true"
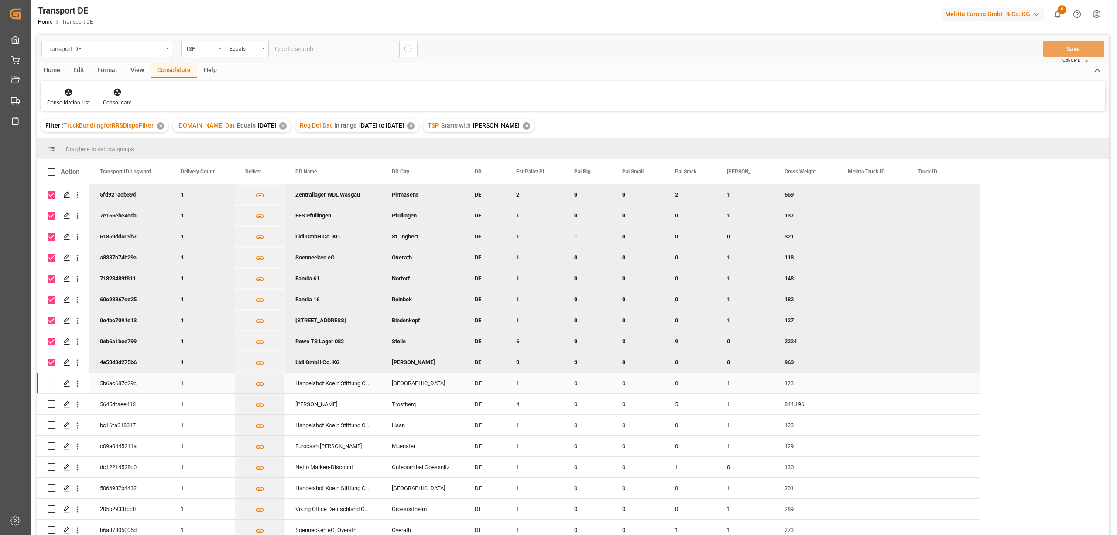
click at [49, 385] on input "Press Space to toggle row selection (unchecked)" at bounding box center [52, 383] width 8 height 8
checkbox input "true"
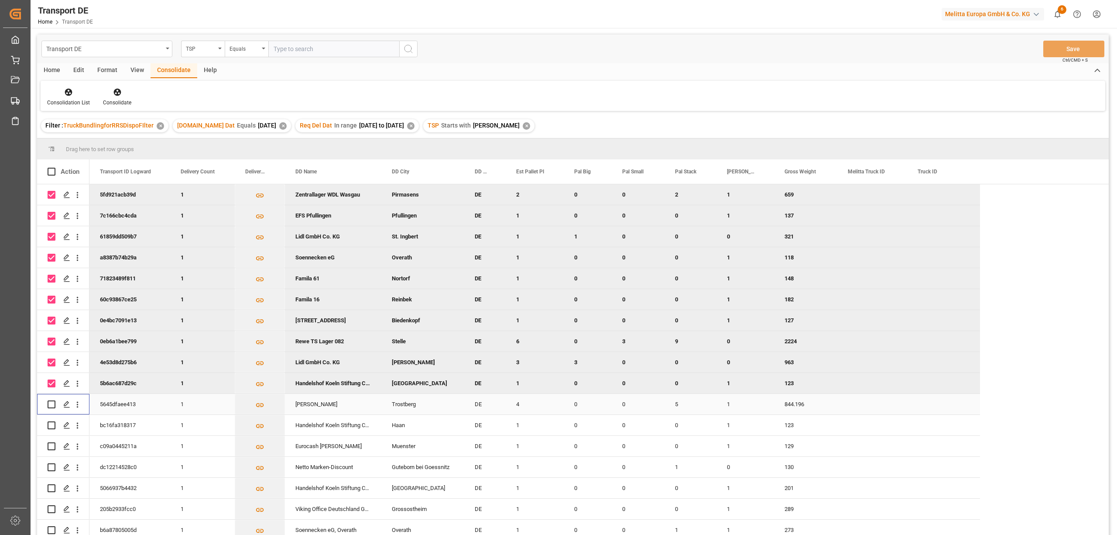
click at [49, 403] on input "Press Space to toggle row selection (unchecked)" at bounding box center [52, 404] width 8 height 8
checkbox input "true"
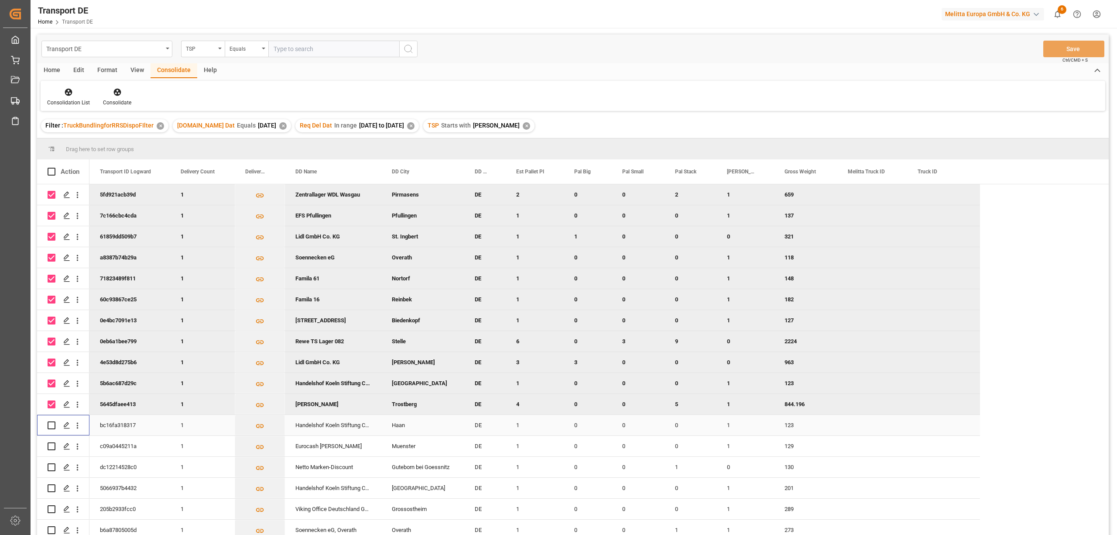
click at [51, 426] on input "Press Space to toggle row selection (unchecked)" at bounding box center [52, 425] width 8 height 8
checkbox input "true"
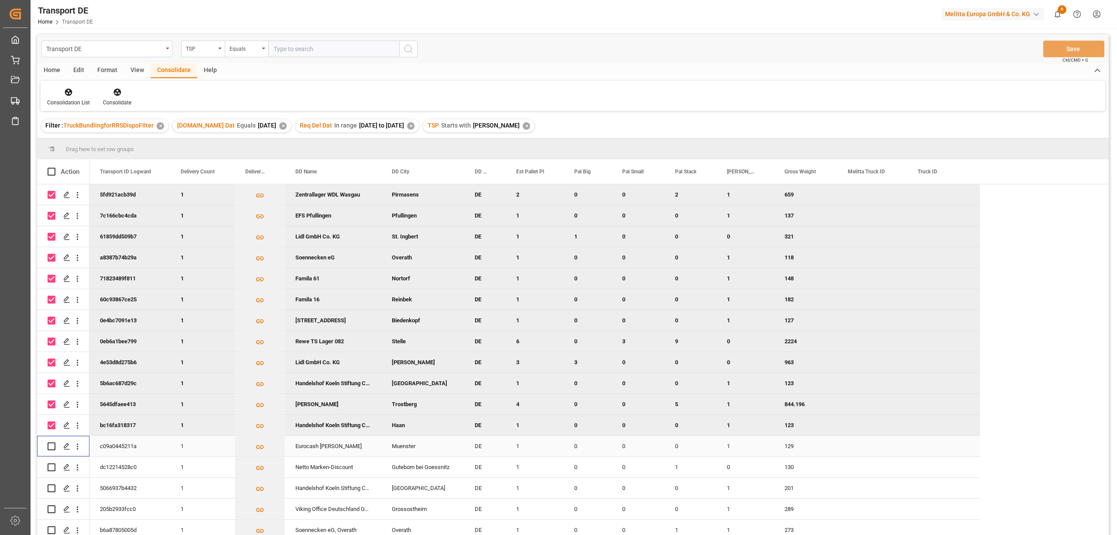
click at [51, 449] on input "Press Space to toggle row selection (unchecked)" at bounding box center [52, 446] width 8 height 8
checkbox input "true"
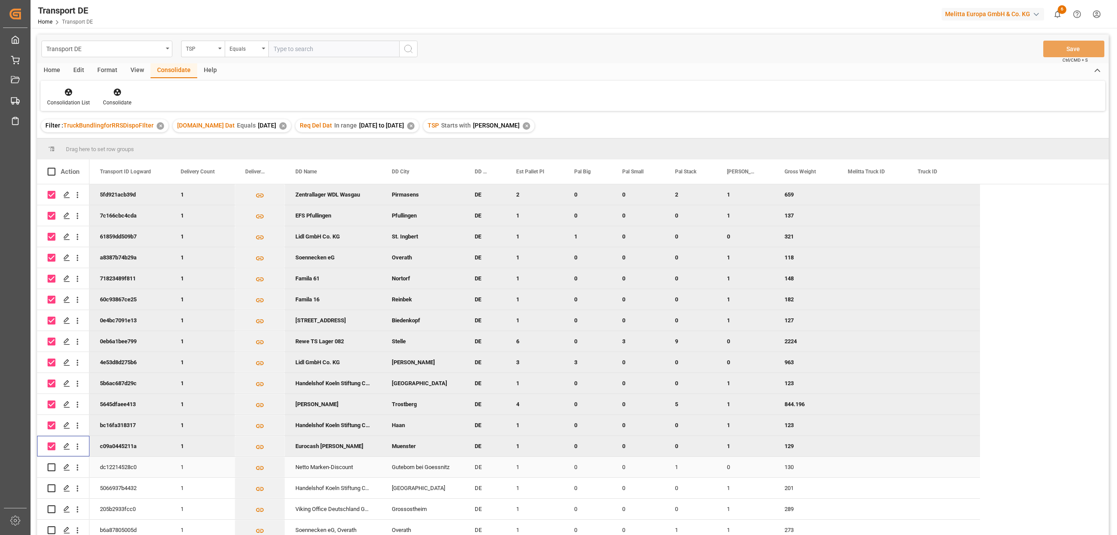
click at [51, 465] on input "Press Space to toggle row selection (unchecked)" at bounding box center [52, 467] width 8 height 8
checkbox input "true"
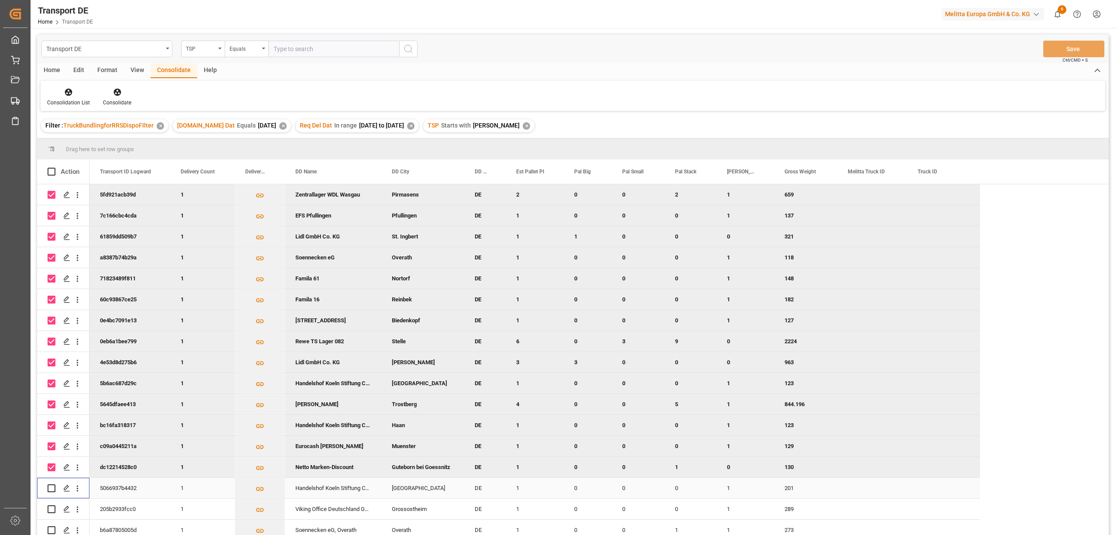
click at [49, 488] on input "Press Space to toggle row selection (unchecked)" at bounding box center [52, 488] width 8 height 8
checkbox input "true"
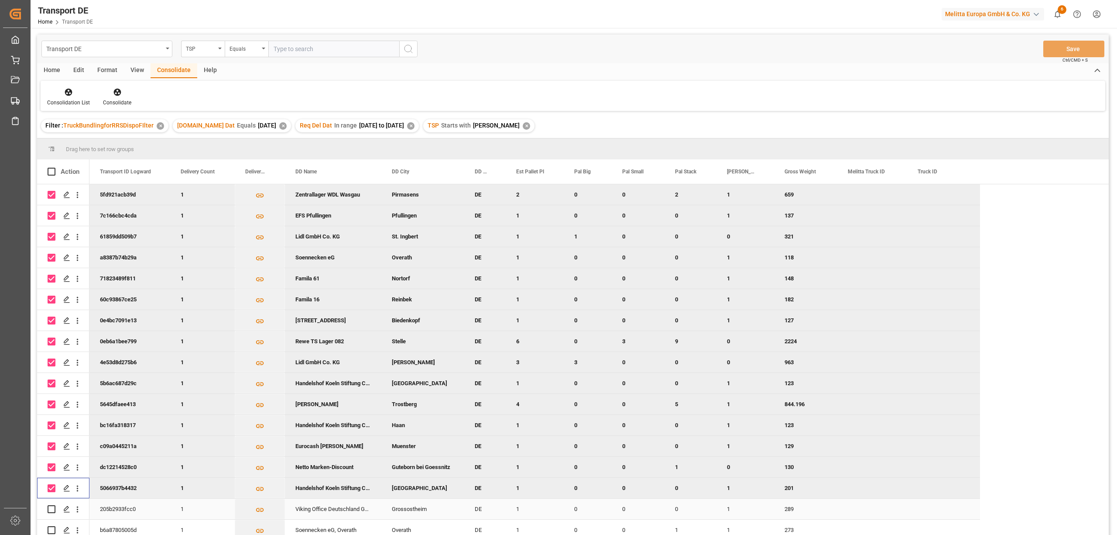
click at [51, 509] on input "Press Space to toggle row selection (unchecked)" at bounding box center [52, 509] width 8 height 8
checkbox input "true"
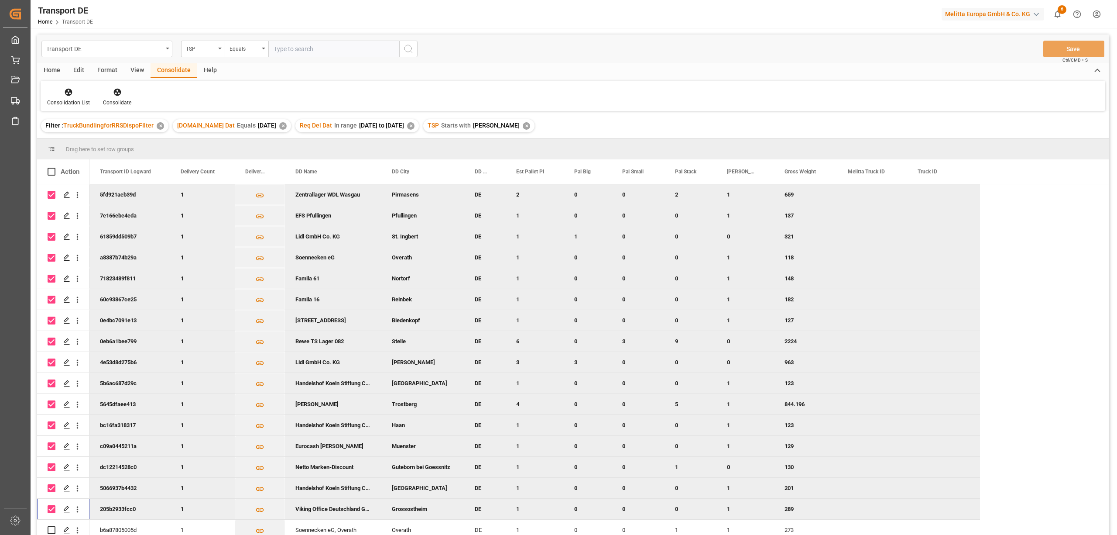
scroll to position [3, 0]
click at [48, 530] on input "Press Space to toggle row selection (unchecked)" at bounding box center [52, 530] width 8 height 8
checkbox input "true"
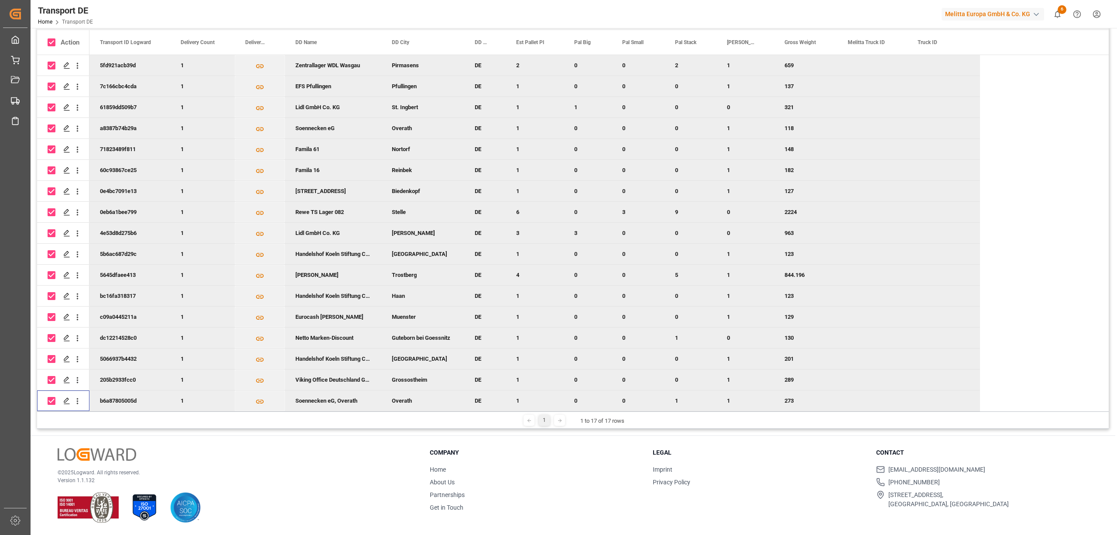
scroll to position [0, 0]
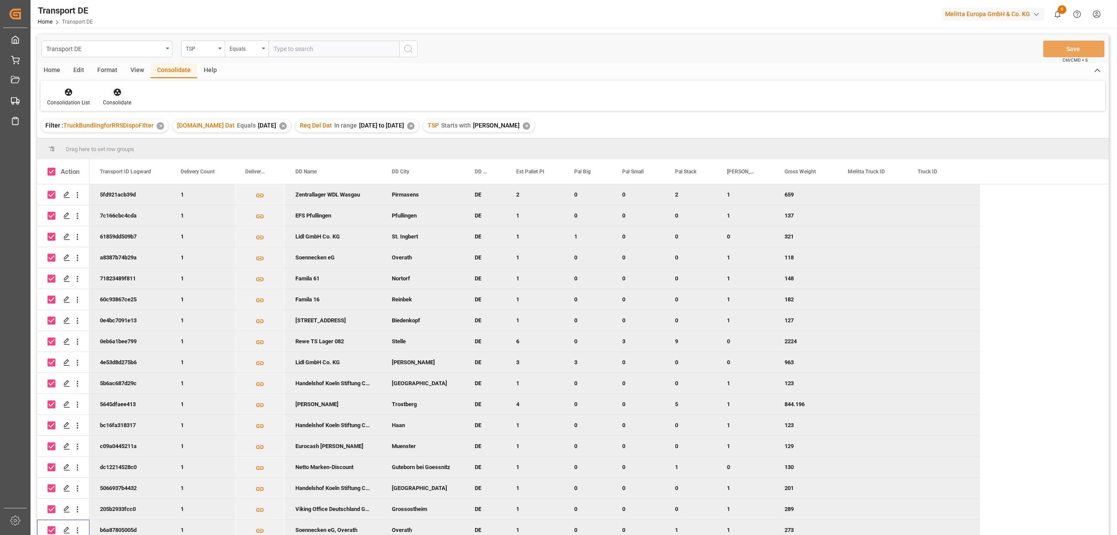
click at [117, 93] on icon at bounding box center [117, 92] width 9 height 9
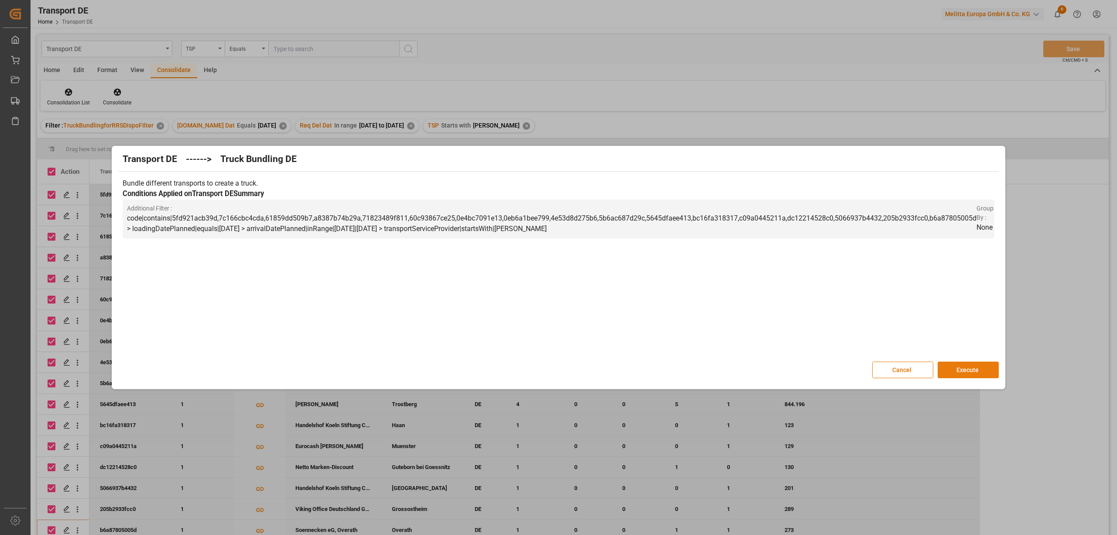
click at [969, 371] on button "Execute" at bounding box center [968, 369] width 61 height 17
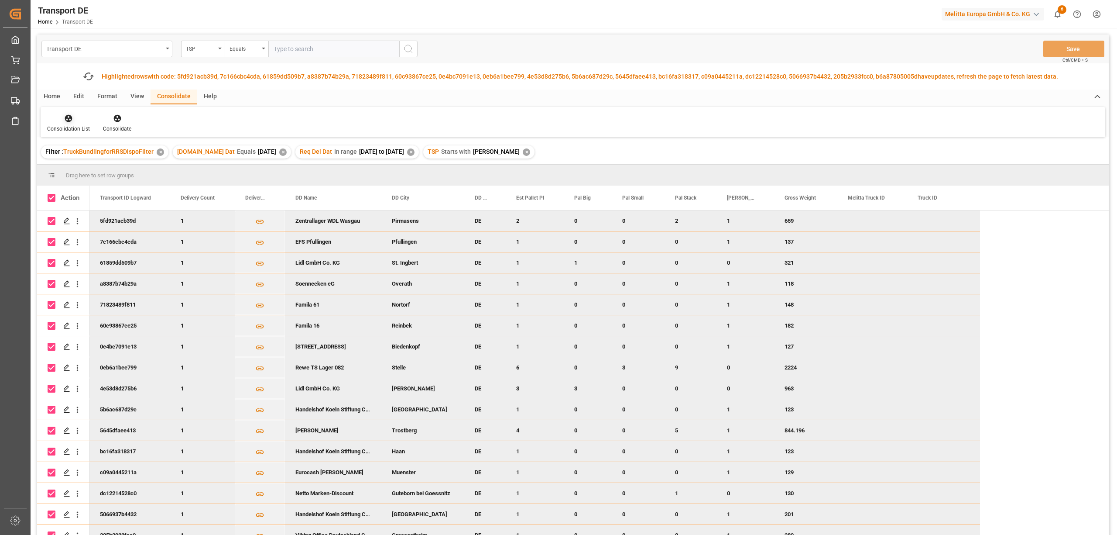
click at [65, 119] on icon at bounding box center [68, 118] width 7 height 7
click at [100, 168] on div "Transport DE TSP Equals Save Ctrl/CMD + S Fetch latest updates Highlighted rows…" at bounding box center [573, 309] width 1072 height 550
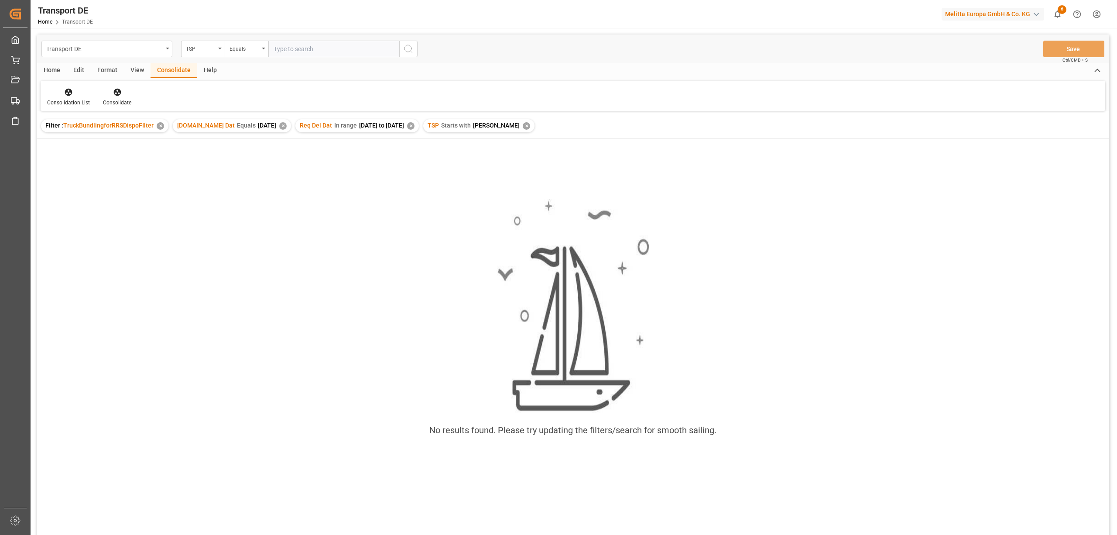
click at [523, 124] on div "✕" at bounding box center [526, 125] width 7 height 7
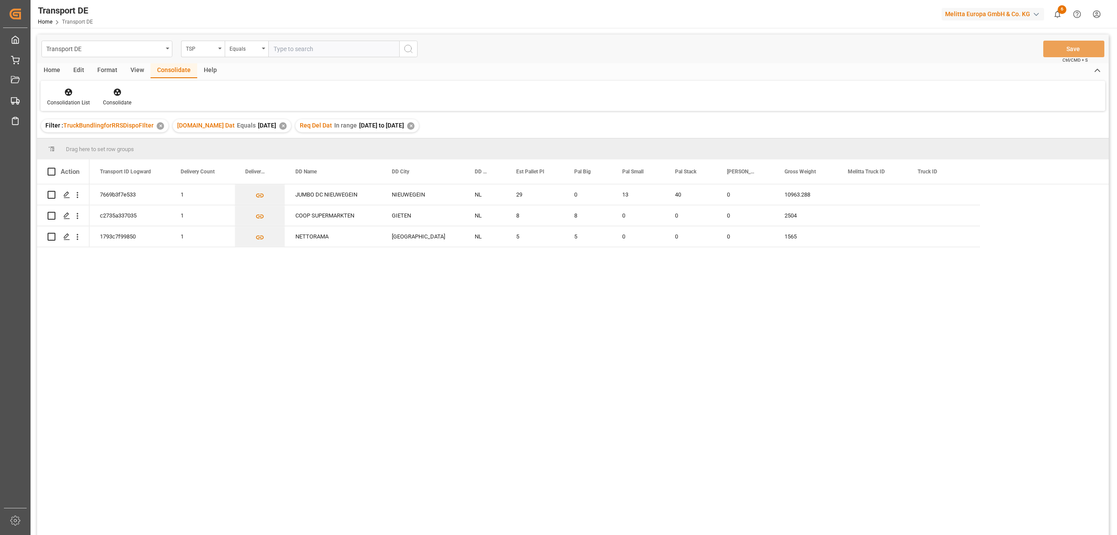
click at [279, 124] on div "✕" at bounding box center [282, 125] width 7 height 7
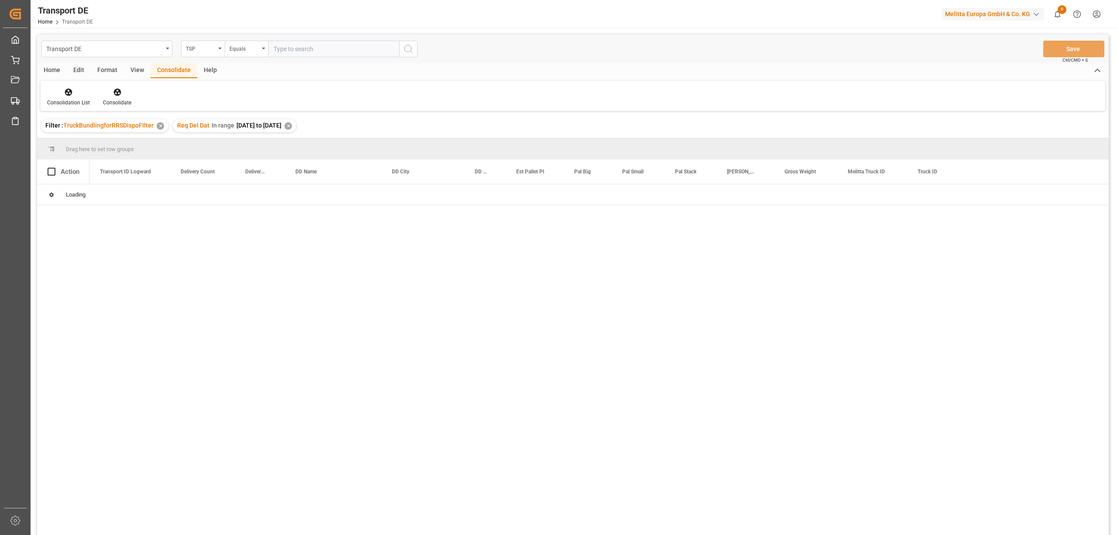
click at [292, 126] on div "✕" at bounding box center [288, 125] width 7 height 7
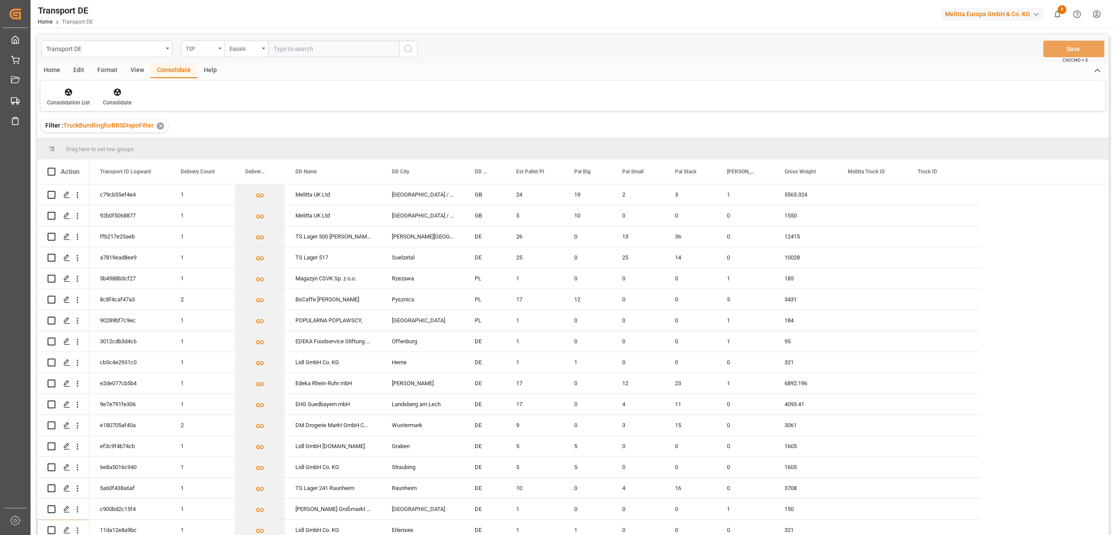
click at [199, 47] on div "TSP" at bounding box center [201, 48] width 30 height 10
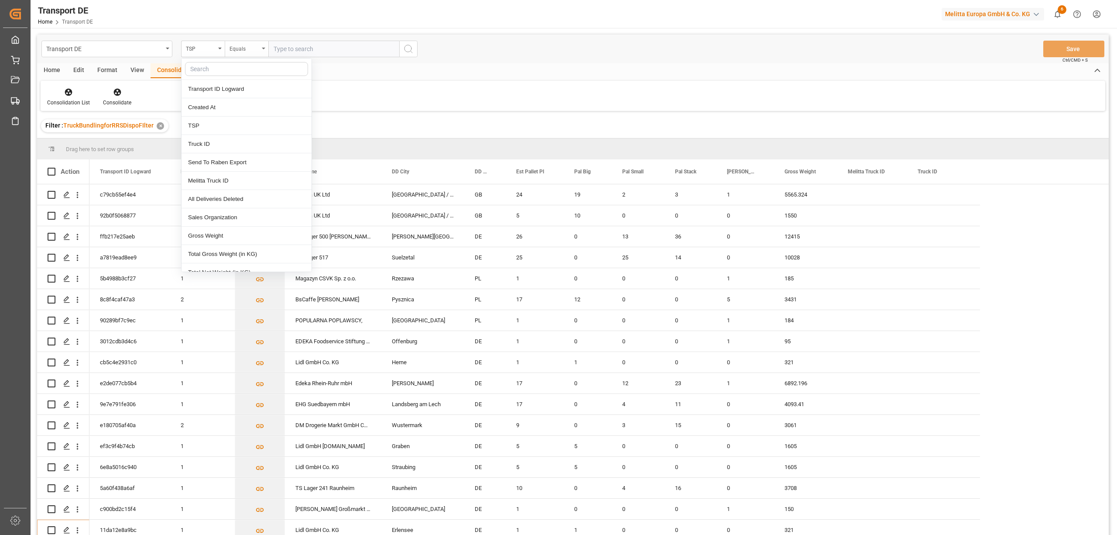
click at [243, 50] on div "Equals" at bounding box center [245, 48] width 30 height 10
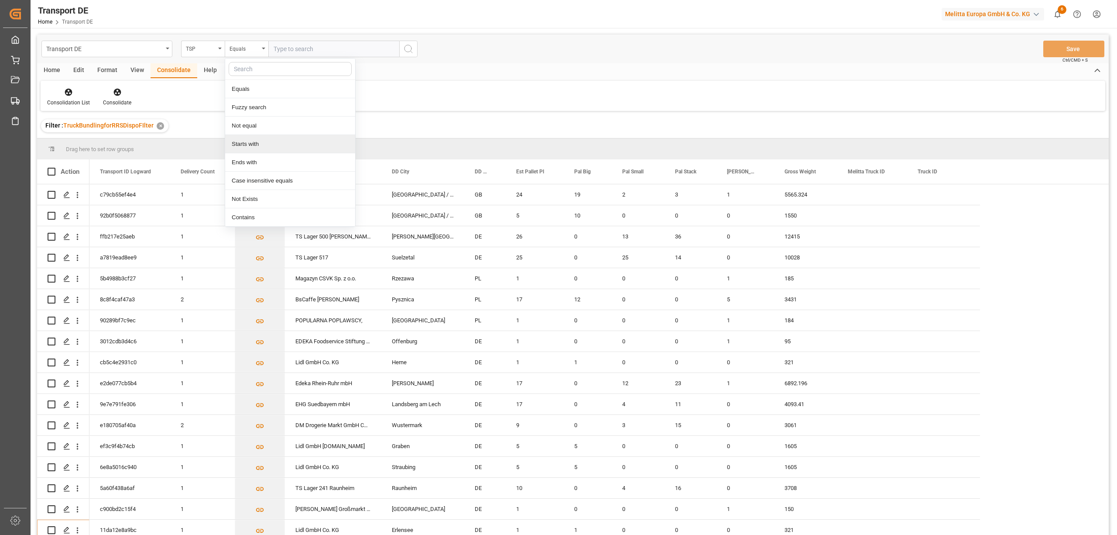
click at [251, 142] on div "Starts with" at bounding box center [290, 144] width 130 height 18
type input "Self"
click at [414, 48] on button "search button" at bounding box center [408, 49] width 18 height 17
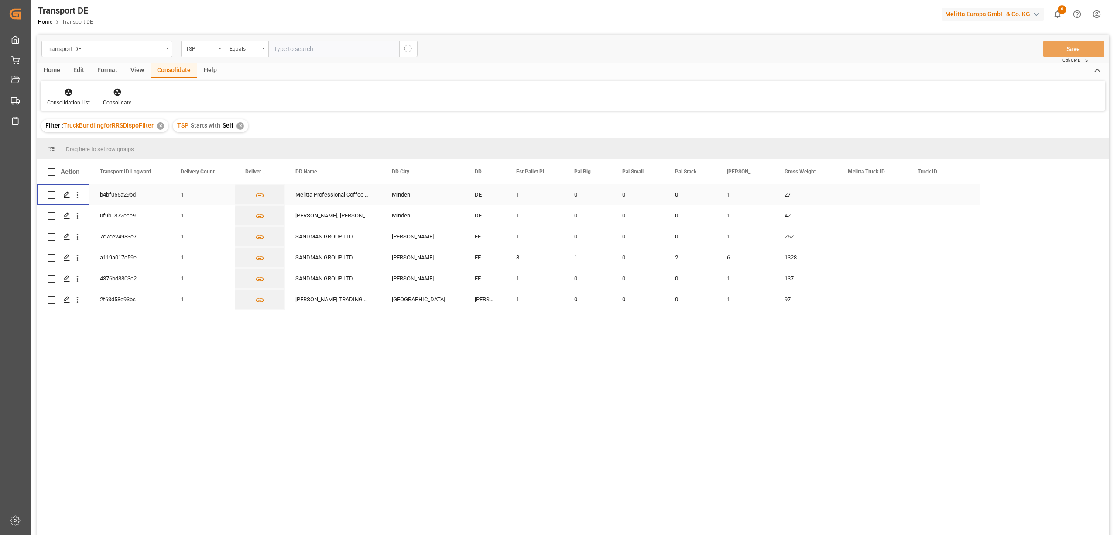
click at [51, 192] on input "Press Space to toggle row selection (unchecked)" at bounding box center [52, 195] width 8 height 8
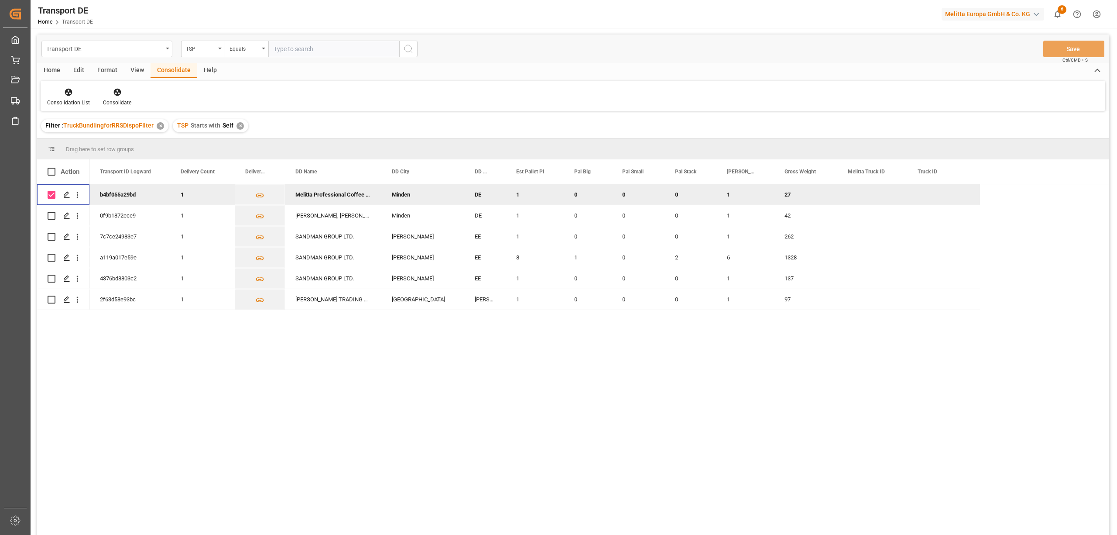
click at [48, 192] on input "Press Space to toggle row selection (checked)" at bounding box center [52, 195] width 8 height 8
checkbox input "false"
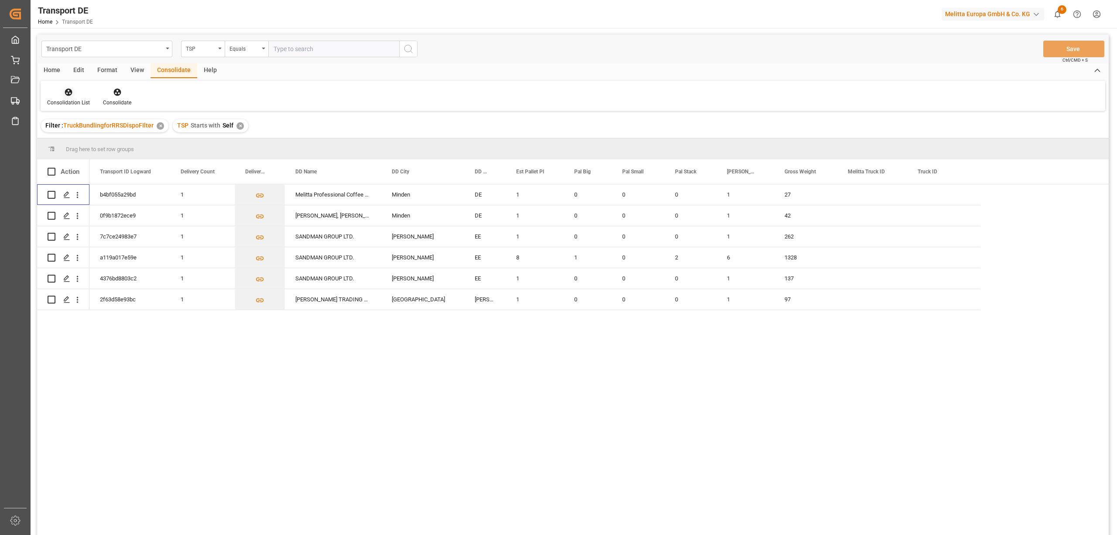
click at [64, 95] on icon at bounding box center [68, 92] width 9 height 9
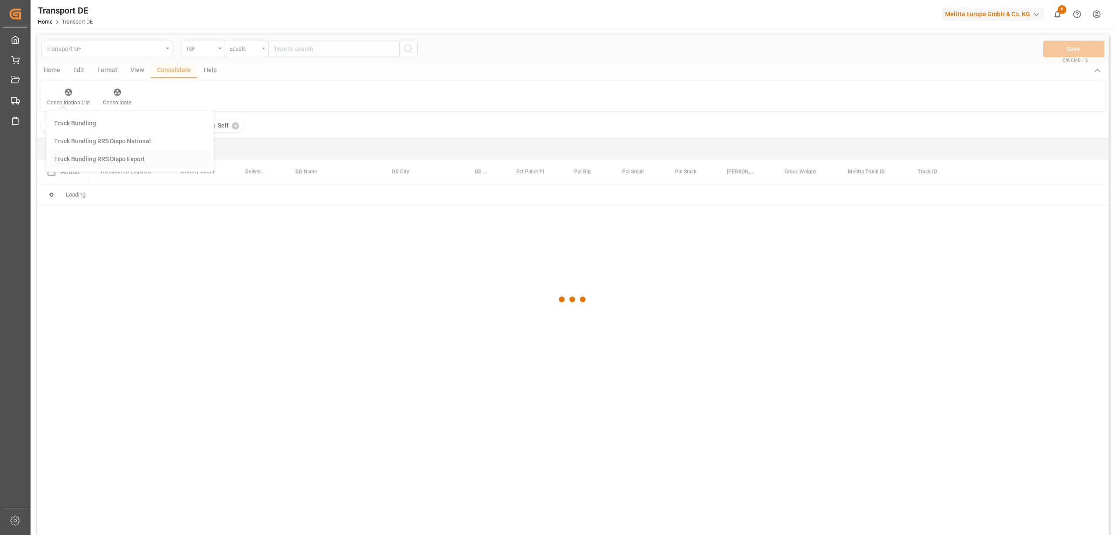
click at [96, 158] on div "Transport DE TSP Equals Save Ctrl/CMD + S Home Edit Format View Consolidate Hel…" at bounding box center [573, 295] width 1072 height 523
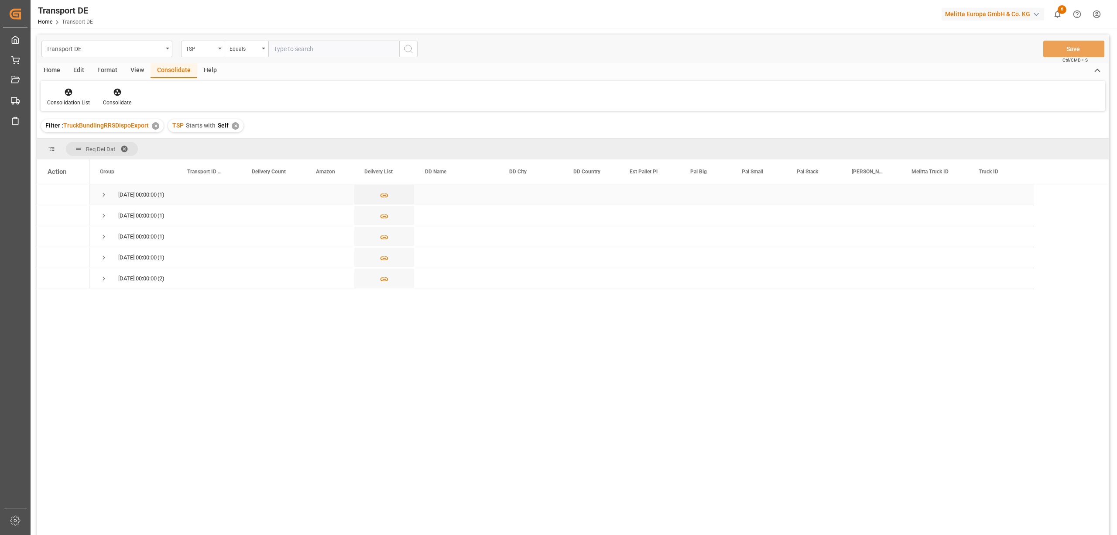
click at [103, 194] on span "Press SPACE to select this row." at bounding box center [104, 195] width 8 height 8
click at [107, 238] on span "Press SPACE to select this row." at bounding box center [104, 237] width 8 height 8
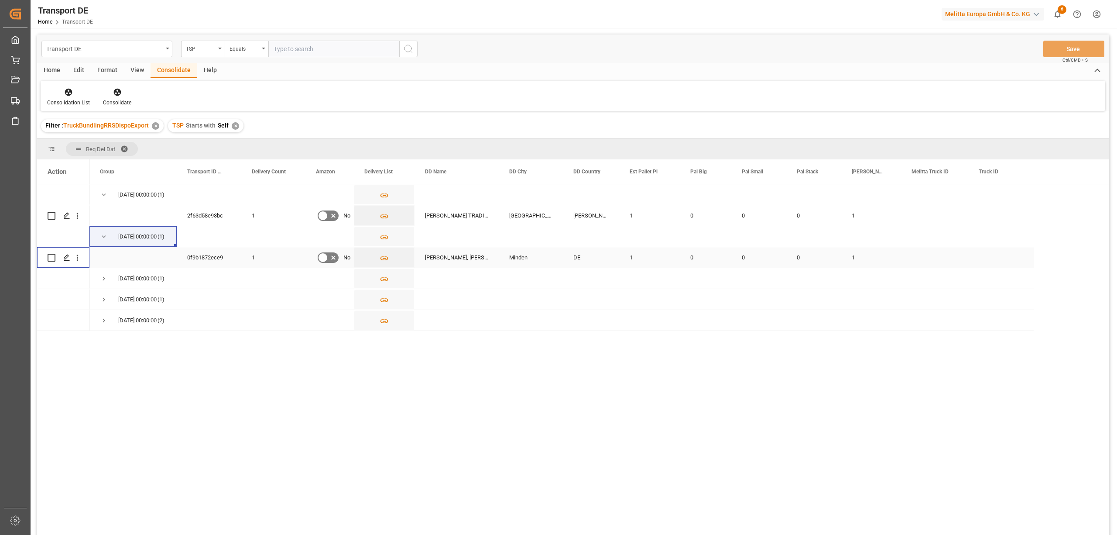
click at [51, 255] on input "Press Space to toggle row selection (unchecked)" at bounding box center [52, 258] width 8 height 8
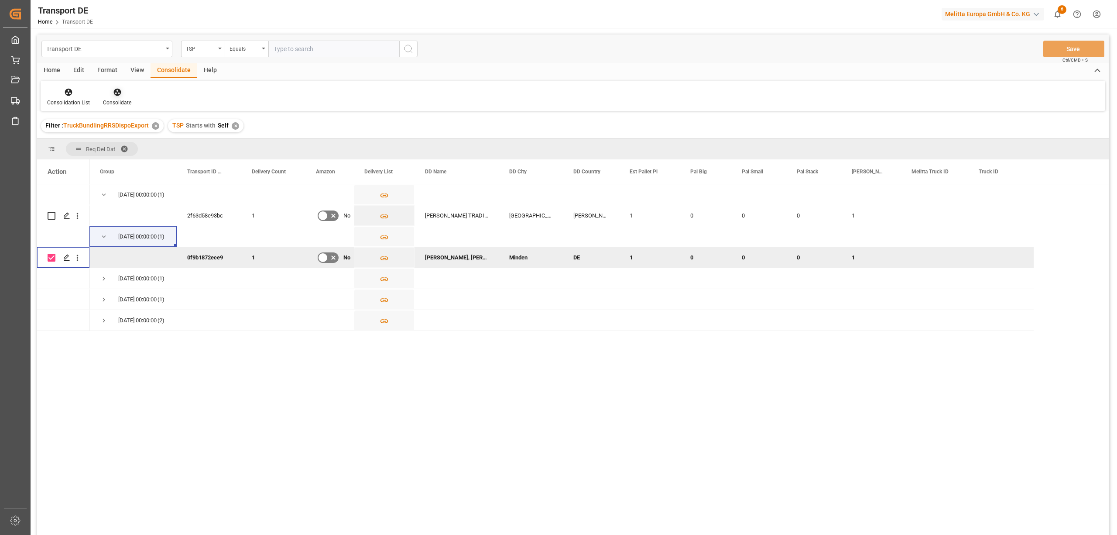
click at [117, 92] on icon at bounding box center [116, 92] width 7 height 7
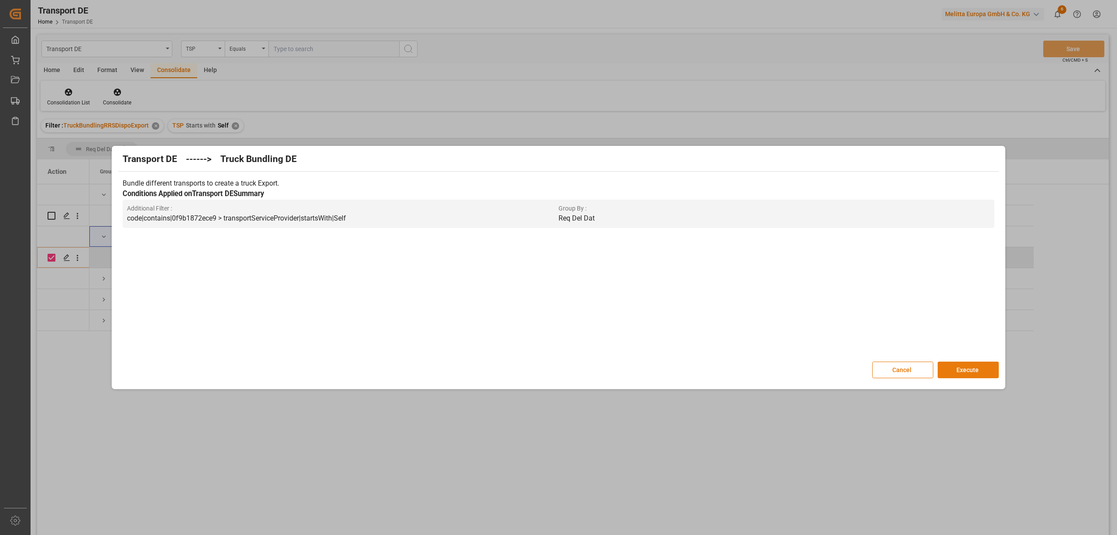
click at [966, 371] on button "Execute" at bounding box center [968, 369] width 61 height 17
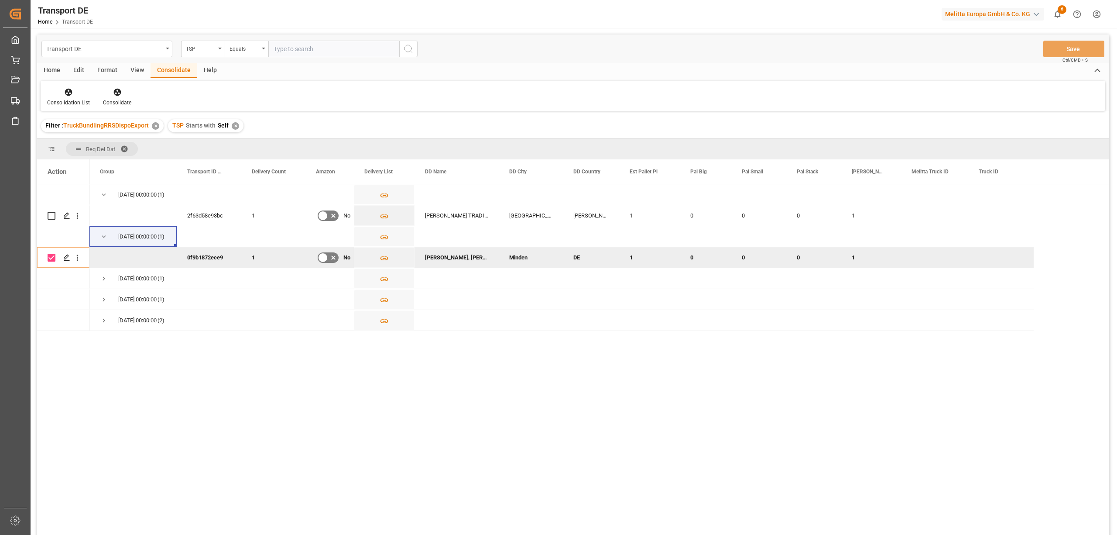
click at [53, 256] on input "Press Space to toggle row selection (checked)" at bounding box center [52, 258] width 8 height 8
checkbox input "false"
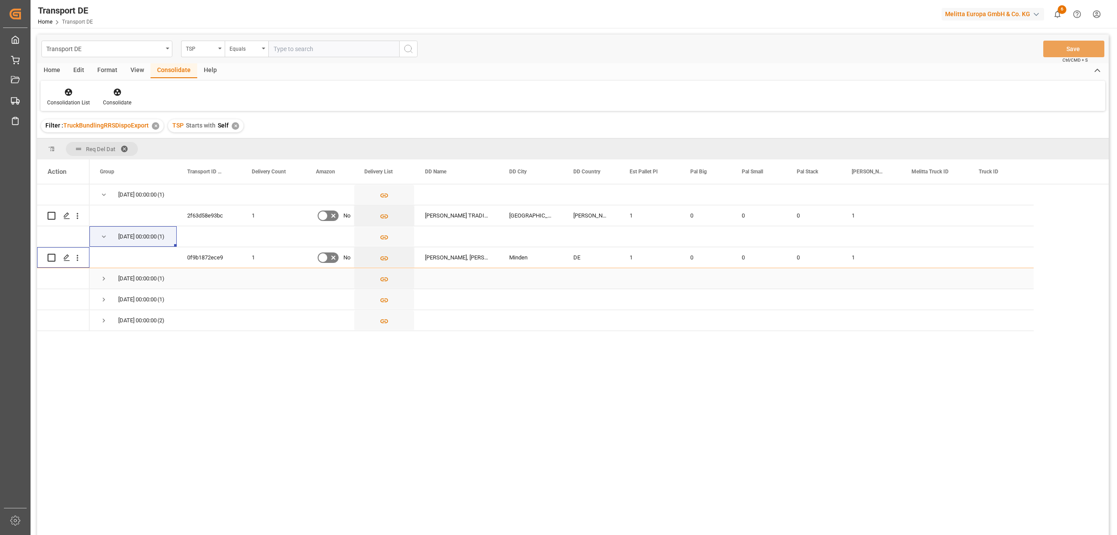
click at [101, 278] on span "Press SPACE to select this row." at bounding box center [104, 279] width 8 height 8
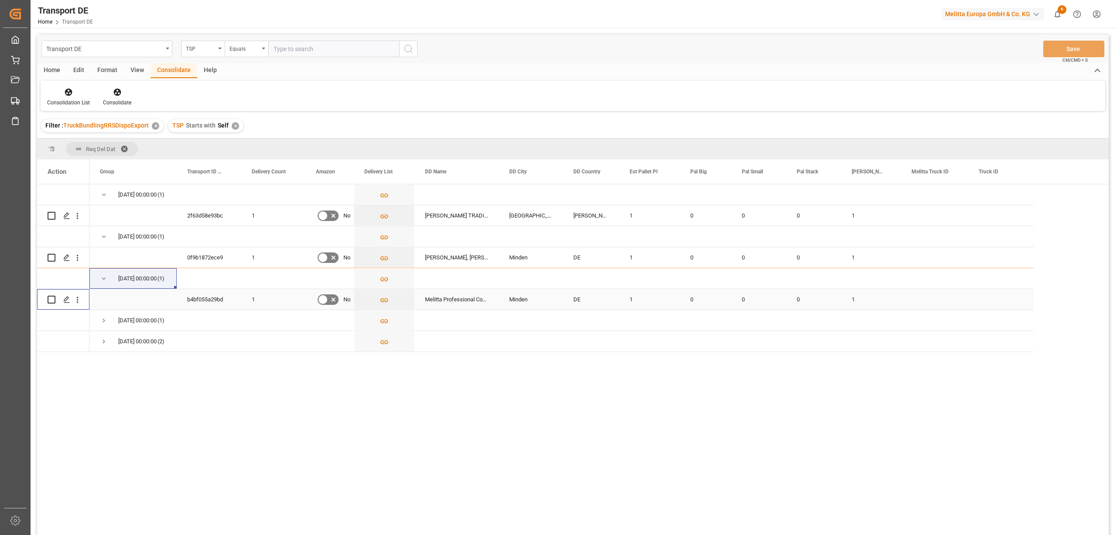
click at [50, 299] on input "Press Space to toggle row selection (unchecked)" at bounding box center [52, 300] width 8 height 8
checkbox input "true"
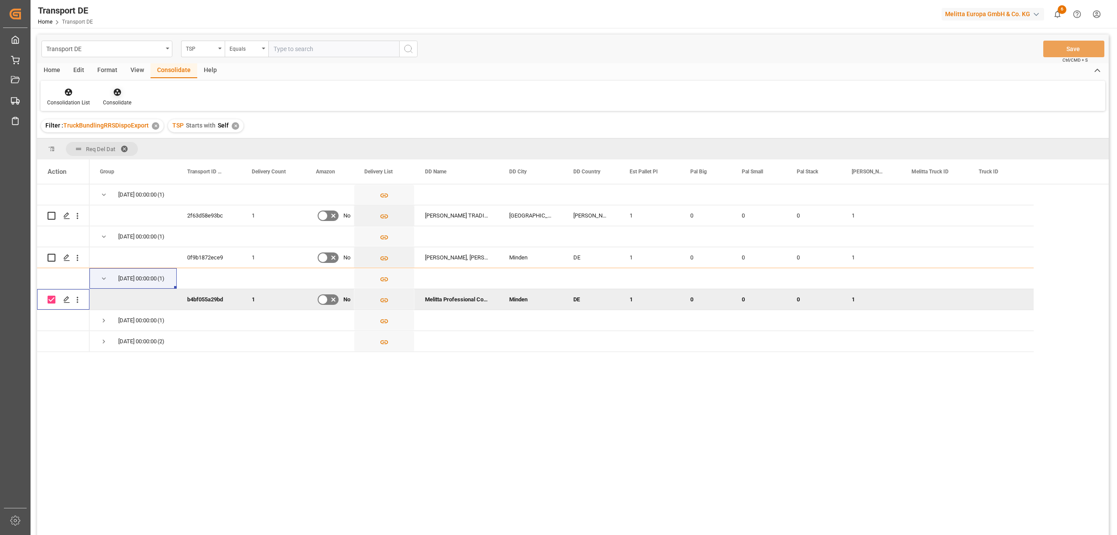
click at [115, 92] on icon at bounding box center [116, 92] width 7 height 7
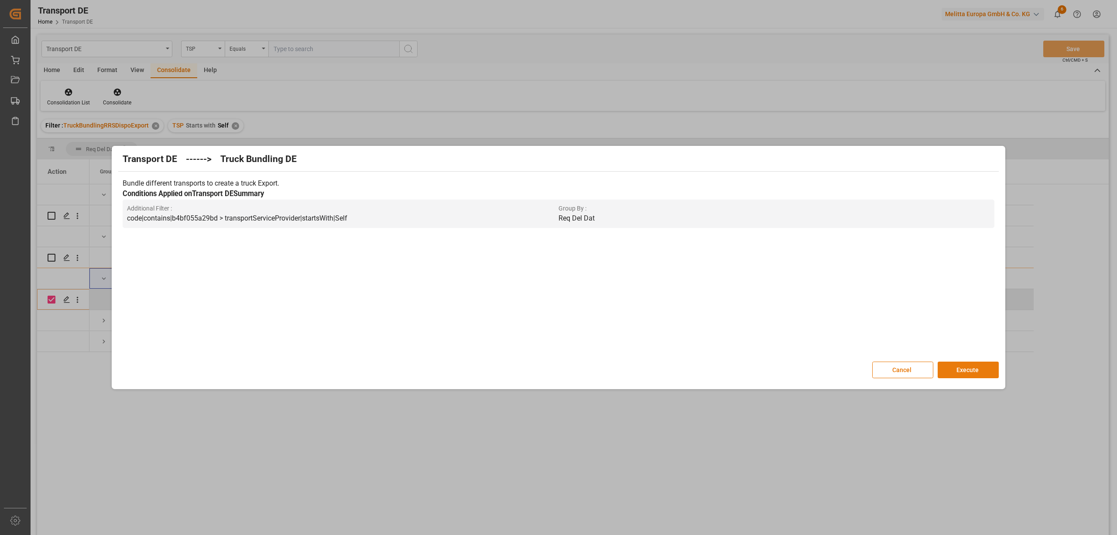
click at [969, 369] on button "Execute" at bounding box center [968, 369] width 61 height 17
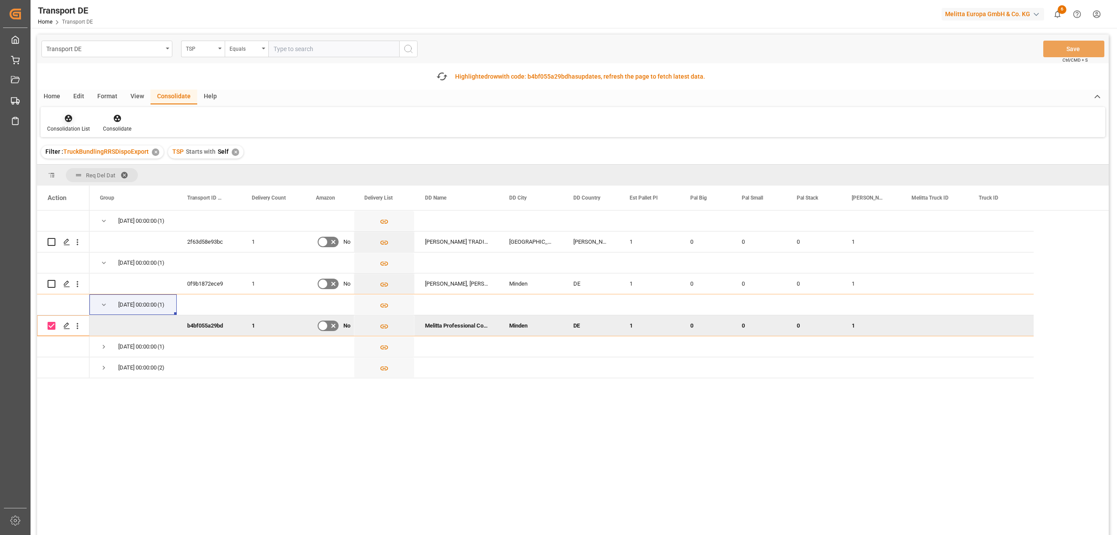
click at [60, 117] on div at bounding box center [68, 117] width 43 height 9
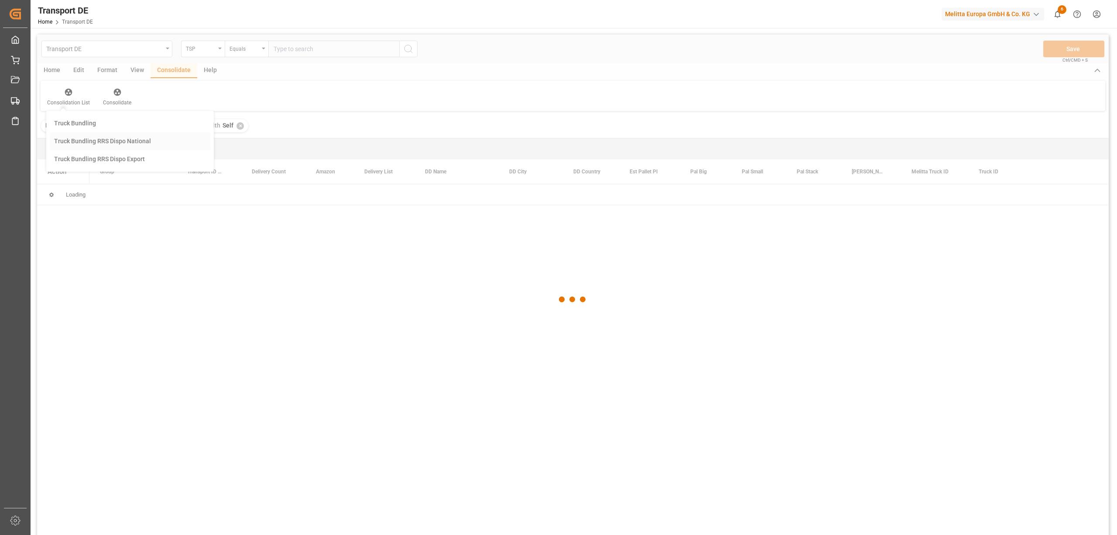
click at [89, 140] on div "Transport DE TSP Equals Save Ctrl/CMD + S Home Edit Format View Consolidate Hel…" at bounding box center [573, 295] width 1072 height 523
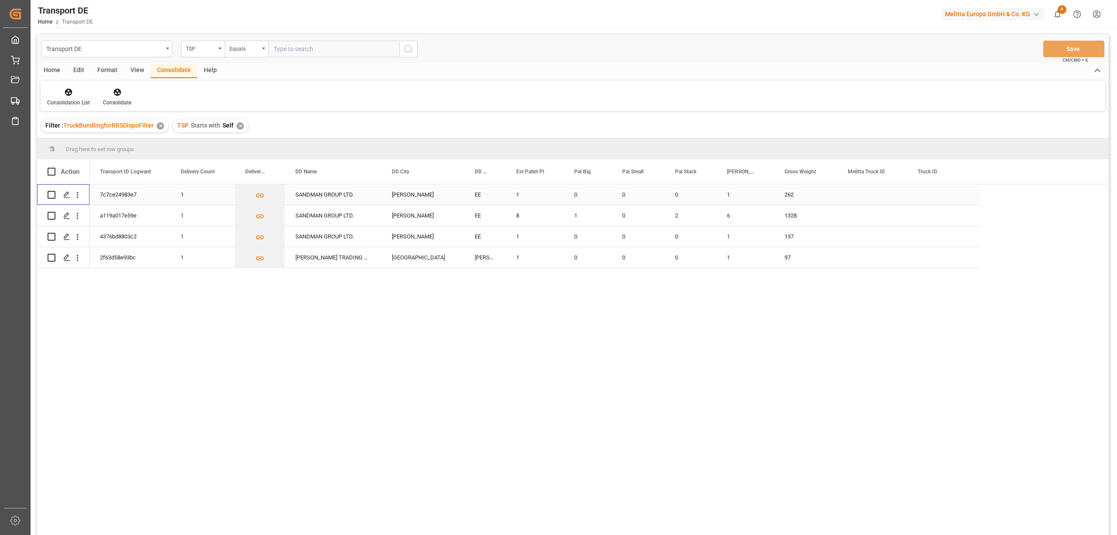
click at [52, 193] on input "Press Space to toggle row selection (unchecked)" at bounding box center [52, 195] width 8 height 8
checkbox input "true"
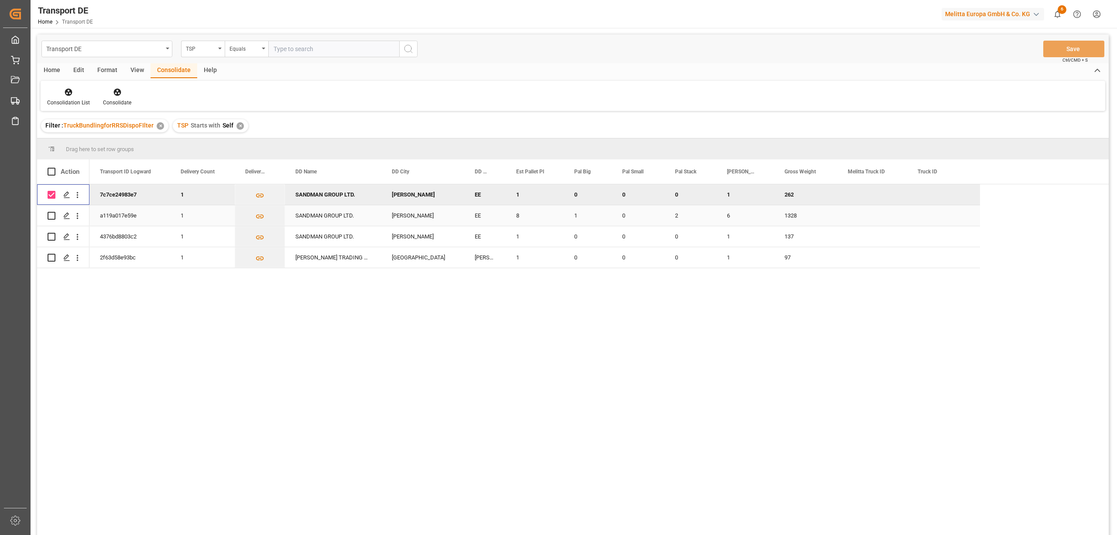
click at [53, 212] on input "Press Space to toggle row selection (unchecked)" at bounding box center [52, 216] width 8 height 8
checkbox input "true"
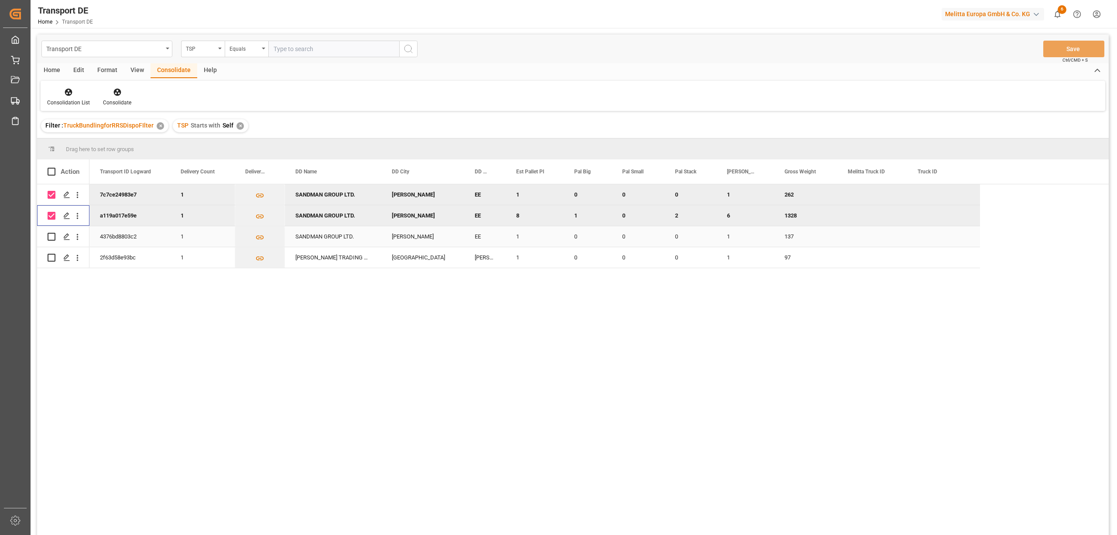
click at [52, 236] on input "Press Space to toggle row selection (unchecked)" at bounding box center [52, 237] width 8 height 8
checkbox input "true"
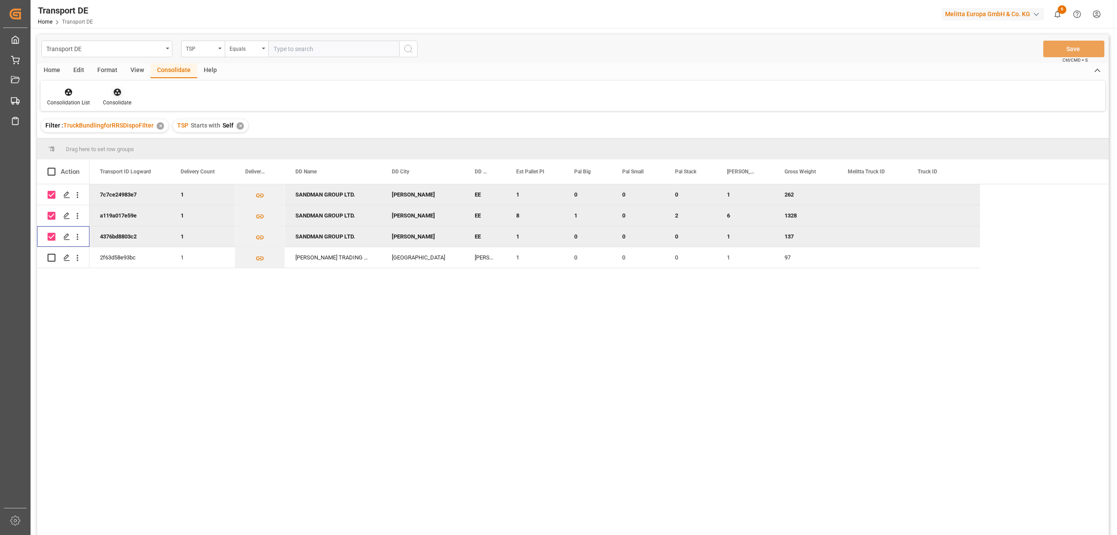
click at [116, 95] on icon at bounding box center [116, 92] width 7 height 7
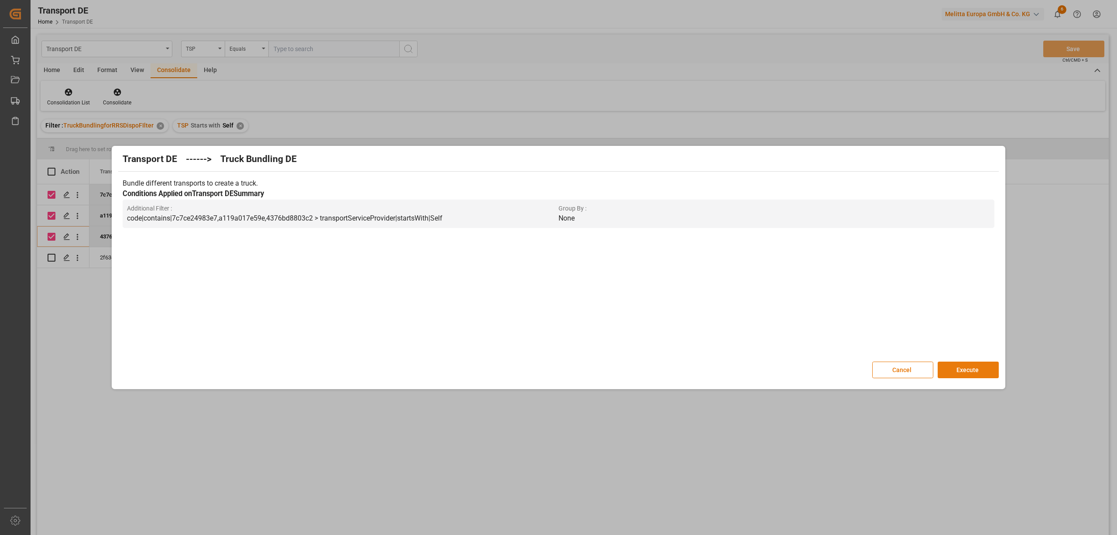
click at [986, 374] on button "Execute" at bounding box center [968, 369] width 61 height 17
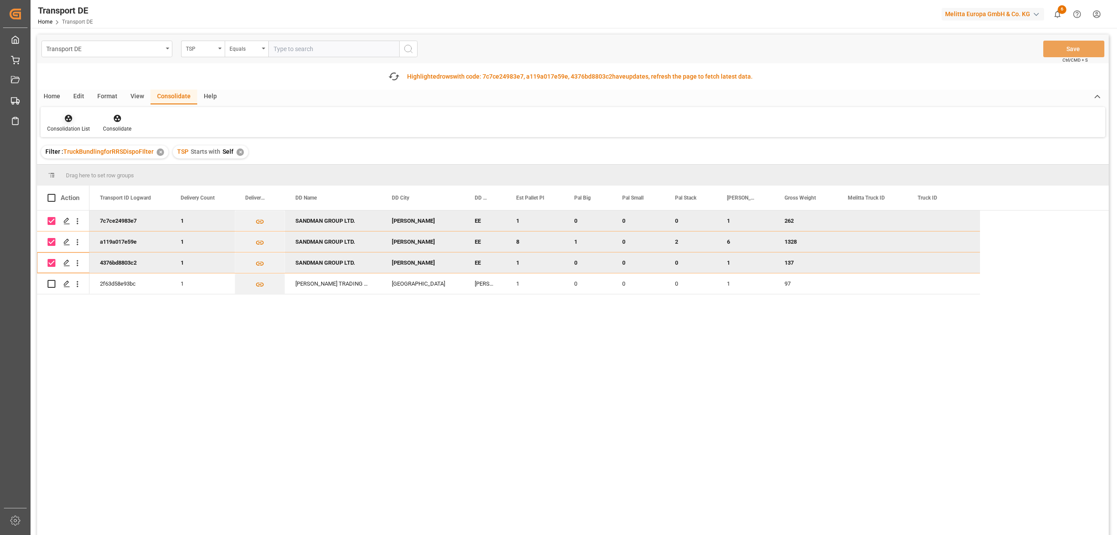
click at [68, 122] on icon at bounding box center [68, 118] width 9 height 9
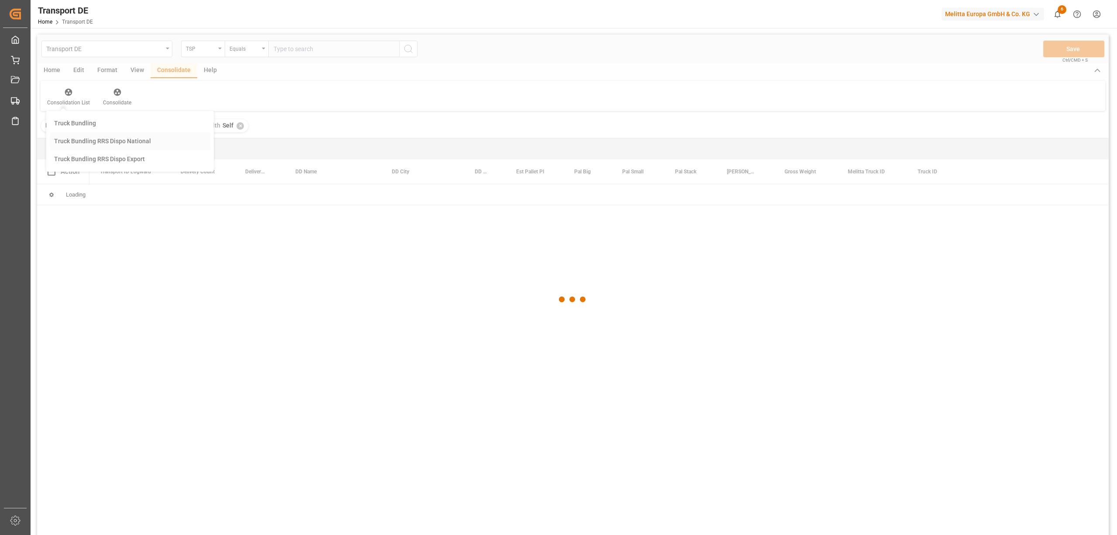
click at [97, 165] on div "Transport DE TSP Equals Save Ctrl/CMD + S Home Edit Format View Consolidate Hel…" at bounding box center [573, 295] width 1072 height 523
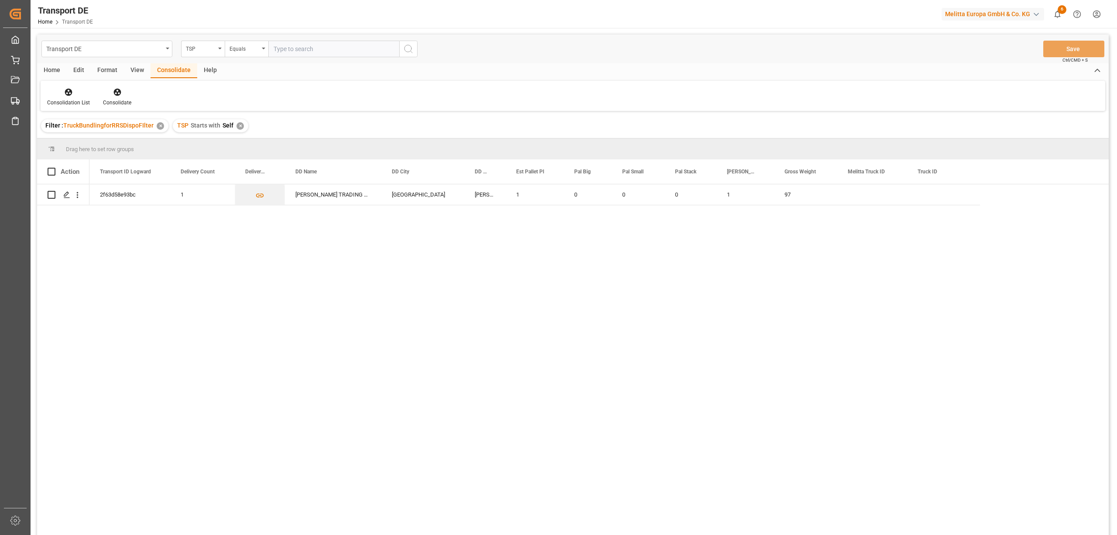
click at [237, 124] on div "✕" at bounding box center [240, 125] width 7 height 7
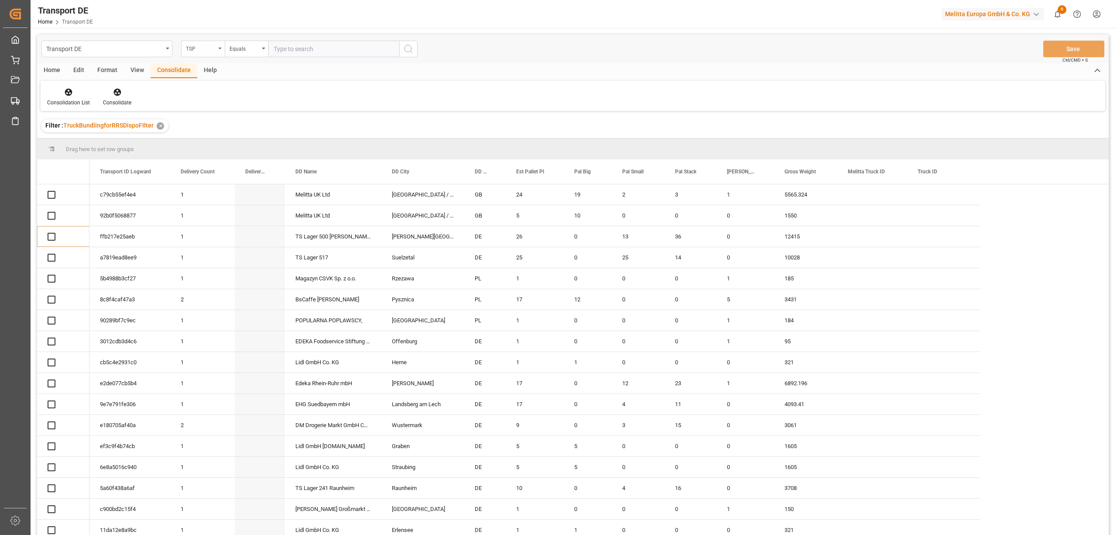
click at [198, 46] on div "TSP" at bounding box center [201, 48] width 30 height 10
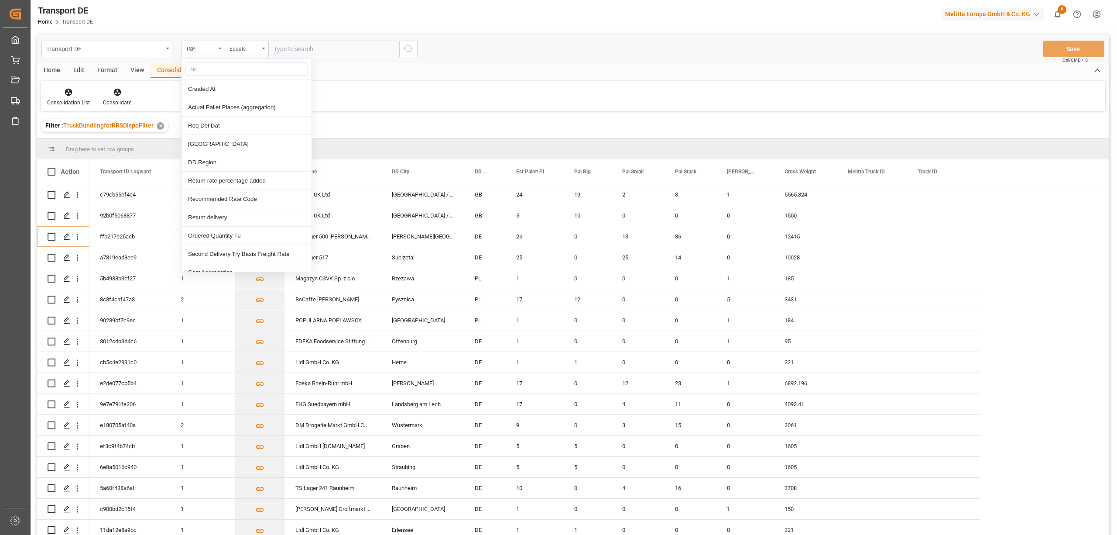
type input "req"
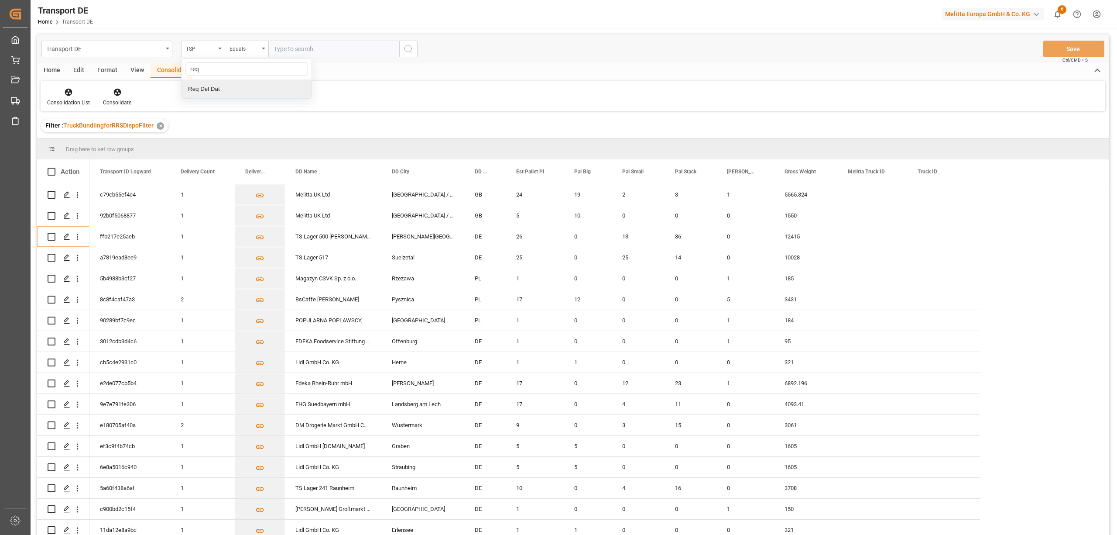
click at [217, 94] on div "Req Del Dat" at bounding box center [247, 89] width 130 height 18
click at [249, 49] on div "Equals" at bounding box center [245, 48] width 30 height 10
click at [257, 159] on div "In range" at bounding box center [290, 162] width 130 height 18
click at [275, 48] on input "text" at bounding box center [300, 49] width 65 height 17
type input "22.09.2025"
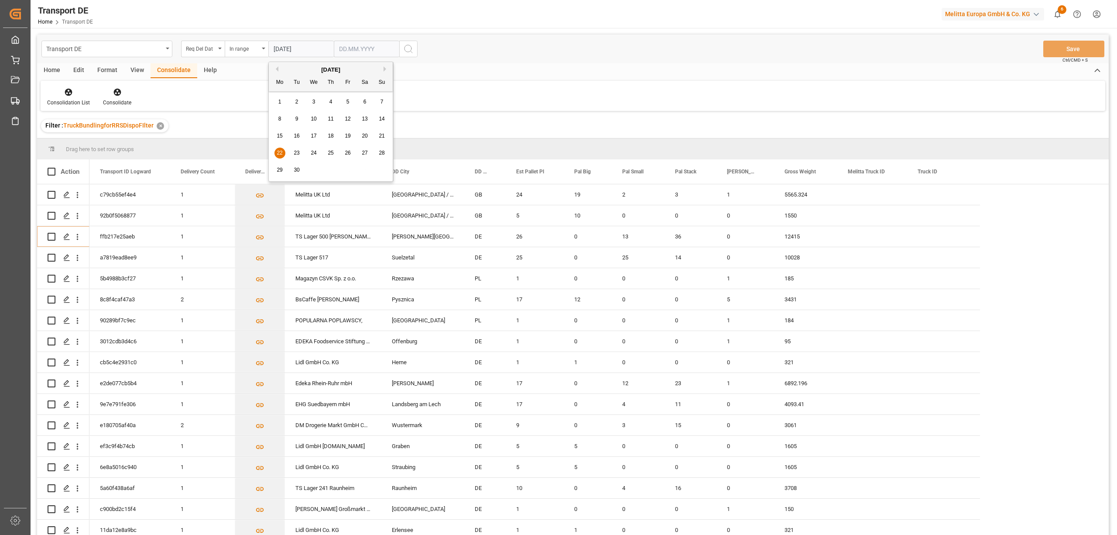
drag, startPoint x: 339, startPoint y: 48, endPoint x: 344, endPoint y: 50, distance: 6.1
click at [339, 48] on input "text" at bounding box center [366, 49] width 65 height 17
type input "10.10.2025"
click at [411, 48] on icon "search button" at bounding box center [408, 49] width 10 height 10
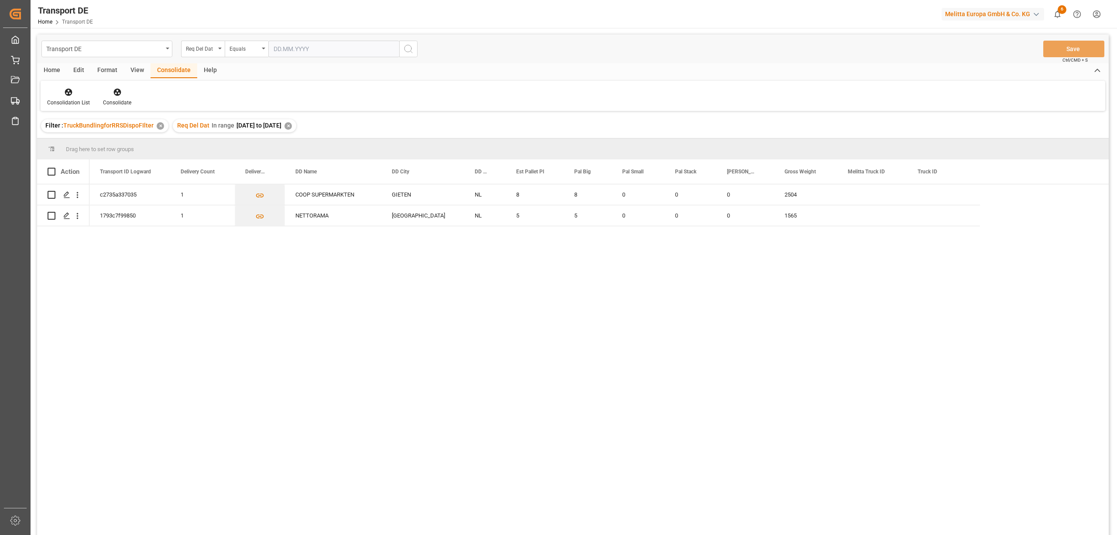
click at [292, 125] on div "✕" at bounding box center [288, 125] width 7 height 7
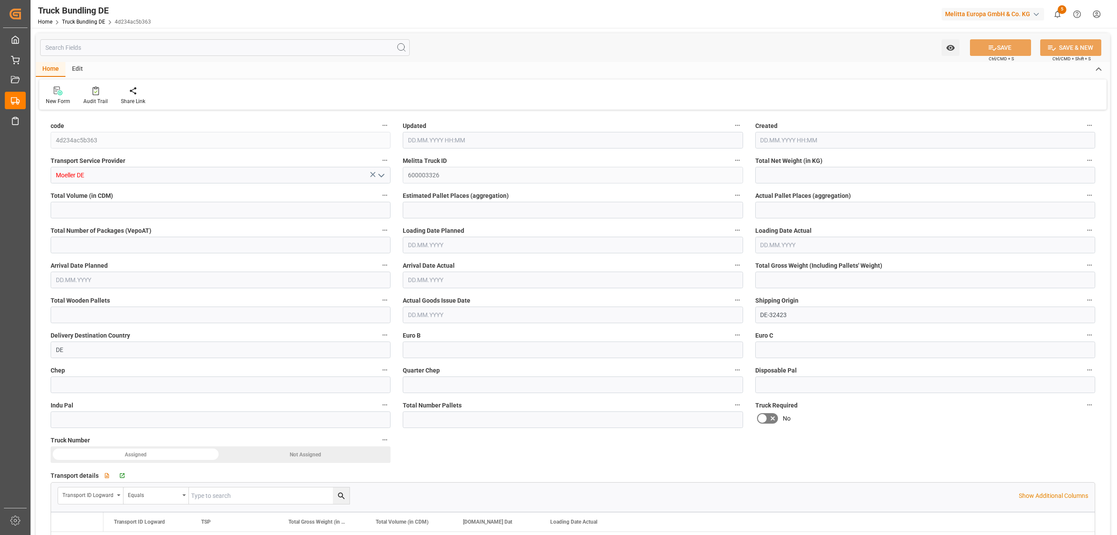
type input "1424.152"
type input "13502.632"
type input "8"
type input "0"
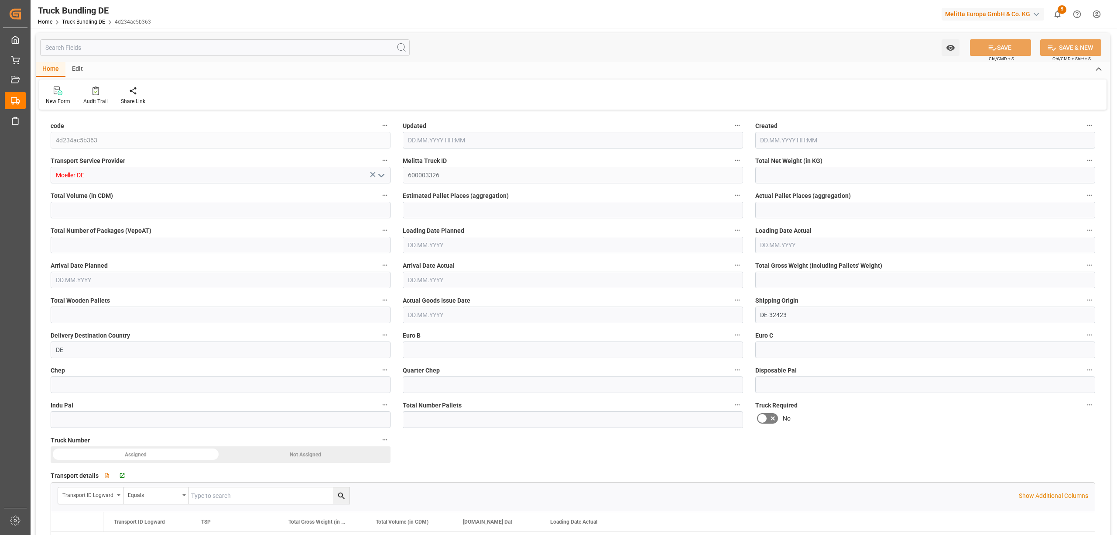
type input "2431"
type input "16"
type input "0"
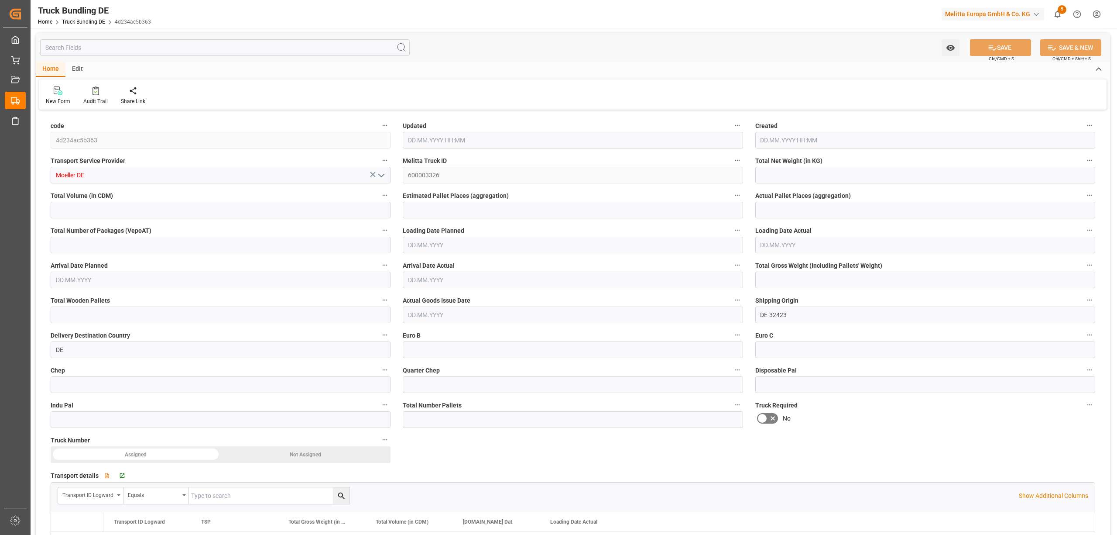
type input "0"
type input "[DATE] 08:08"
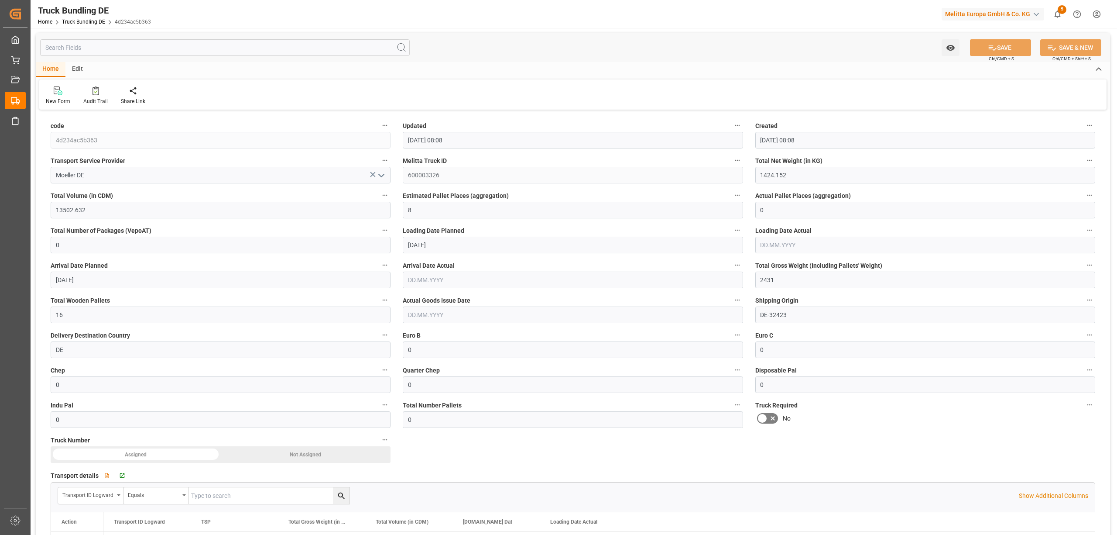
type input "[DATE] 08:08"
type input "[DATE]"
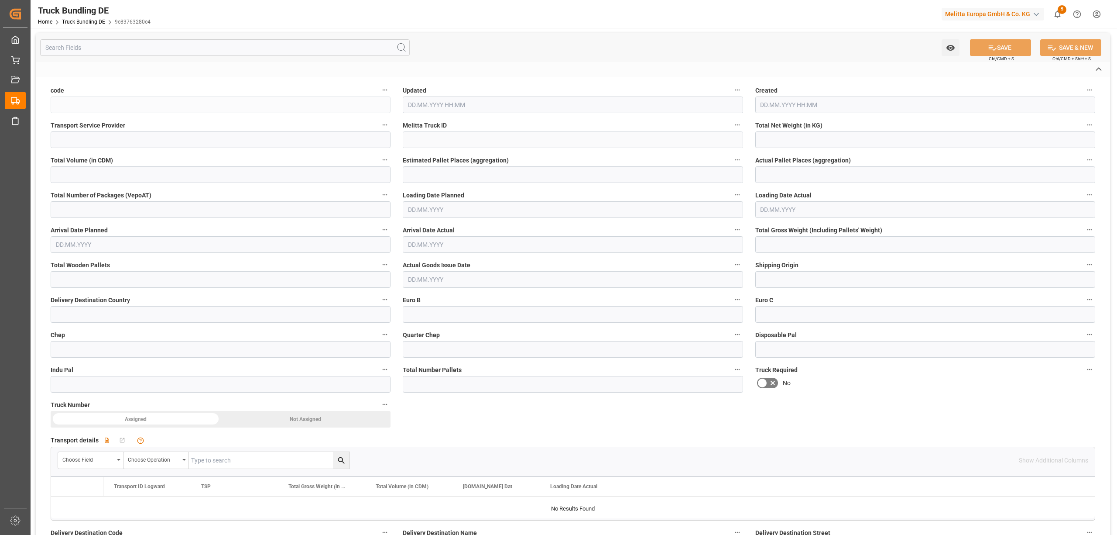
type input "9e83763280e4"
type input "Moeller DE"
type input "600003327"
type input "DE-32423"
type input "DE"
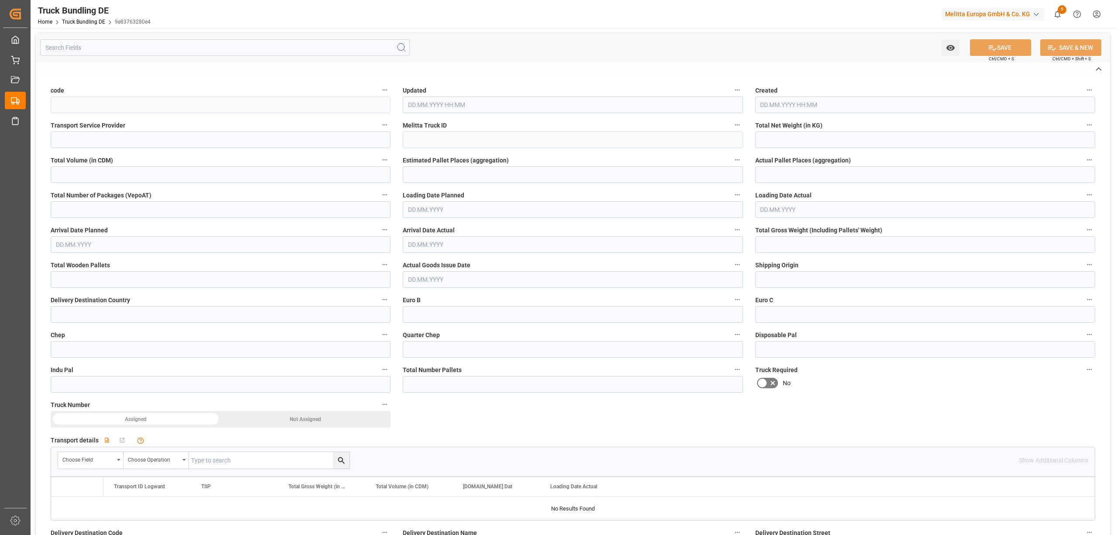
type textarea "DM Drogerie Markt GmbH Co KG"
type textarea "An den Eifelhecken 1"
type textarea "53919"
type textarea "Weilerswist"
type textarea "53"
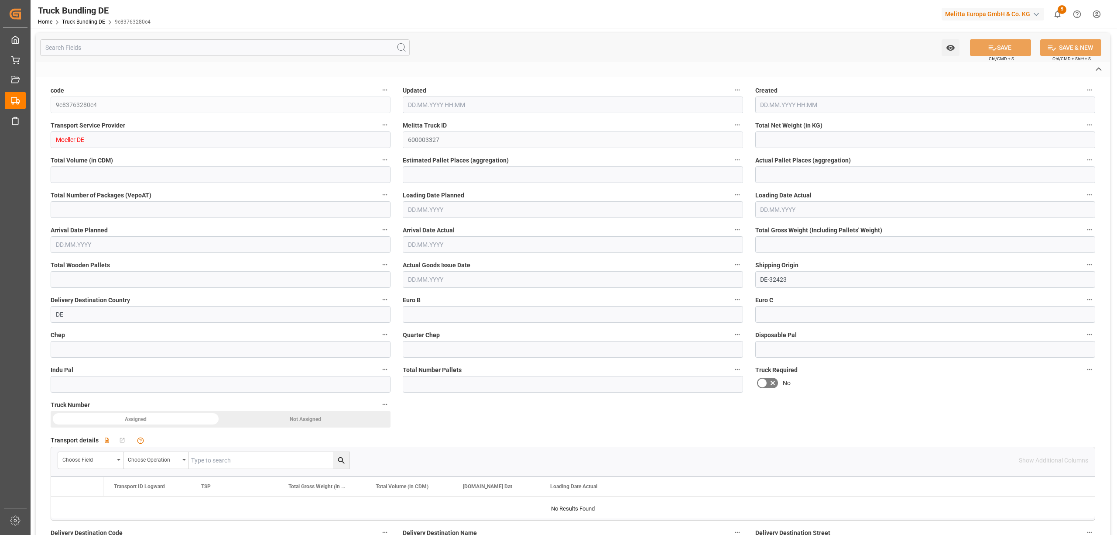
type input "3045.747"
type input "21203.553"
type input "13"
type input "0"
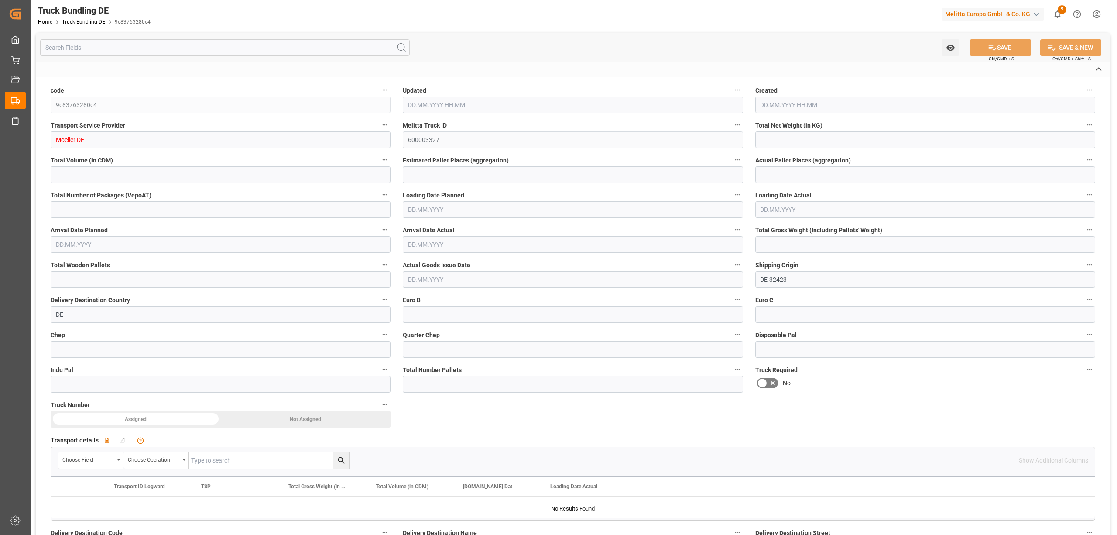
type input "4530"
type input "25"
type input "0"
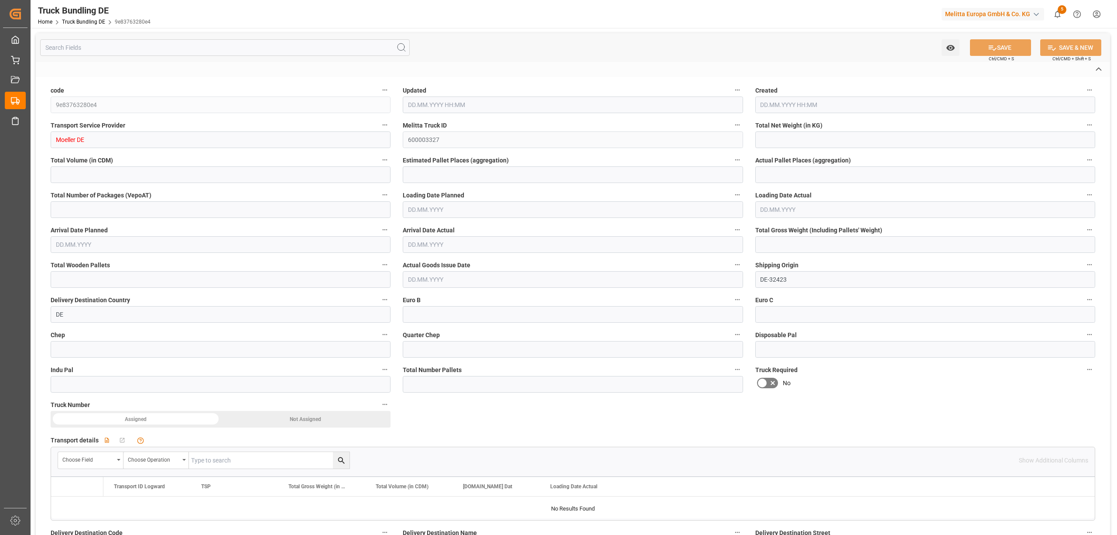
type input "0"
type input "08.10.2025 08:08"
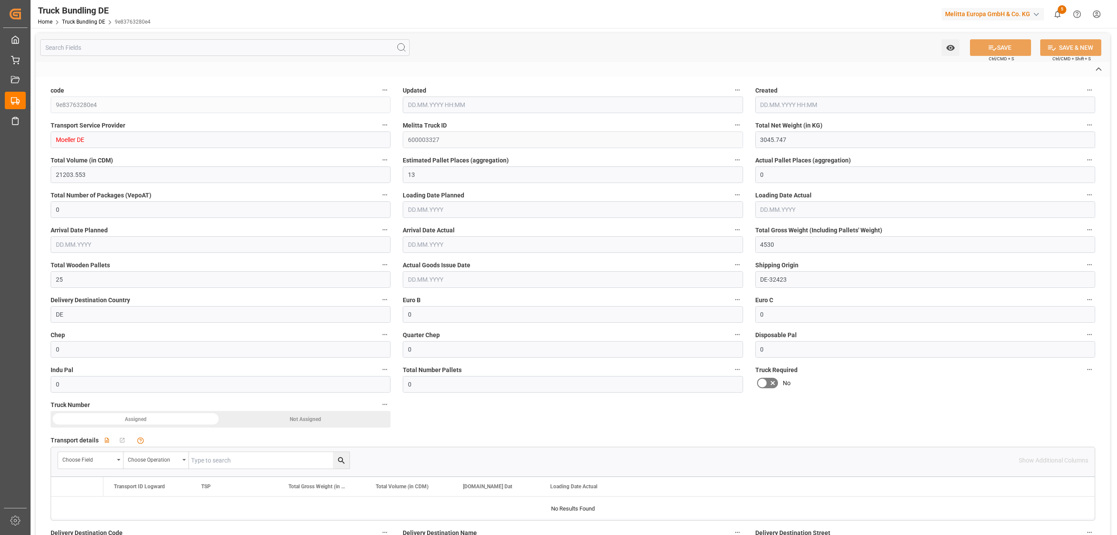
type input "08.10.2025 08:08"
type input "09.10.2025"
type input "[DATE]"
type input "f02b0d3c92a6"
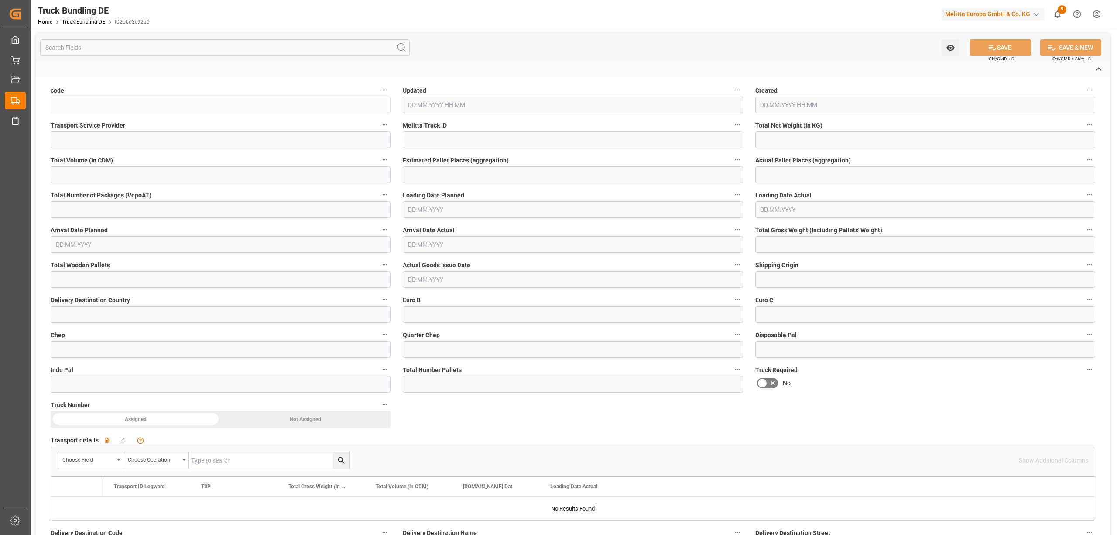
type input "Moeller DE"
type input "600003328"
type input "DE-32423"
type input "DE"
type textarea "0000001391"
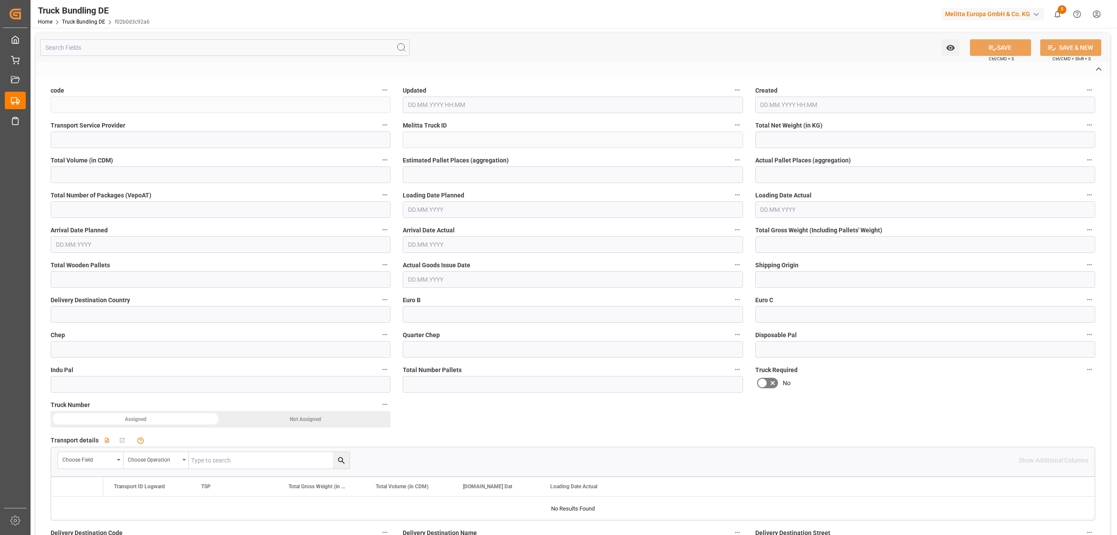
type textarea "Globus Logistik GmbH Co. KG"
type textarea "Rosengartenweg 7"
type textarea "67281"
type textarea "Kirchheim a. d. Weinstraße"
type textarea "67"
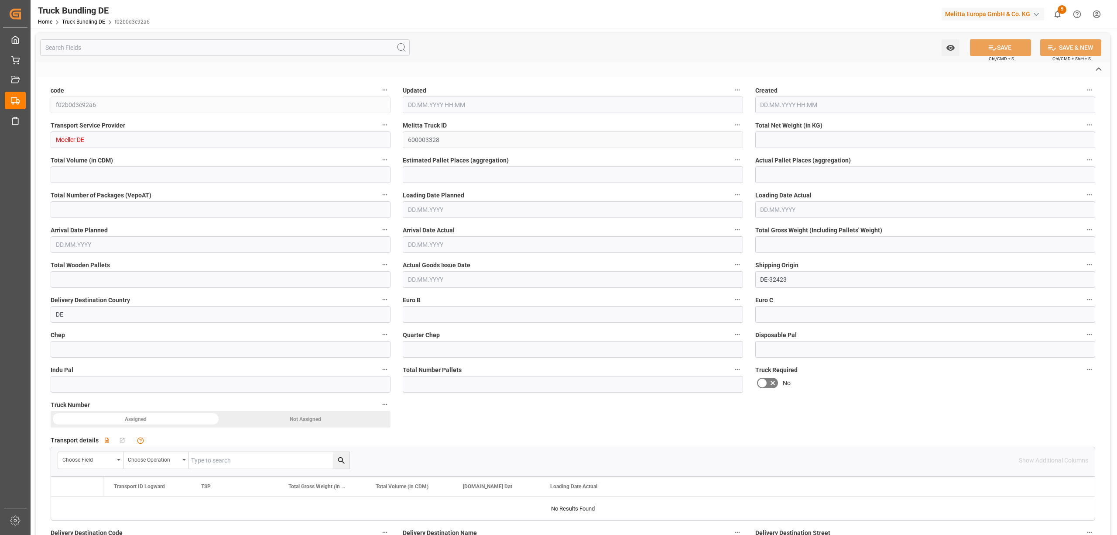
type input "5195.92"
type input "28295.12"
type input "17"
type input "0"
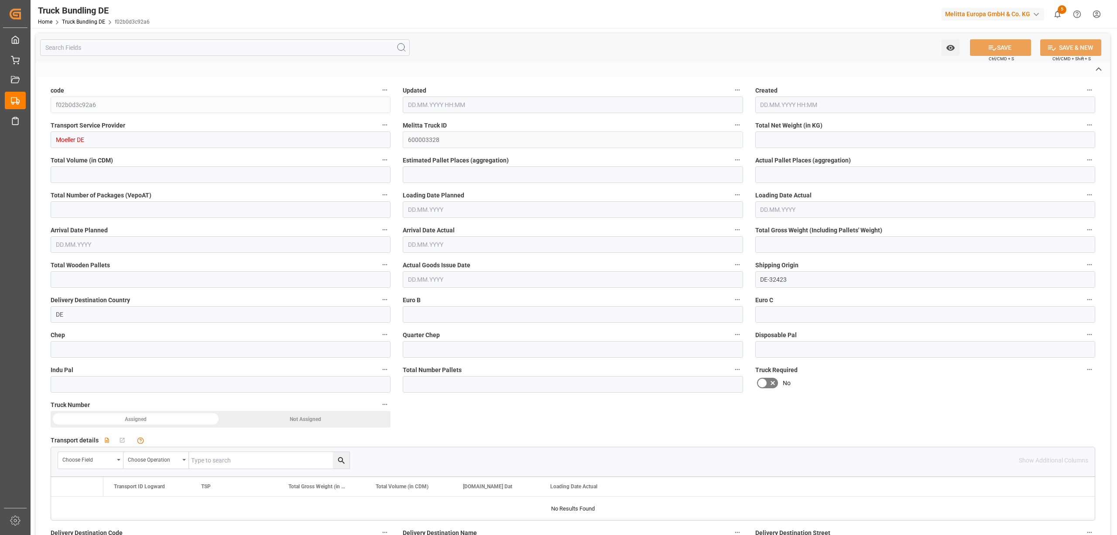
type input "7393.416"
type input "33"
type input "0"
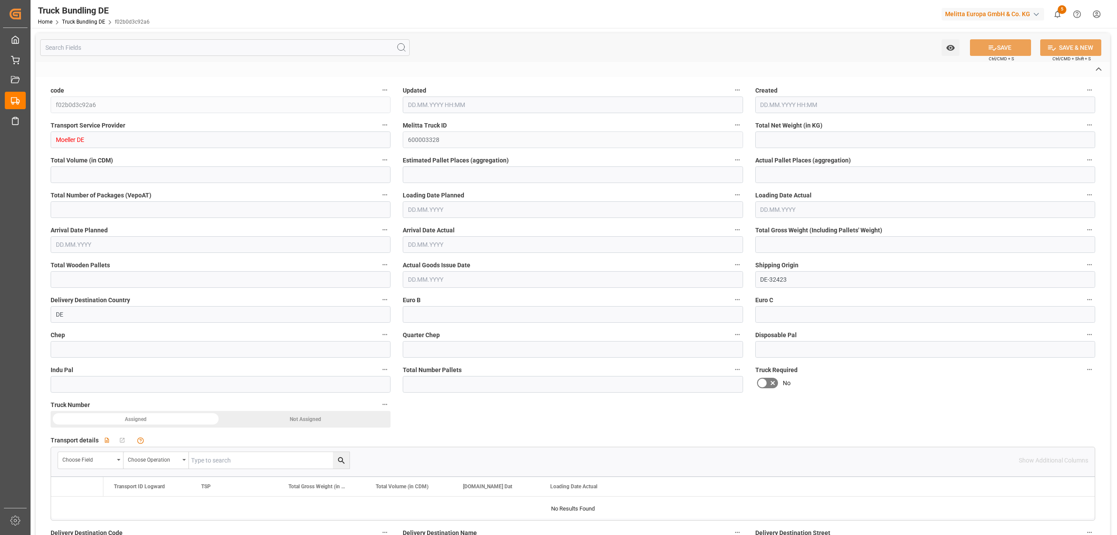
type input "0"
type input "08.10.2025 08:08"
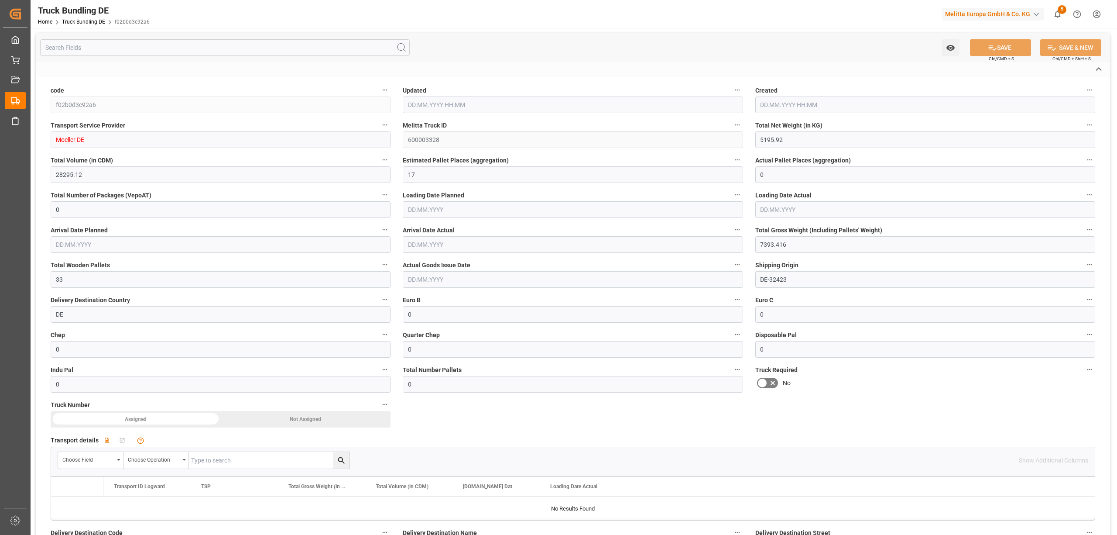
type input "08.10.2025 08:08"
type input "[DATE]"
type input "13.10.2025"
type input "[DATE]"
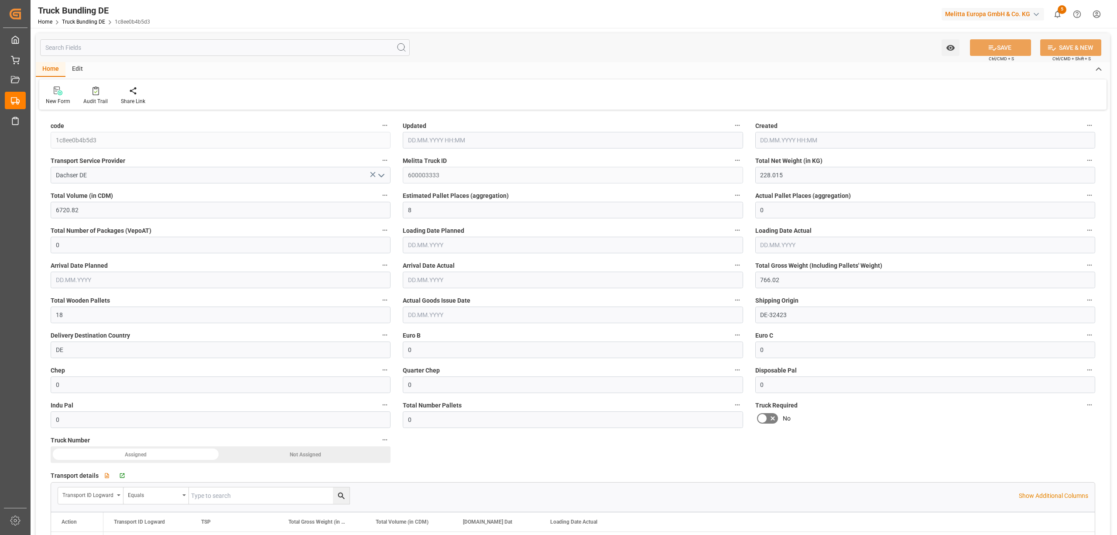
type input "[DATE] 08:12"
type input "[DATE]"
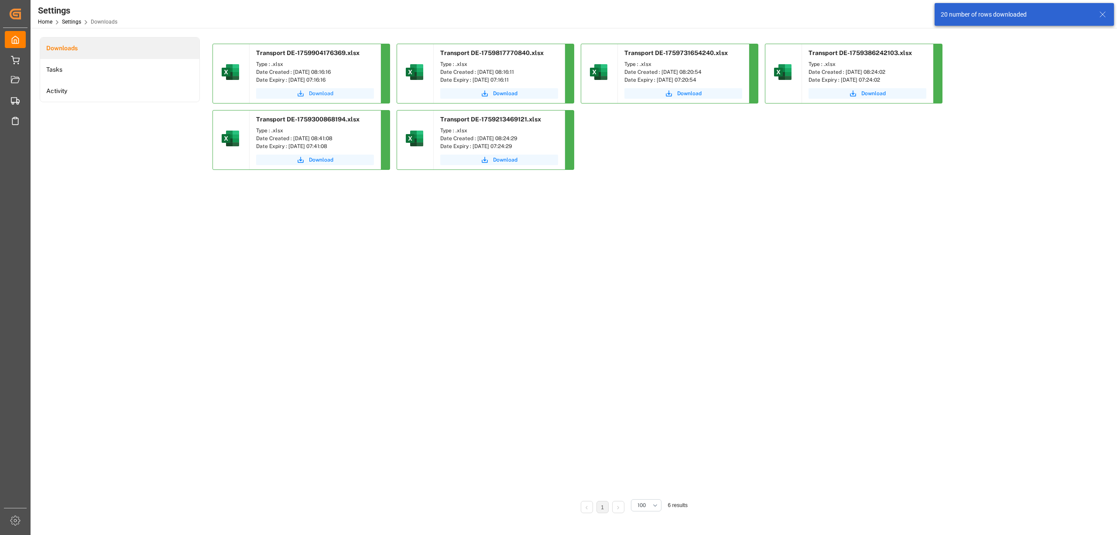
click at [330, 91] on span "Download" at bounding box center [321, 93] width 24 height 8
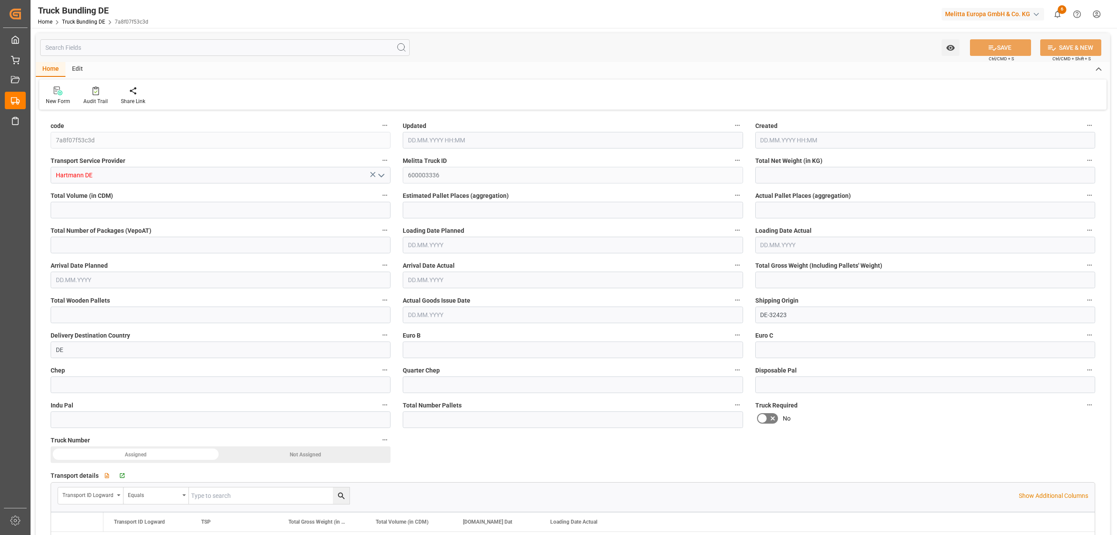
type input "6719.374"
type input "46563.108"
type input "27"
type input "0"
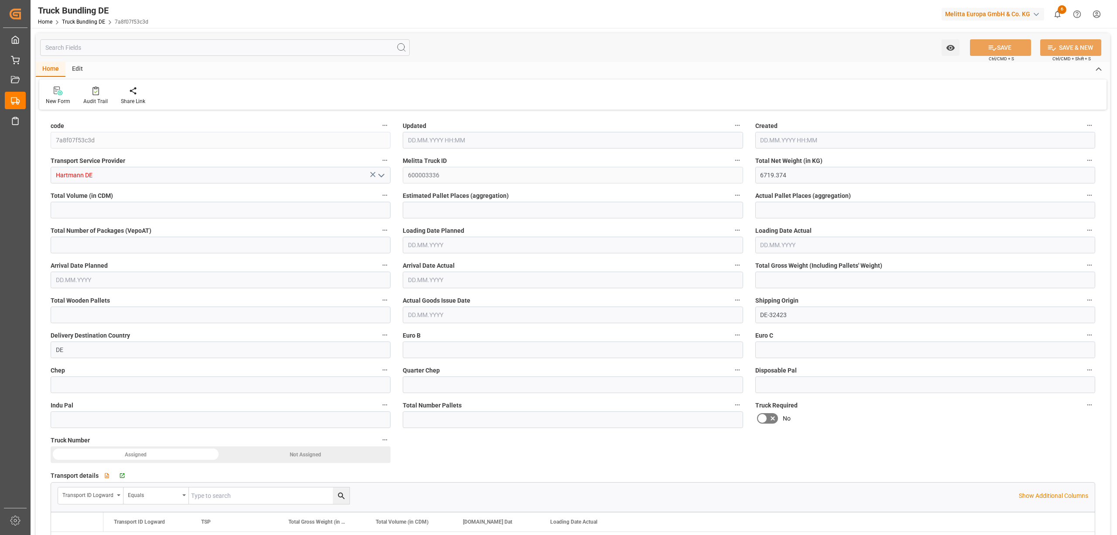
type input "10059.639"
type input "58"
type input "0"
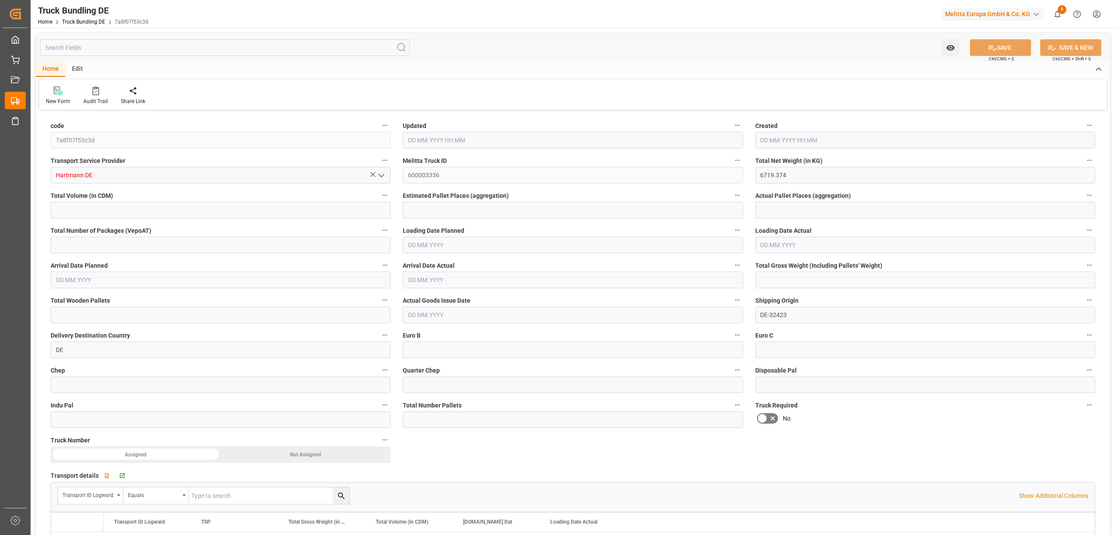
type input "0"
type input "08.10.2025 08:21"
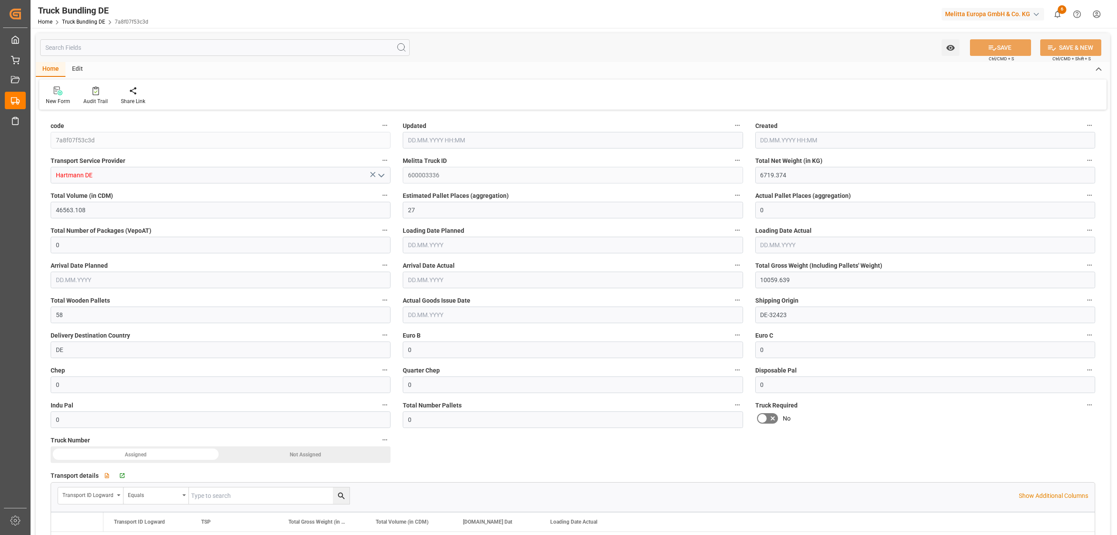
type input "08.10.2025 08:21"
type input "09.10.2025"
type input "13.10.2025"
type input "[DATE]"
type input "9237.888"
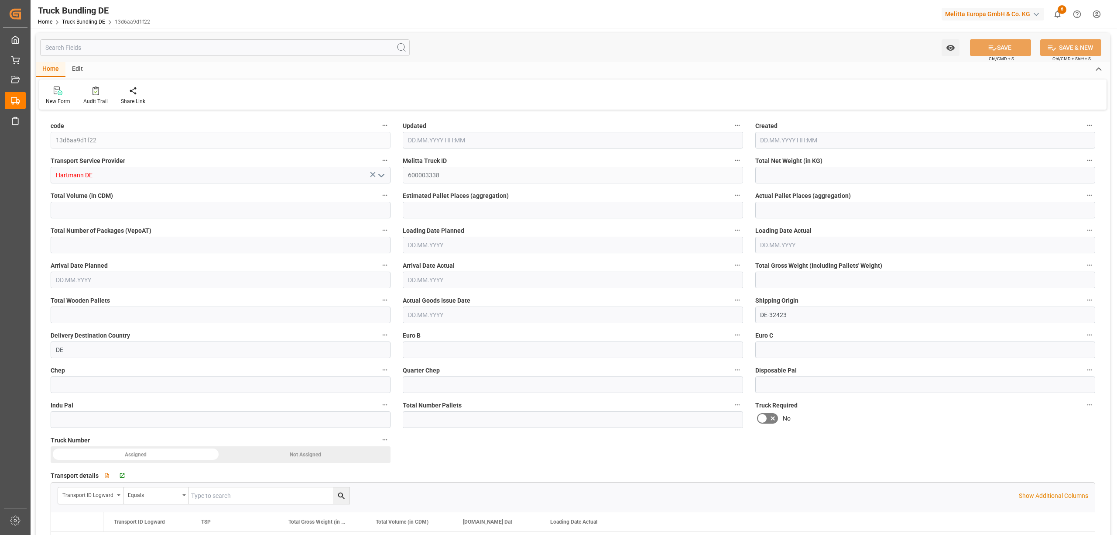
type input "60427.62"
type input "33"
type input "0"
type input "12144"
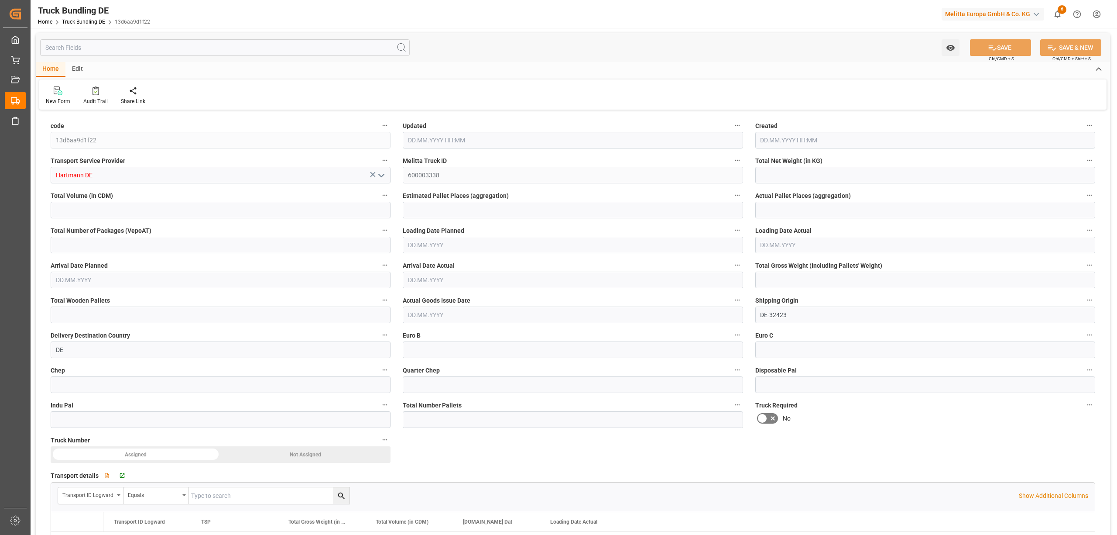
type input "33"
type input "0"
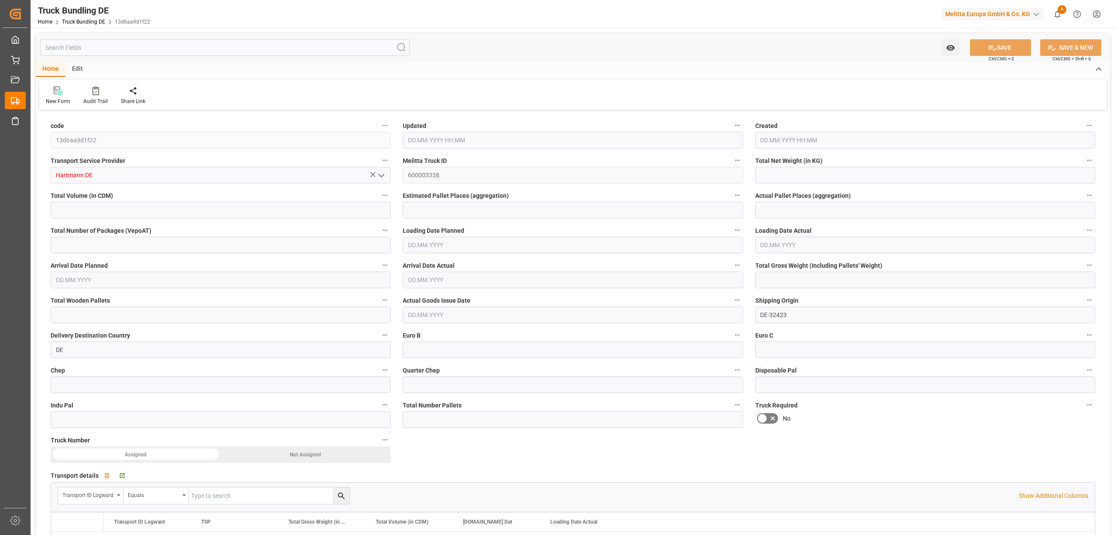
type input "0"
type input "[DATE] 08:23"
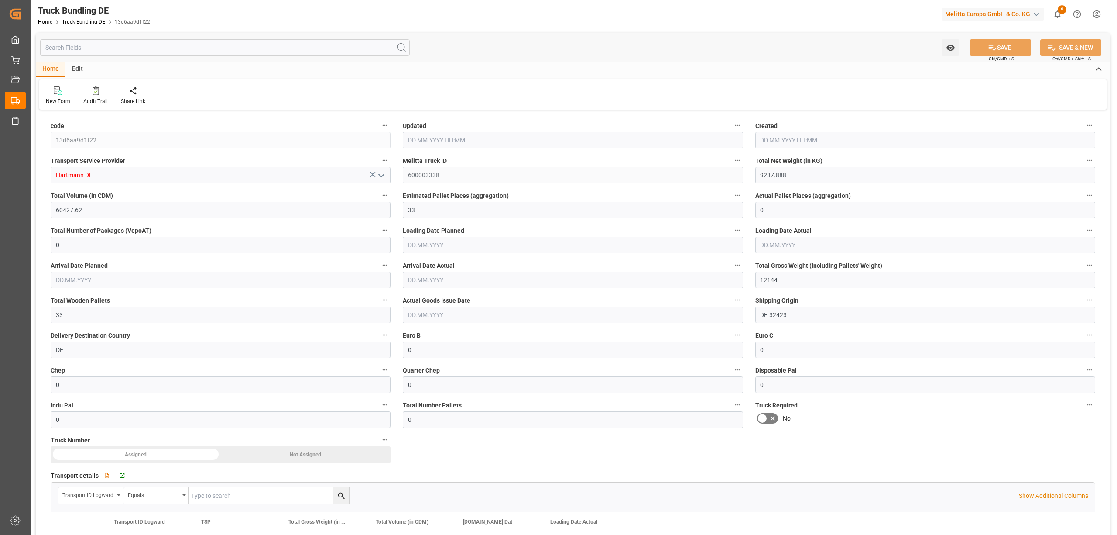
type input "[DATE]"
type input "[DATE] 08:27"
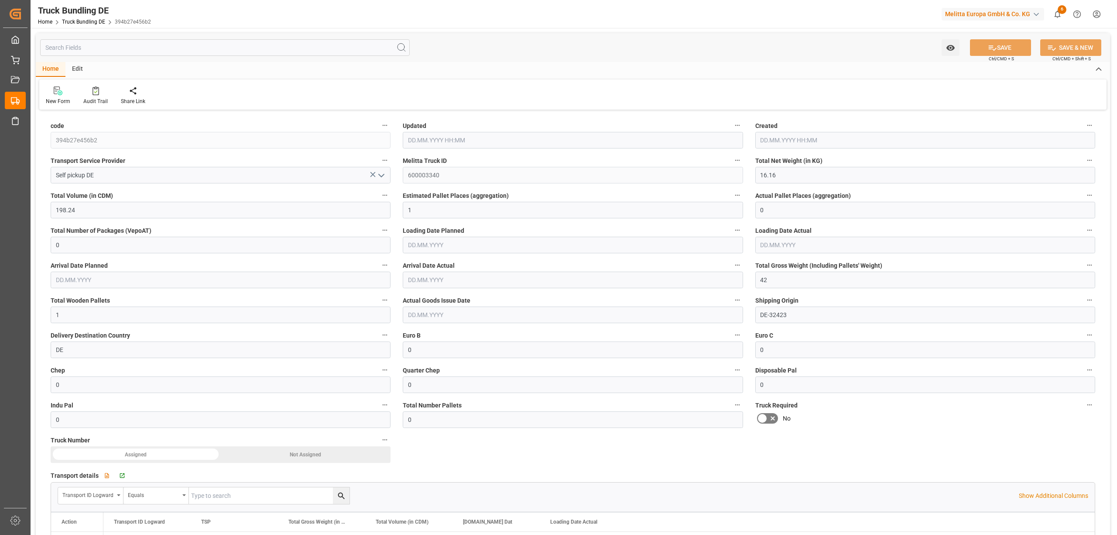
type input "[DATE]"
type input "[DATE] 08:27"
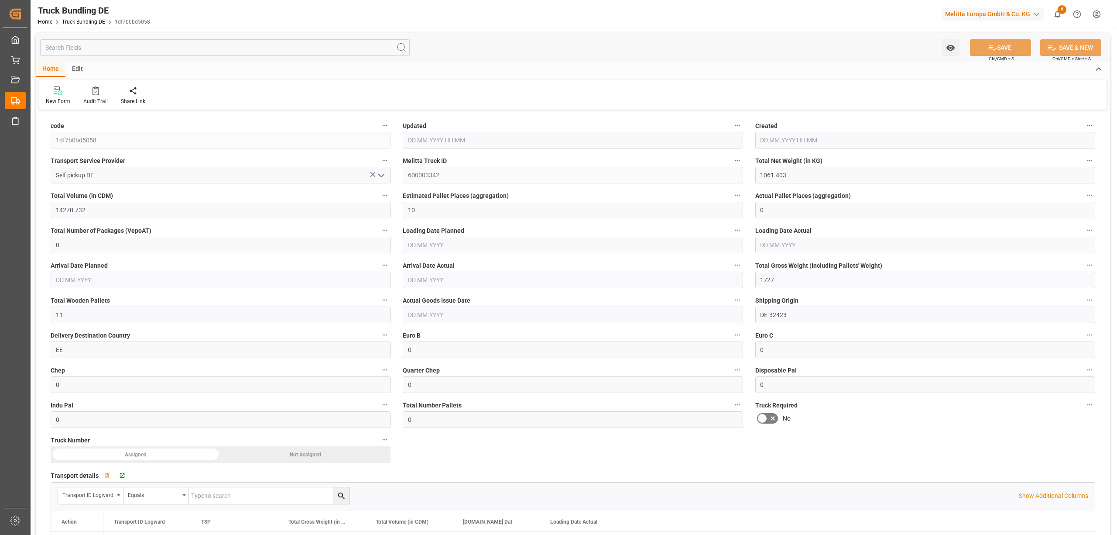
type input "[DATE]"
